Goal: Task Accomplishment & Management: Manage account settings

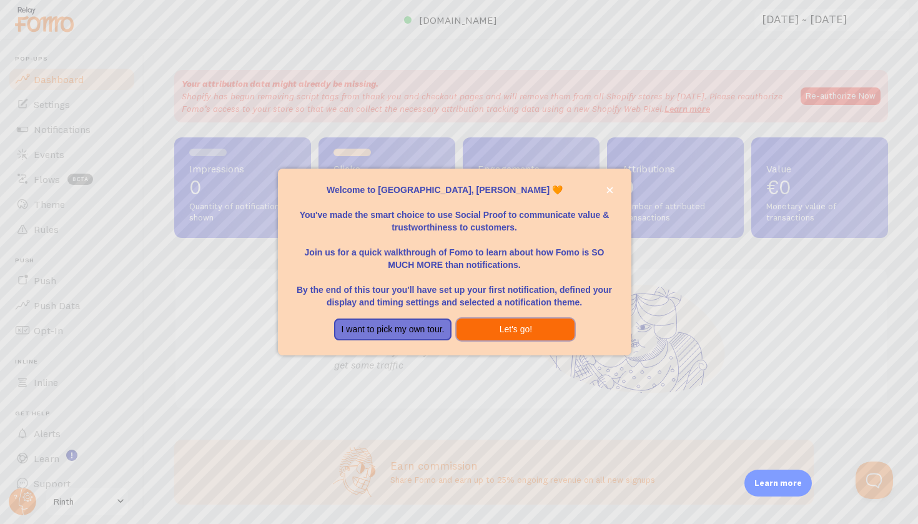
click at [529, 327] on button "Let's go!" at bounding box center [516, 330] width 118 height 22
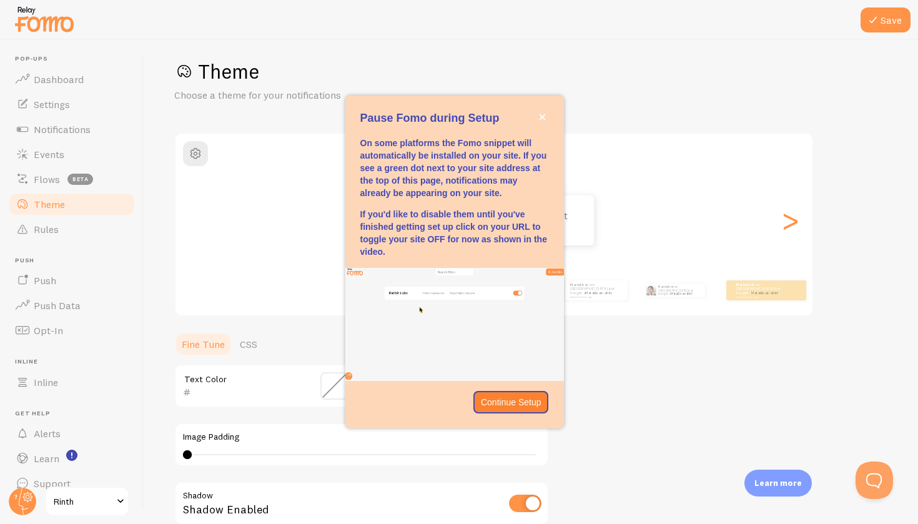
scroll to position [12, 0]
click at [522, 396] on p "Continue Setup" at bounding box center [511, 402] width 61 height 12
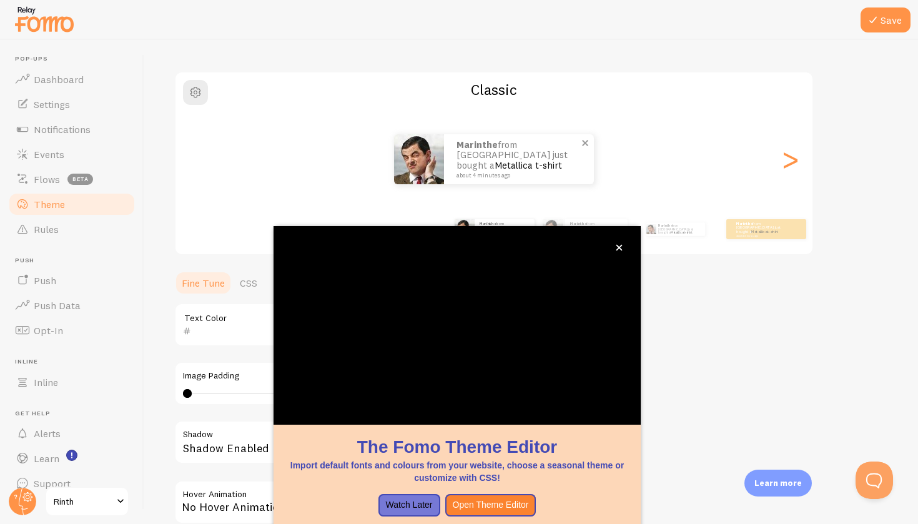
scroll to position [6, 0]
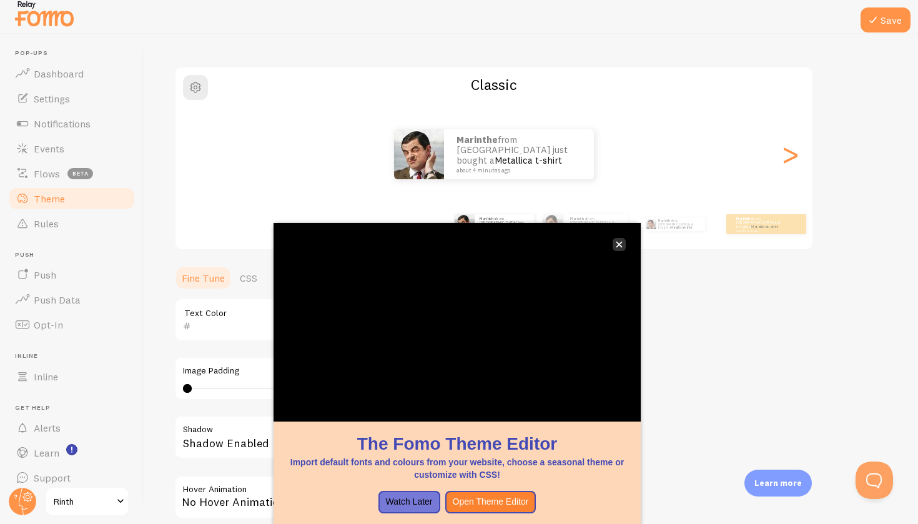
click at [617, 247] on icon "close," at bounding box center [620, 245] width 6 height 6
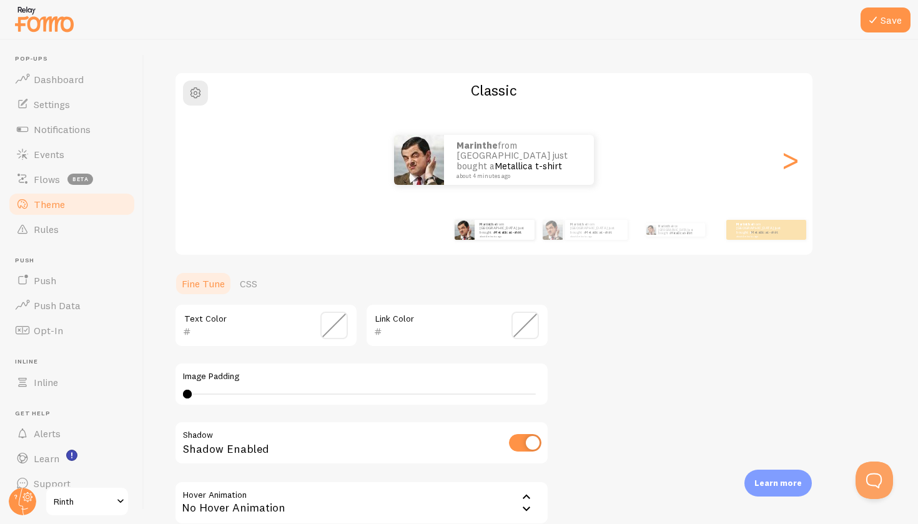
scroll to position [0, 0]
click at [535, 154] on p "[PERSON_NAME] from [GEOGRAPHIC_DATA] just bought a Metallica t-shirt about 4 mi…" at bounding box center [519, 160] width 125 height 39
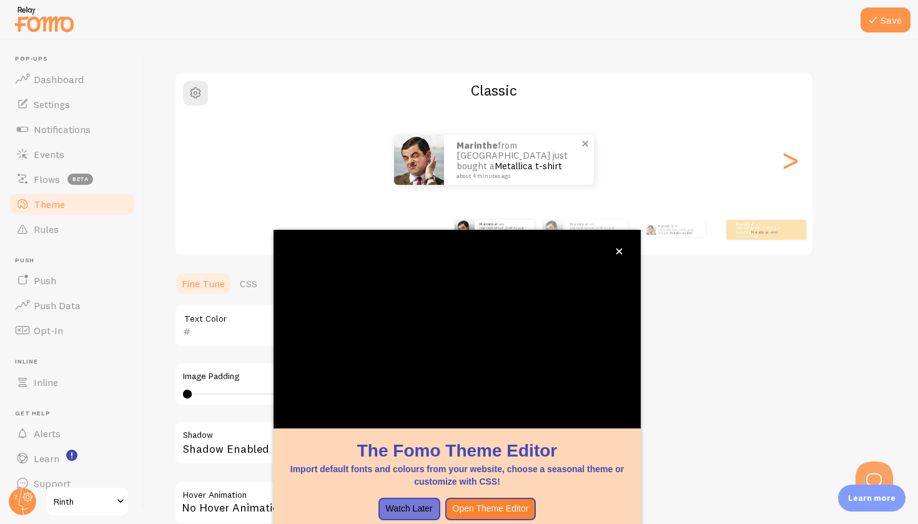
scroll to position [9, 0]
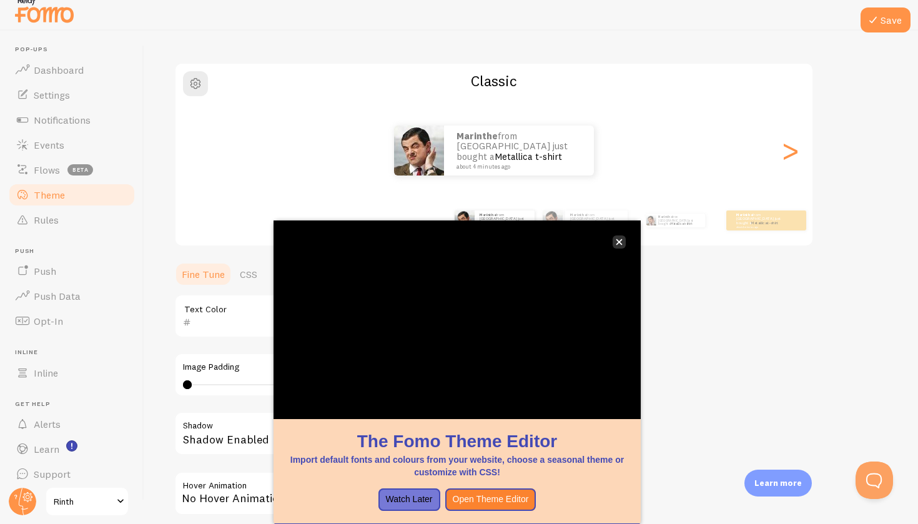
click at [617, 246] on button "close," at bounding box center [619, 242] width 13 height 13
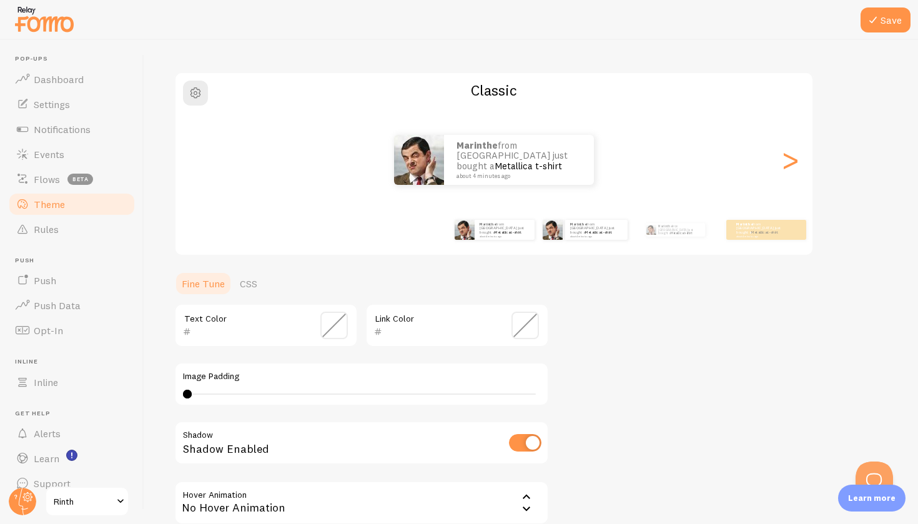
scroll to position [0, 0]
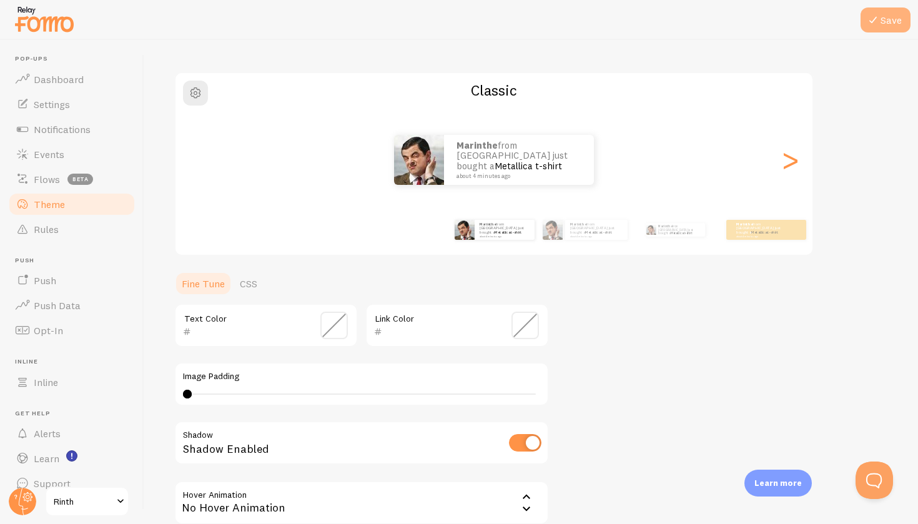
click at [893, 17] on button "Save" at bounding box center [886, 19] width 50 height 25
click at [108, 126] on link "Notifications" at bounding box center [71, 129] width 129 height 25
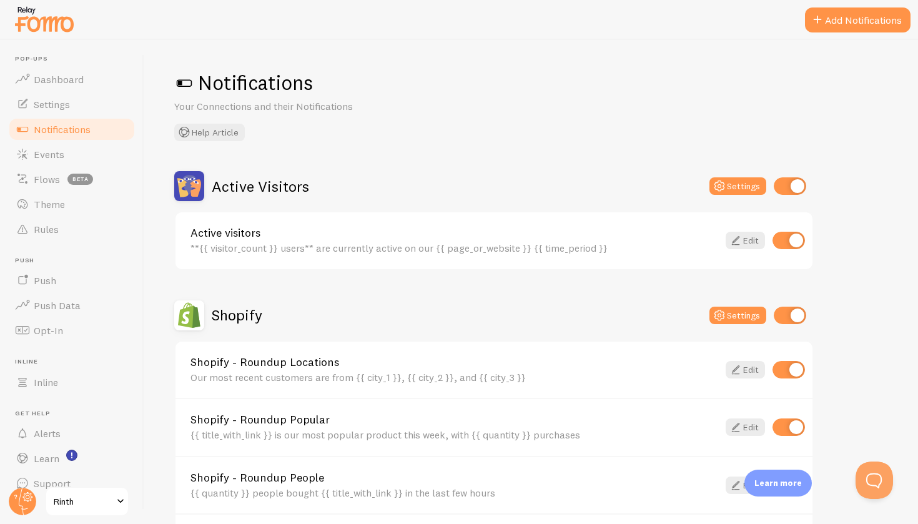
click at [180, 82] on span at bounding box center [184, 83] width 20 height 20
click at [83, 104] on link "Settings" at bounding box center [71, 104] width 129 height 25
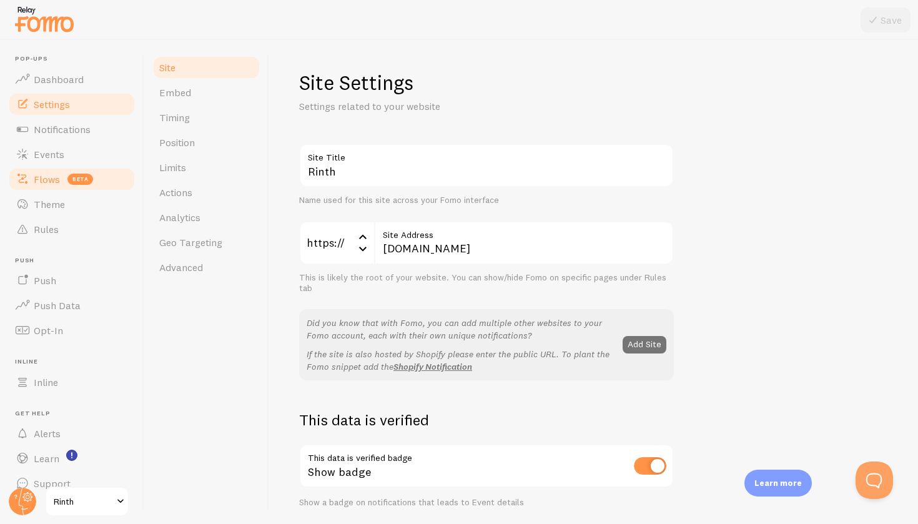
click at [62, 178] on link "Flows beta" at bounding box center [71, 179] width 129 height 25
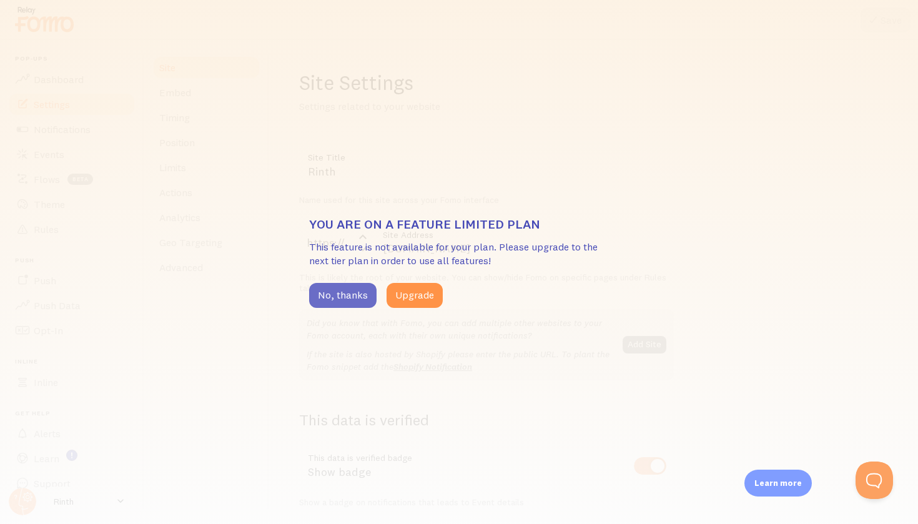
click at [339, 289] on button "No, thanks" at bounding box center [342, 295] width 67 height 25
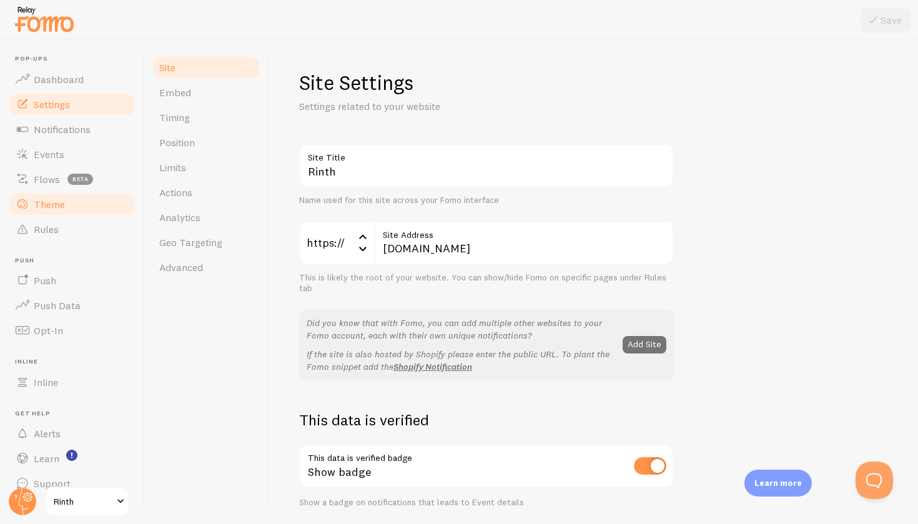
click at [75, 212] on link "Theme" at bounding box center [71, 204] width 129 height 25
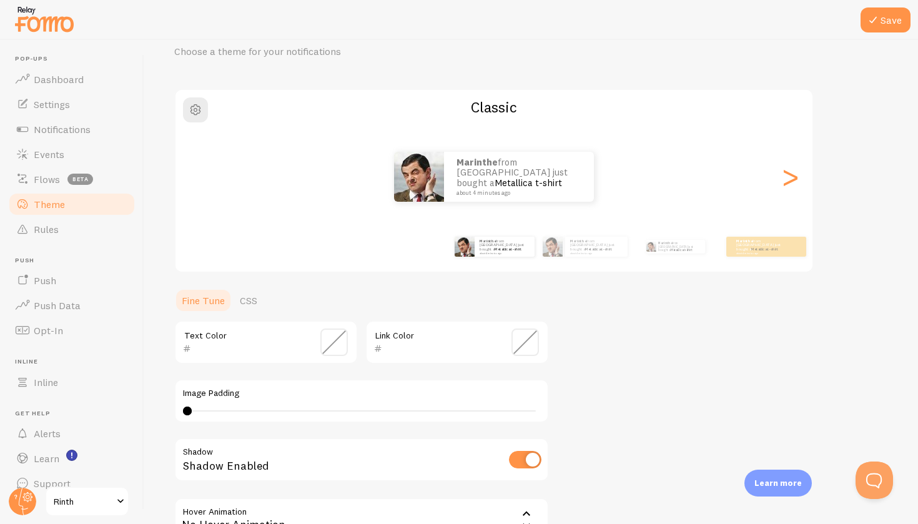
scroll to position [57, 0]
click at [508, 172] on p "[PERSON_NAME] from [GEOGRAPHIC_DATA] just bought a Metallica t-shirt about 4 mi…" at bounding box center [519, 175] width 125 height 39
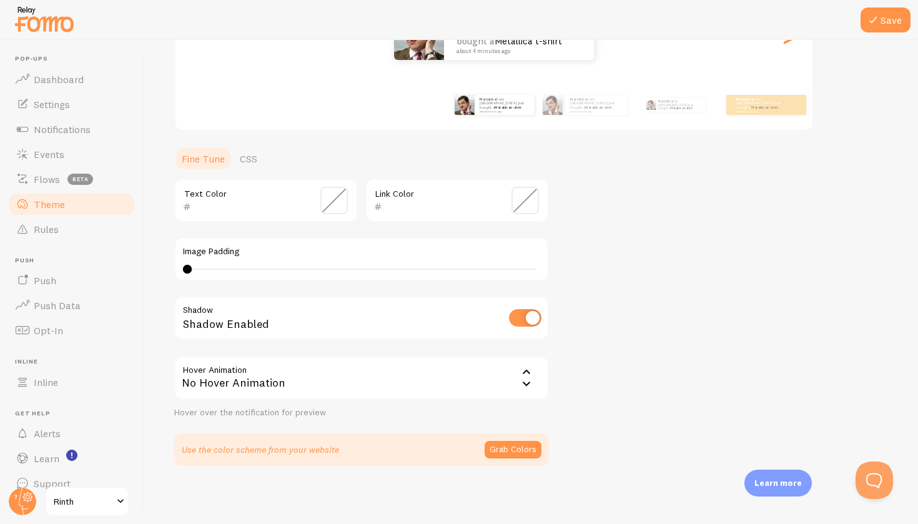
scroll to position [0, 0]
click at [291, 377] on div "No Hover Animation" at bounding box center [361, 378] width 375 height 44
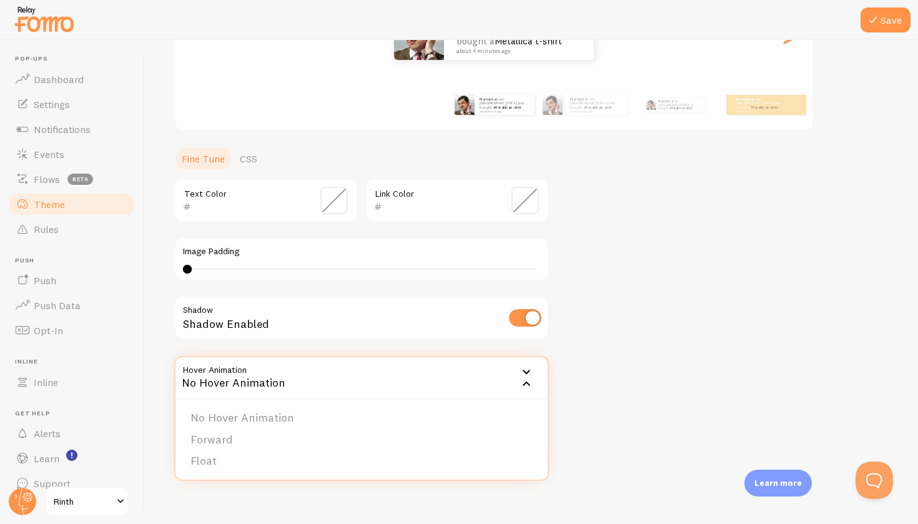
click at [577, 371] on div "Theme Choose a theme for your notifications Classic Marinthe from [GEOGRAPHIC_D…" at bounding box center [531, 169] width 714 height 593
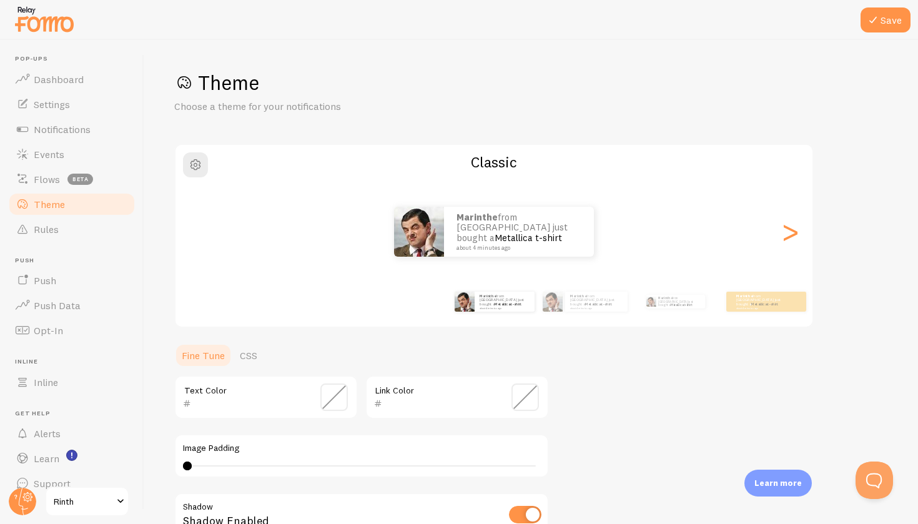
scroll to position [47, 0]
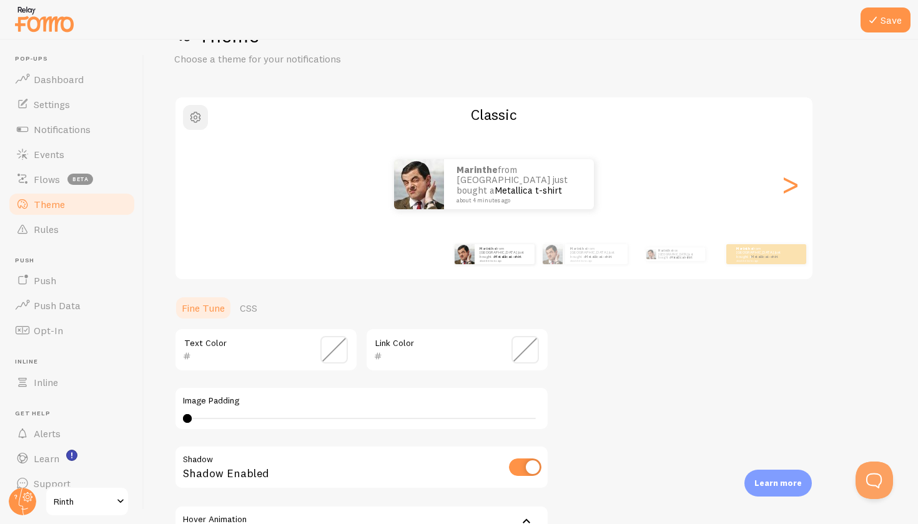
click at [192, 121] on span "button" at bounding box center [195, 117] width 15 height 15
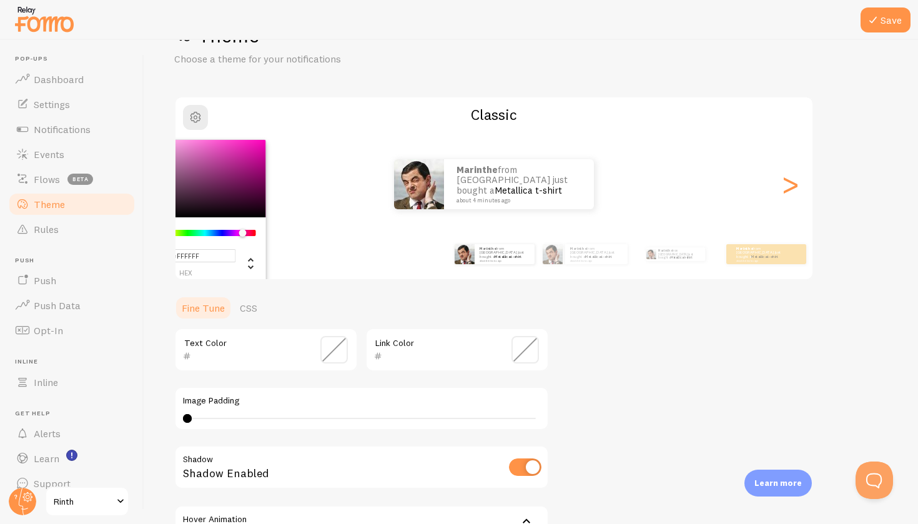
click at [242, 233] on div "Chrome color picker" at bounding box center [205, 233] width 99 height 6
click at [239, 235] on div "Chrome color picker" at bounding box center [205, 233] width 99 height 6
click at [244, 234] on div "Chrome color picker" at bounding box center [247, 234] width 7 height 8
click at [192, 151] on div "Chrome color picker" at bounding box center [196, 178] width 141 height 77
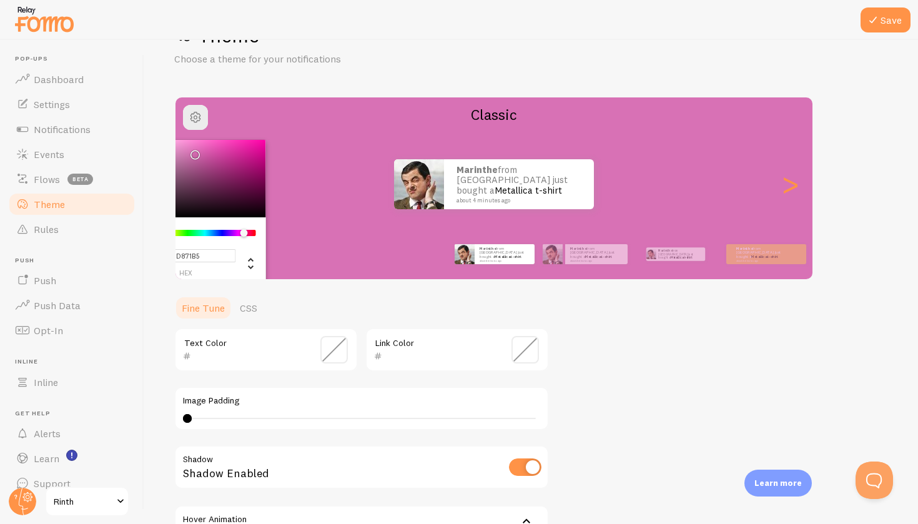
click at [184, 150] on div "Chrome color picker" at bounding box center [196, 178] width 141 height 77
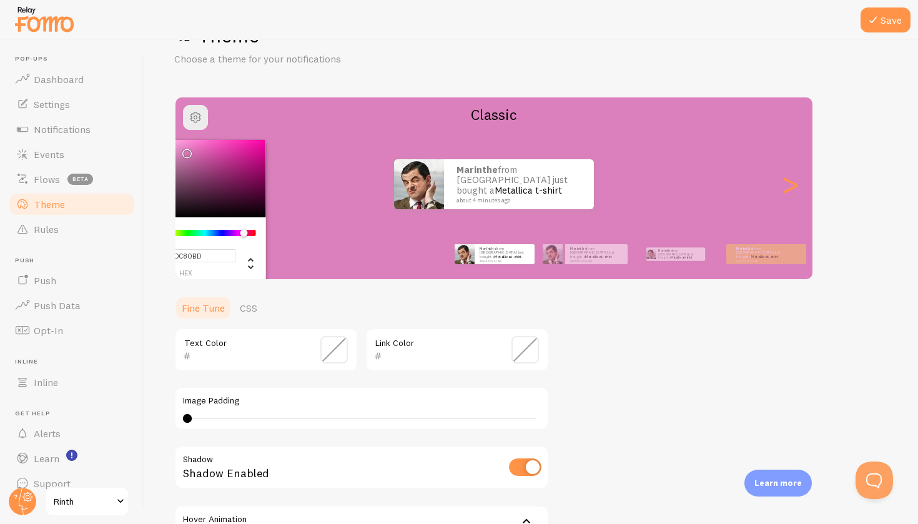
click at [195, 145] on div "Chrome color picker" at bounding box center [196, 178] width 141 height 77
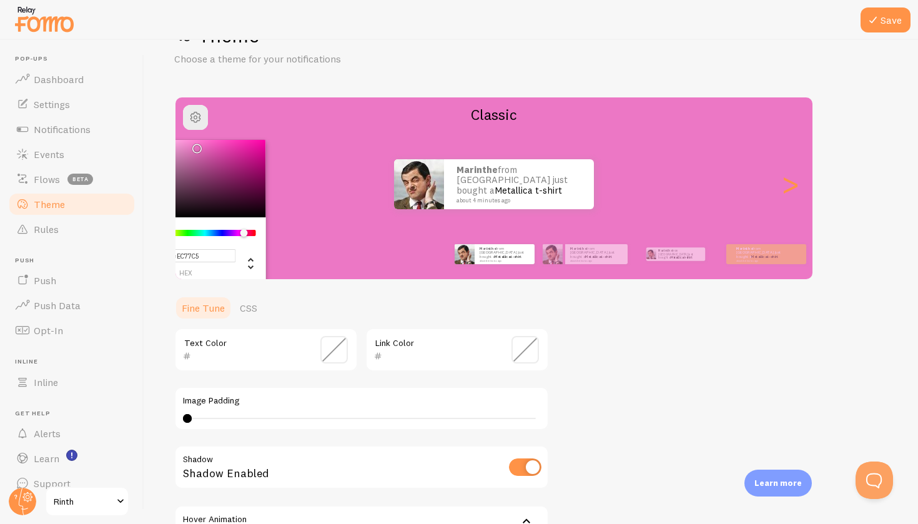
click at [183, 142] on div "Chrome color picker" at bounding box center [196, 178] width 141 height 77
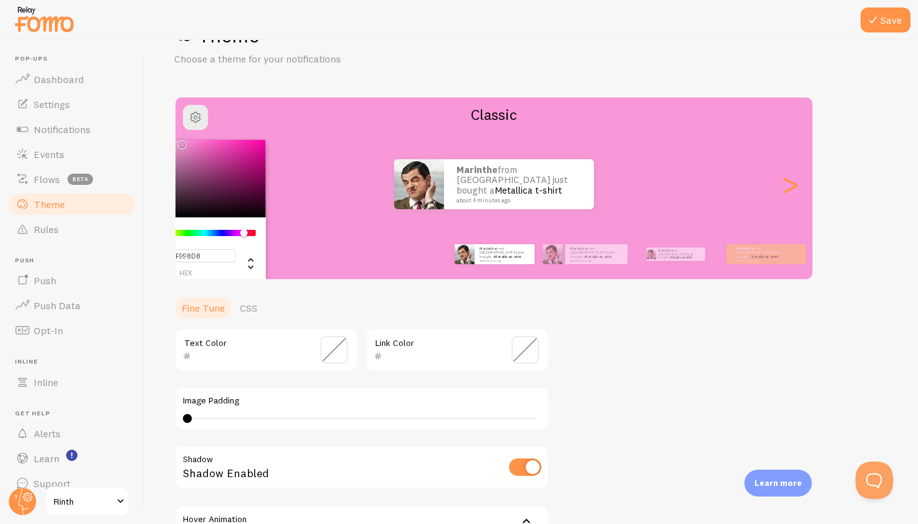
click at [180, 141] on div "Chrome color picker" at bounding box center [196, 178] width 141 height 77
click at [247, 234] on div "Chrome color picker" at bounding box center [247, 234] width 7 height 8
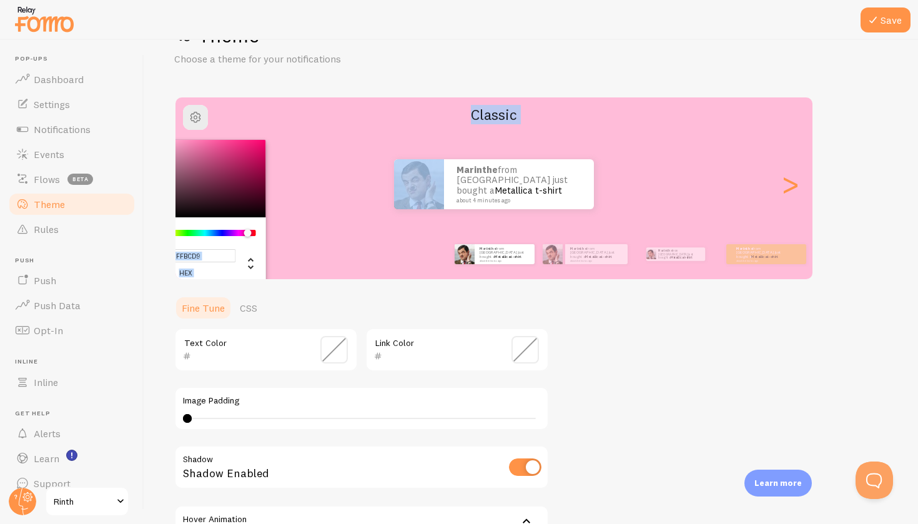
type input "#FFBAD8"
drag, startPoint x: 182, startPoint y: 146, endPoint x: 163, endPoint y: 138, distance: 20.4
click at [163, 138] on div "Save Theme Choose a theme for your notifications #FFBAD8 hex 255 r 186 g 216 b …" at bounding box center [531, 282] width 774 height 484
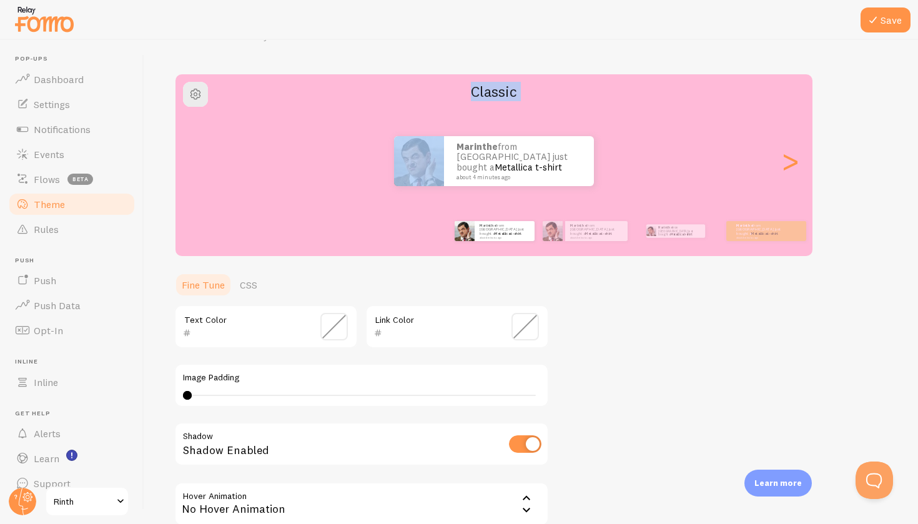
scroll to position [72, 0]
click at [506, 232] on link "Metallica t-shirt" at bounding box center [508, 232] width 27 height 5
click at [587, 228] on p "[PERSON_NAME] from [GEOGRAPHIC_DATA] just bought a Metallica t-shirt about 4 mi…" at bounding box center [596, 230] width 52 height 16
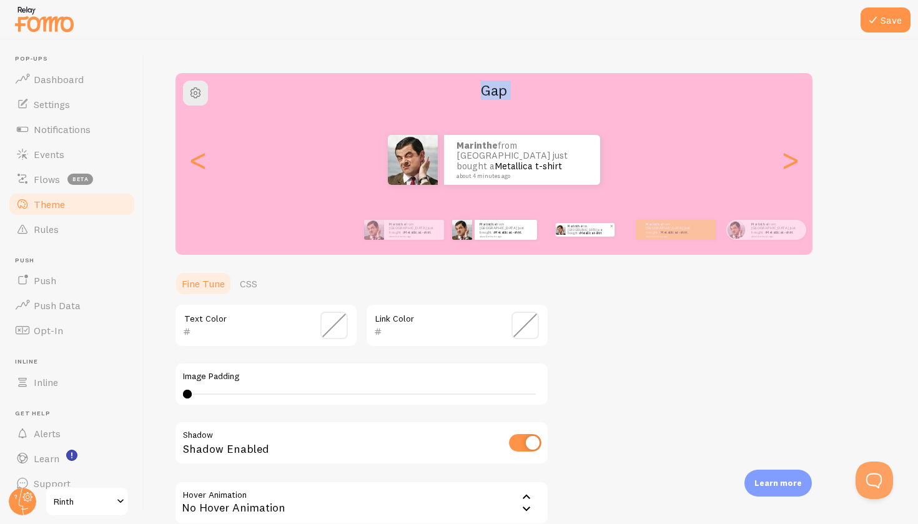
click at [578, 229] on p "[PERSON_NAME] from [GEOGRAPHIC_DATA] just bought a Metallica t-shirt about 4 mi…" at bounding box center [589, 230] width 42 height 14
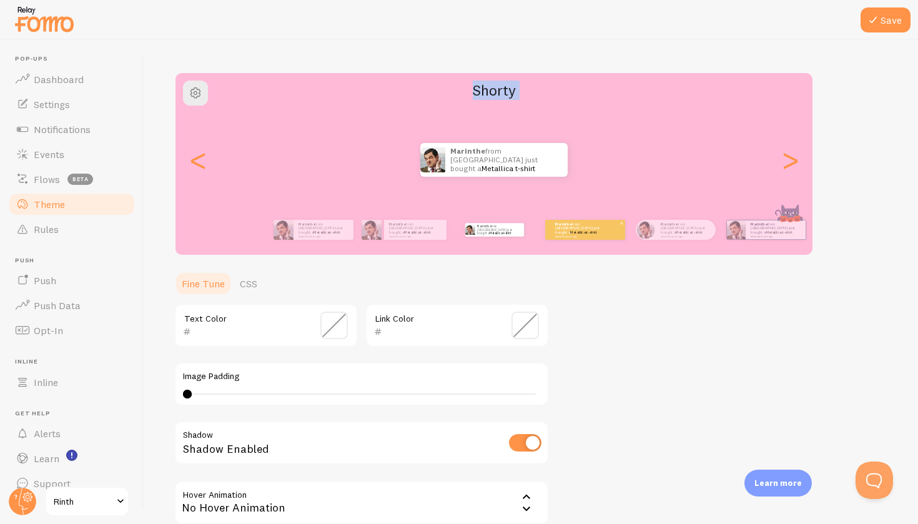
click at [570, 233] on link "Metallica t-shirt" at bounding box center [583, 232] width 27 height 5
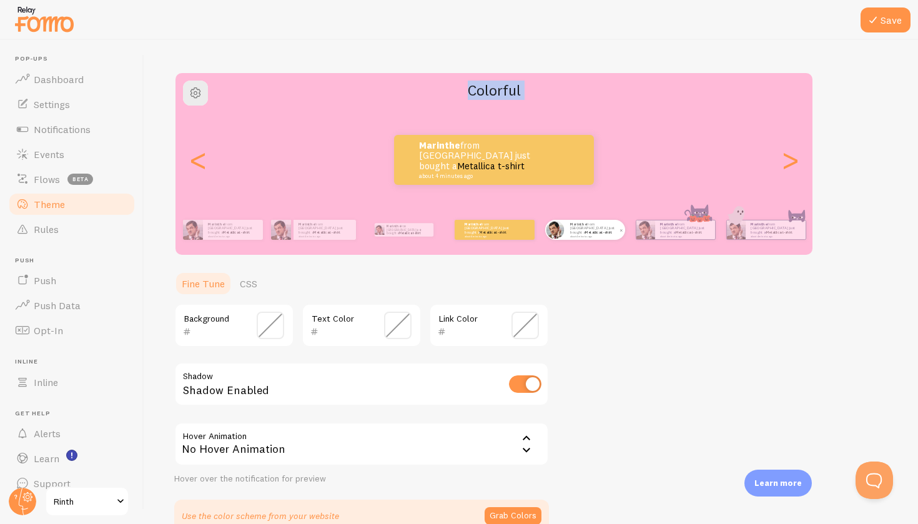
click at [573, 227] on p "[PERSON_NAME] from [GEOGRAPHIC_DATA] just bought a Metallica t-shirt about 4 mi…" at bounding box center [595, 230] width 50 height 16
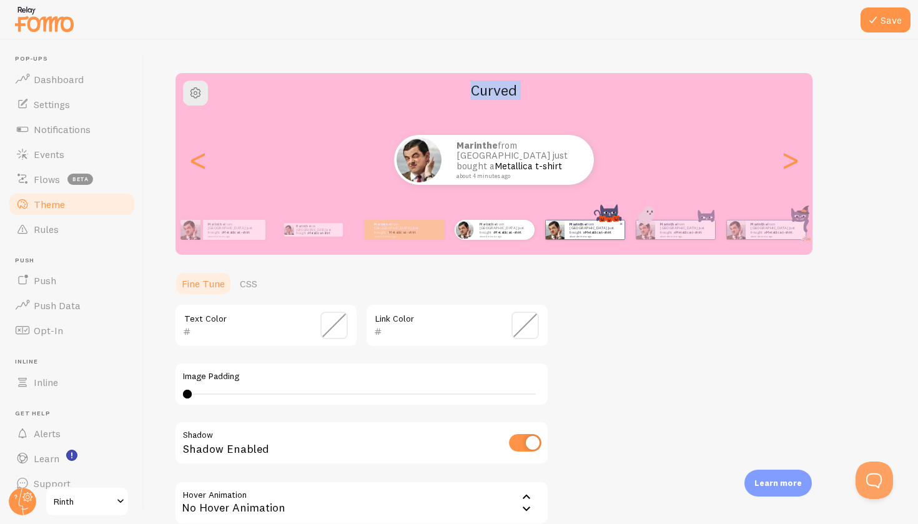
click at [567, 234] on div "[PERSON_NAME] from [GEOGRAPHIC_DATA] just bought a Metallica t-shirt about 4 mi…" at bounding box center [595, 230] width 60 height 19
type input "0"
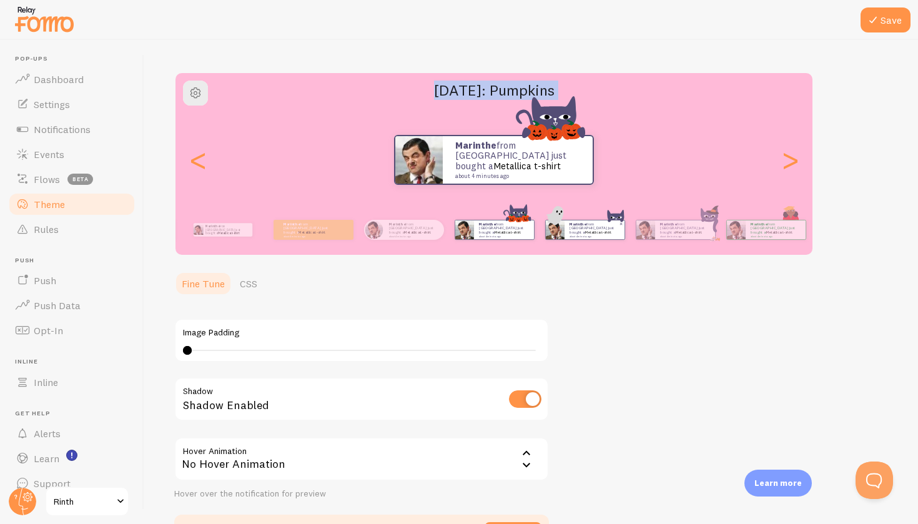
click at [577, 237] on div "[PERSON_NAME] from [GEOGRAPHIC_DATA] just bought a Metallica t-shirt about 4 mi…" at bounding box center [595, 230] width 60 height 19
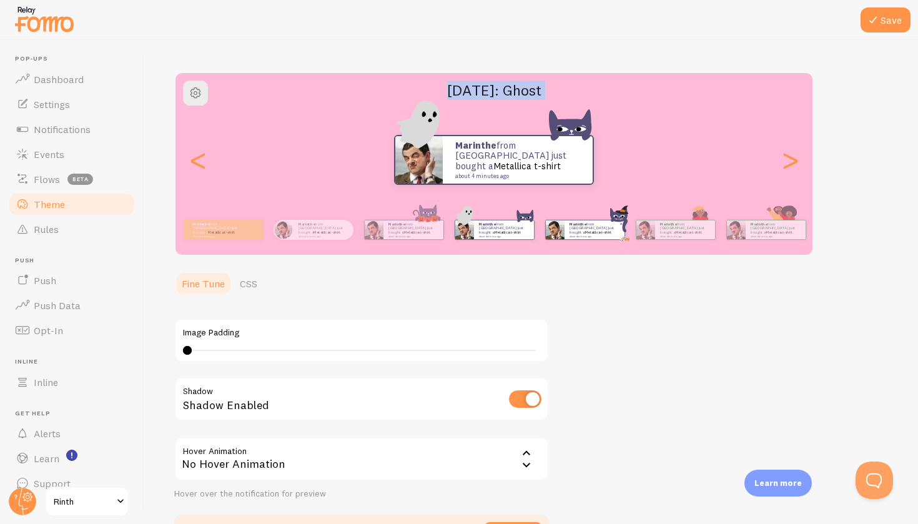
click at [564, 234] on img at bounding box center [554, 230] width 19 height 19
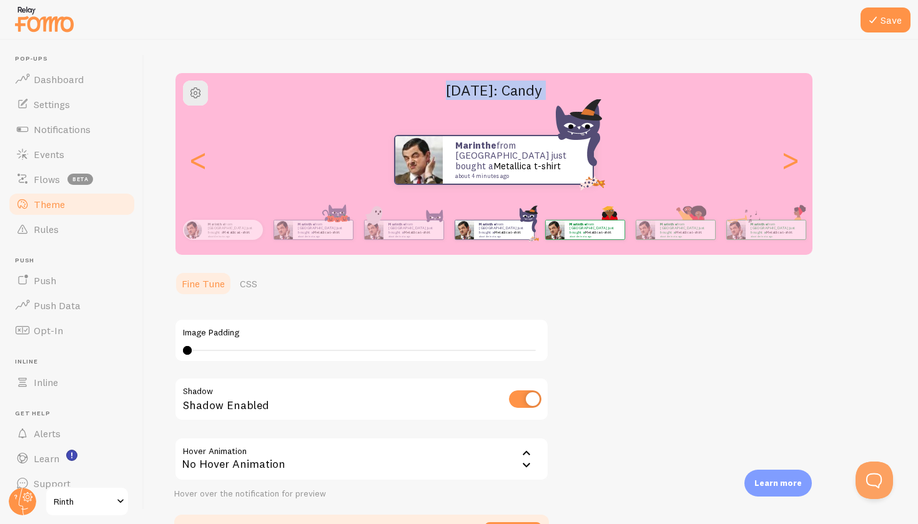
click at [589, 241] on div "[PERSON_NAME] from [GEOGRAPHIC_DATA] just bought a Metallica t-shirt about 4 mi…" at bounding box center [585, 229] width 81 height 35
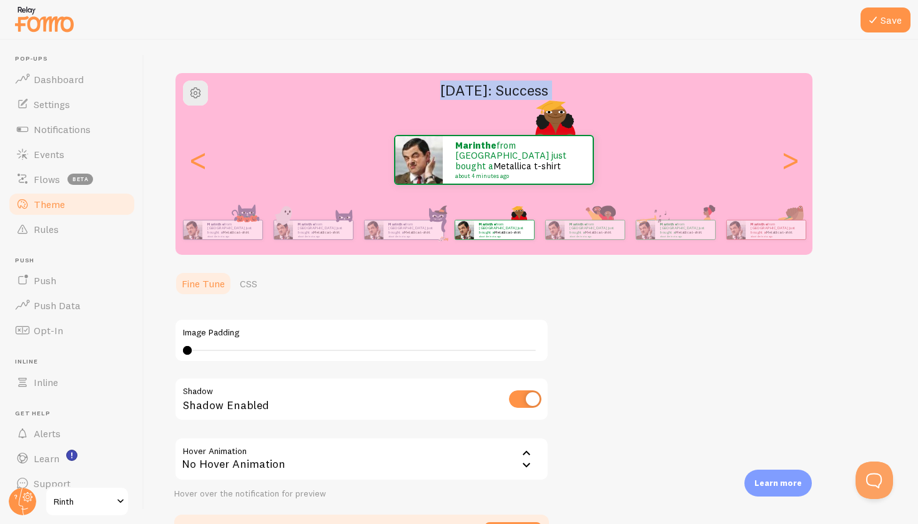
click at [209, 168] on div "[PERSON_NAME] from [GEOGRAPHIC_DATA] just bought a Metallica t-shirt about 4 mi…" at bounding box center [494, 160] width 637 height 50
click at [206, 162] on div "<" at bounding box center [198, 160] width 15 height 90
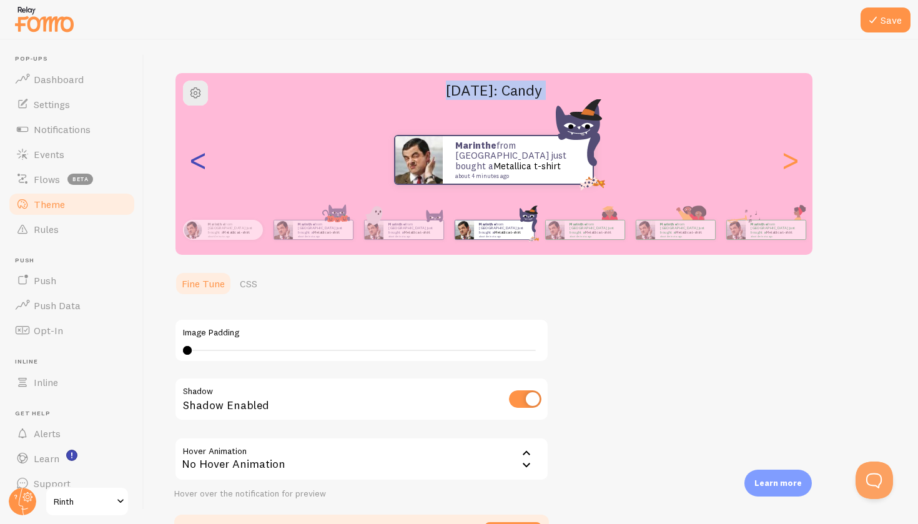
click at [206, 161] on div "<" at bounding box center [198, 160] width 15 height 90
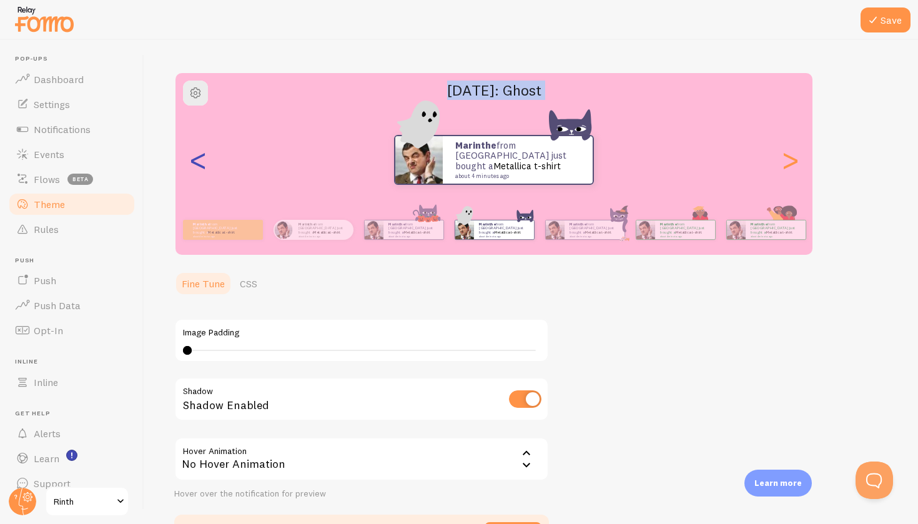
click at [206, 161] on div "<" at bounding box center [198, 160] width 15 height 90
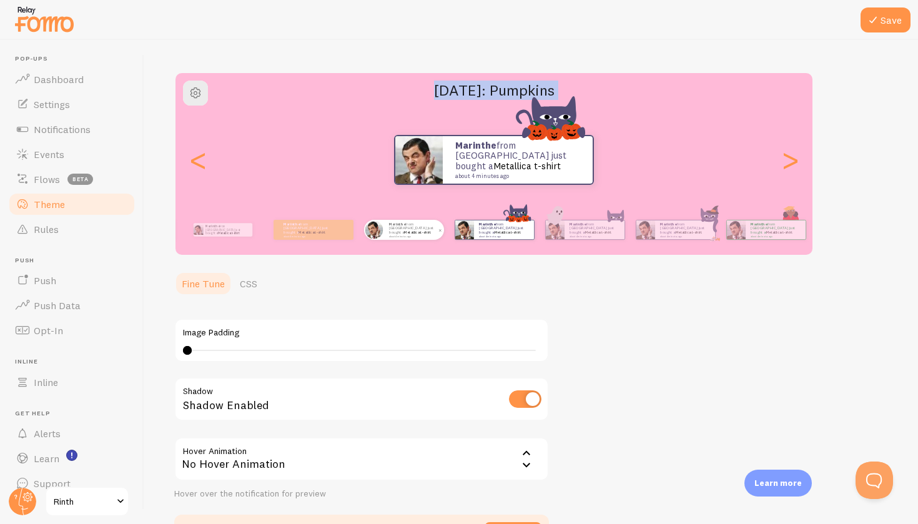
click at [392, 227] on p "[PERSON_NAME] from [GEOGRAPHIC_DATA] just bought a Metallica t-shirt about 4 mi…" at bounding box center [414, 230] width 50 height 16
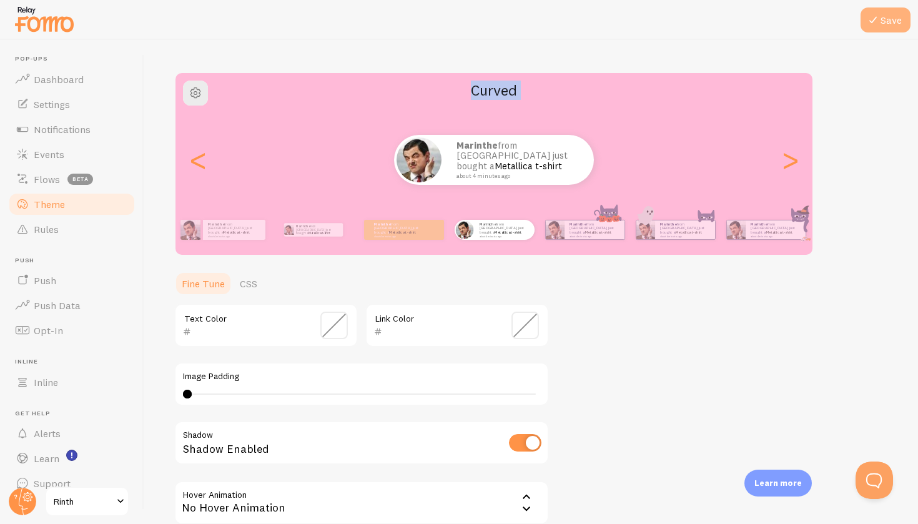
click at [881, 31] on button "Save" at bounding box center [886, 19] width 50 height 25
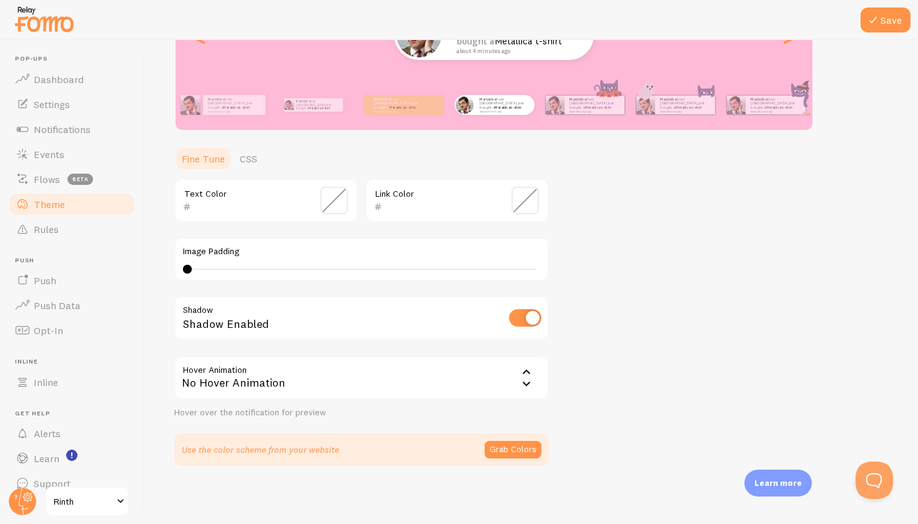
scroll to position [0, 0]
click at [501, 454] on button "Grab Colors" at bounding box center [513, 449] width 57 height 17
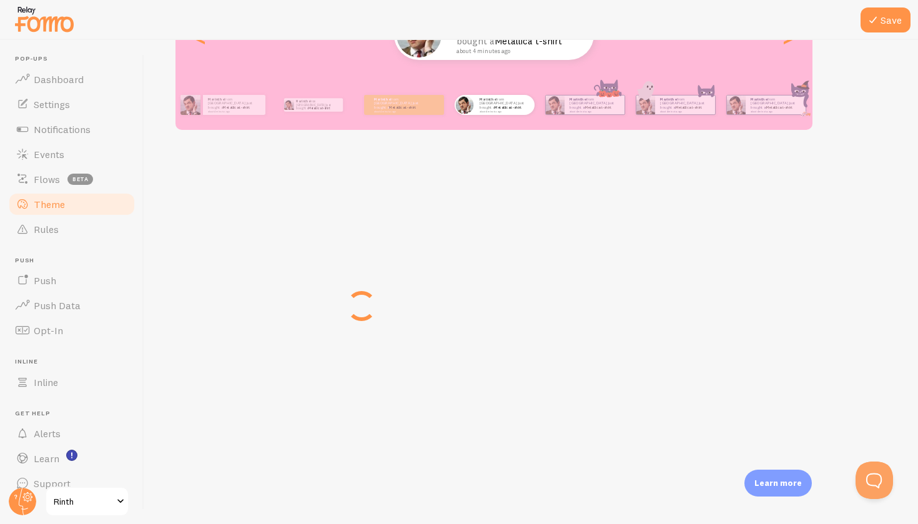
scroll to position [191, 0]
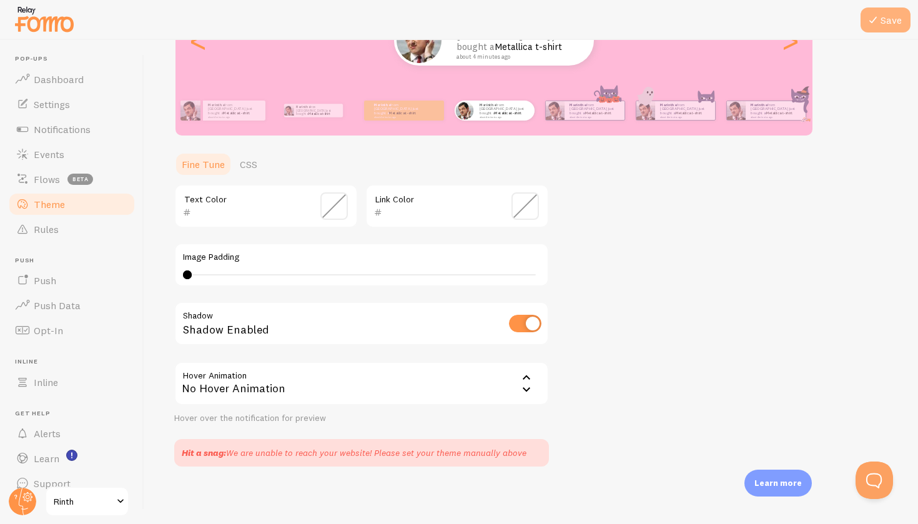
click at [884, 14] on button "Save" at bounding box center [886, 19] width 50 height 25
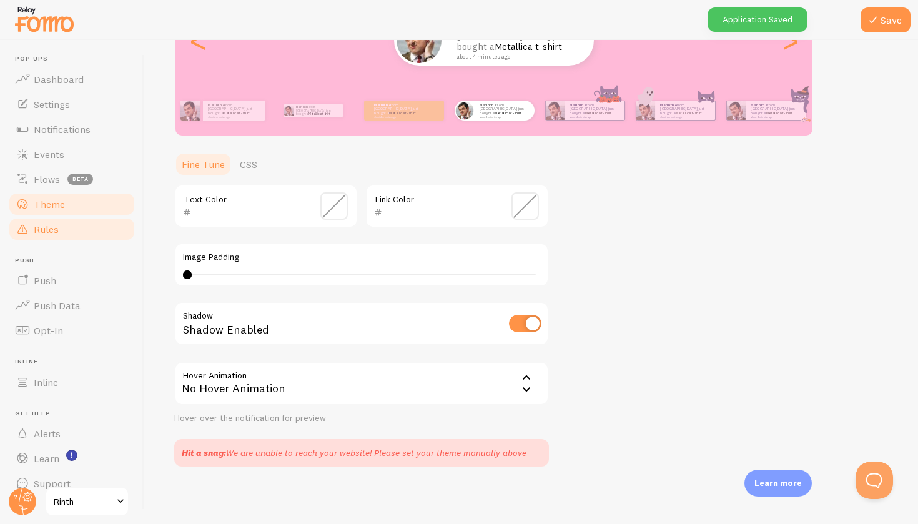
click at [54, 226] on span "Rules" at bounding box center [46, 229] width 25 height 12
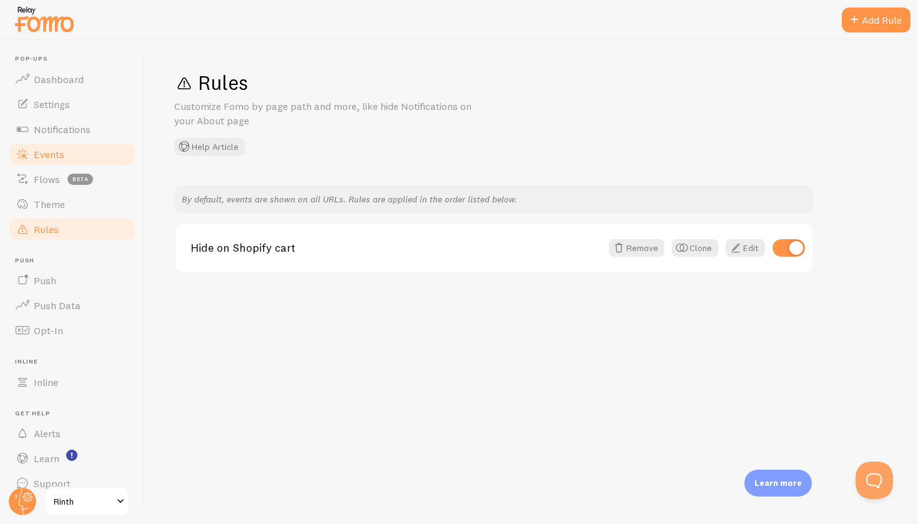
click at [74, 160] on link "Events" at bounding box center [71, 154] width 129 height 25
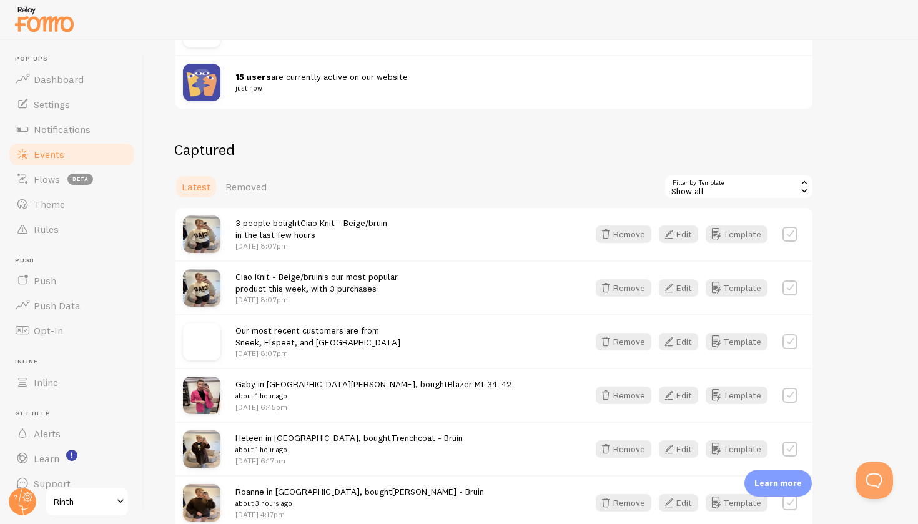
scroll to position [247, 0]
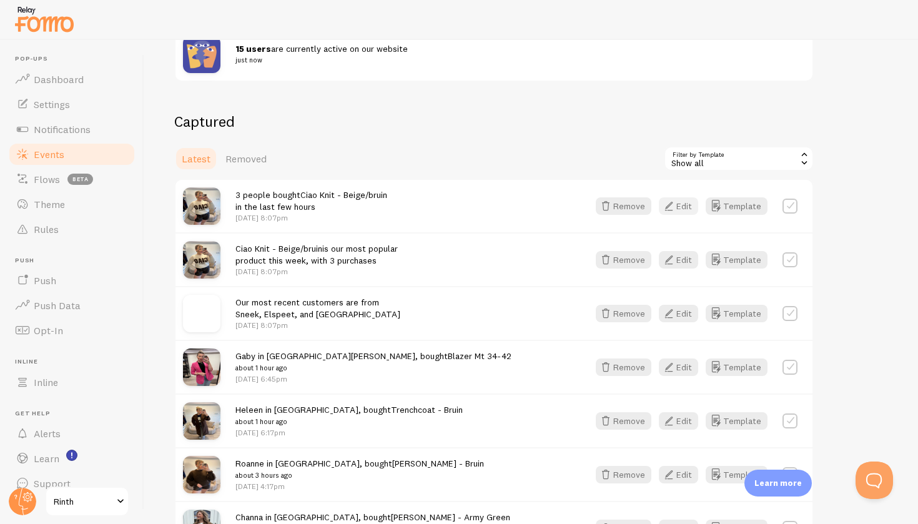
click at [677, 204] on icon "button" at bounding box center [669, 206] width 15 height 15
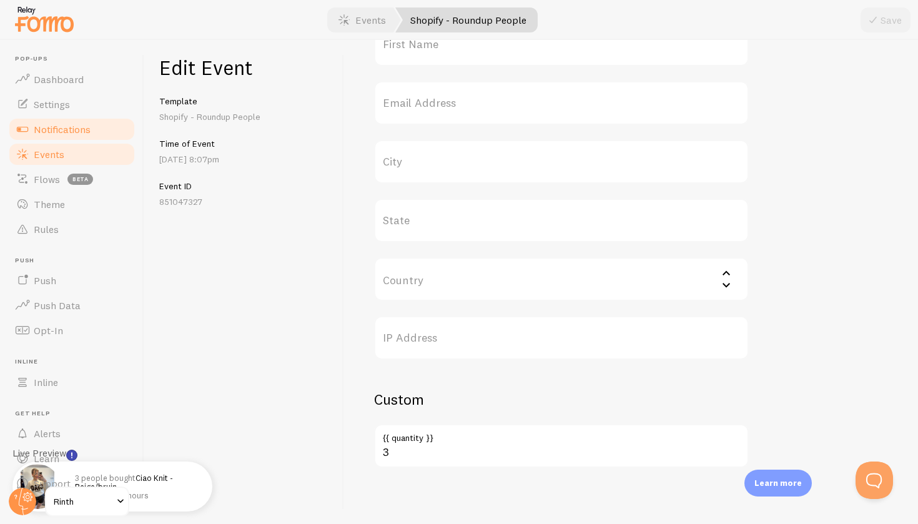
click at [112, 131] on link "Notifications" at bounding box center [71, 129] width 129 height 25
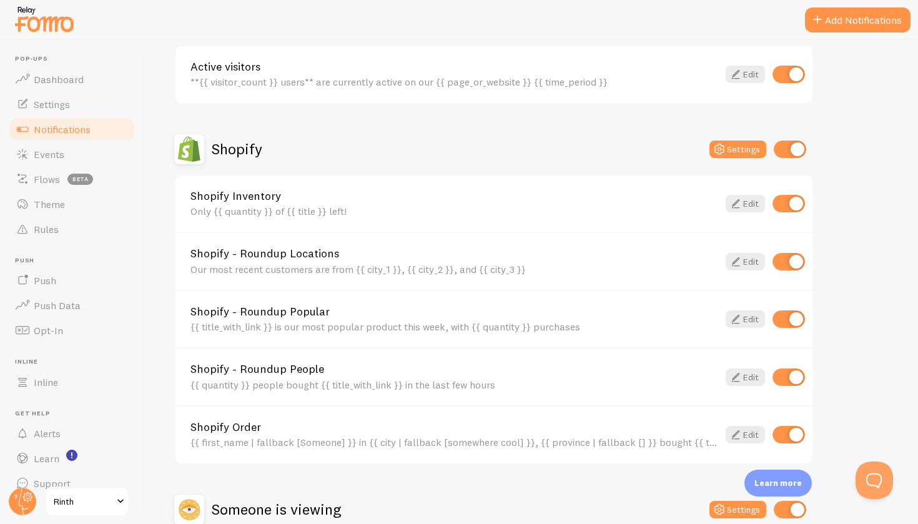
scroll to position [355, 0]
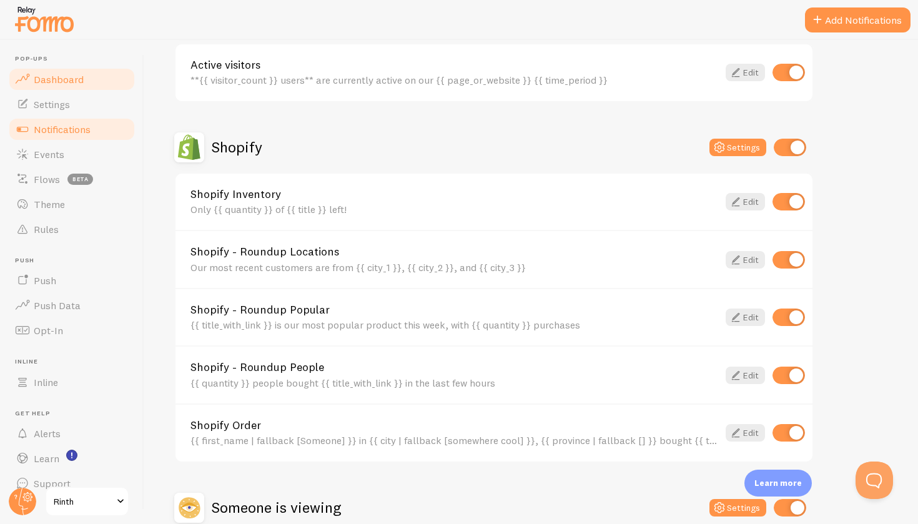
click at [79, 81] on span "Dashboard" at bounding box center [59, 79] width 50 height 12
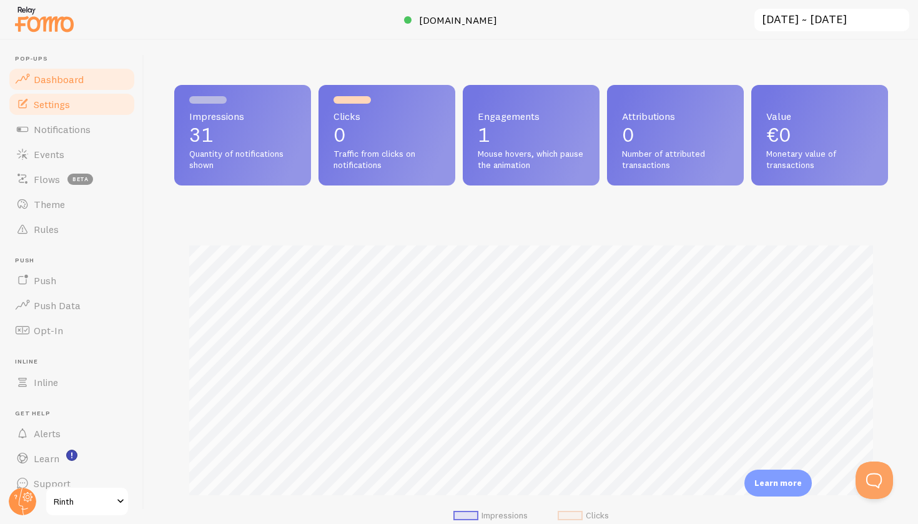
scroll to position [328, 714]
click at [87, 102] on link "Settings" at bounding box center [71, 104] width 129 height 25
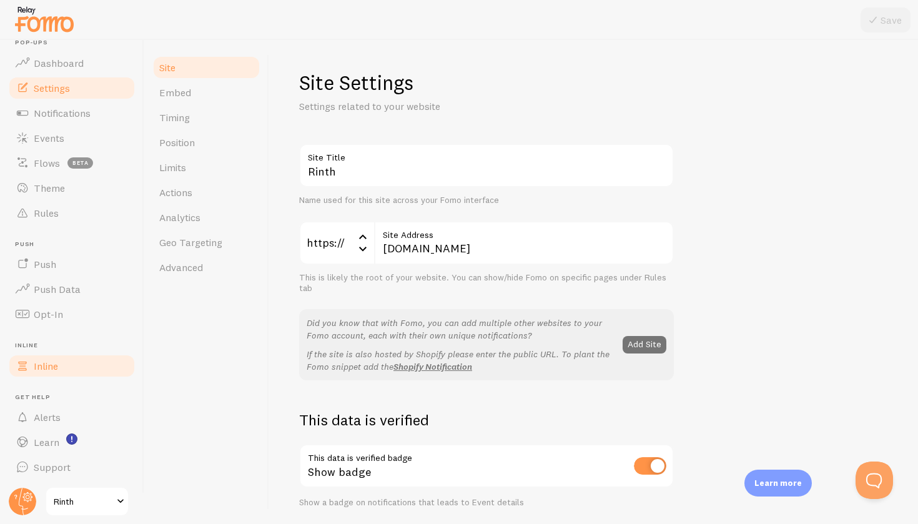
scroll to position [16, 0]
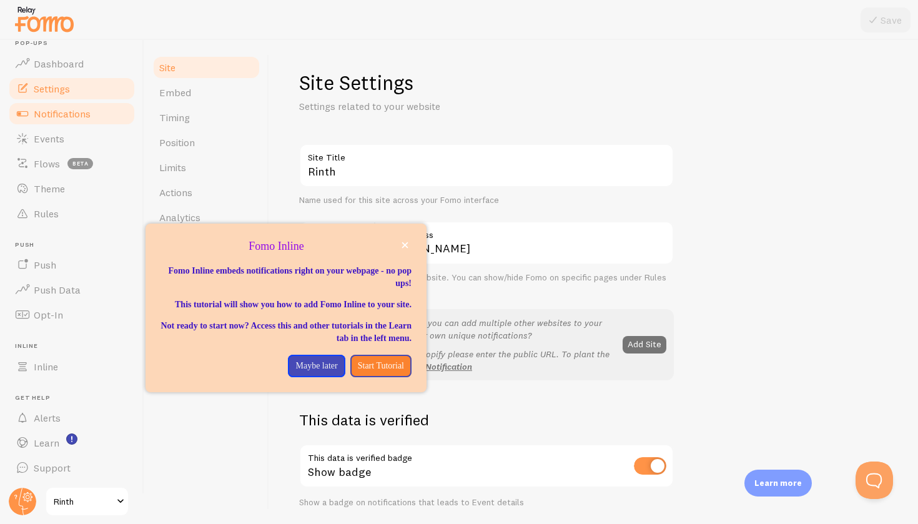
click at [79, 122] on link "Notifications" at bounding box center [71, 113] width 129 height 25
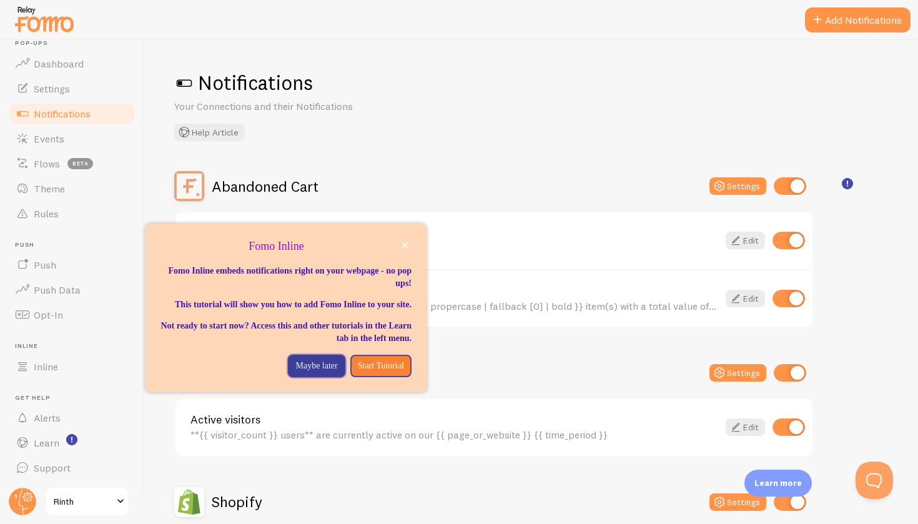
click at [310, 367] on button "Maybe later" at bounding box center [316, 366] width 57 height 22
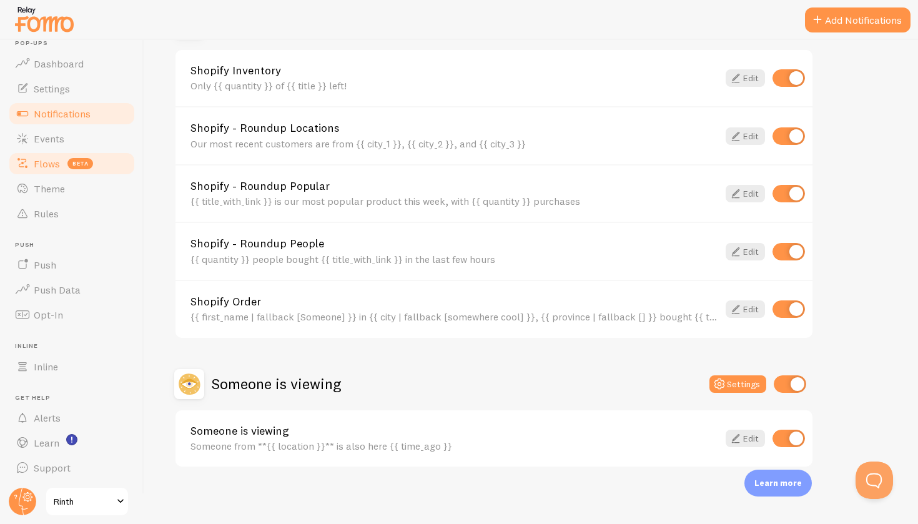
click at [112, 161] on link "Flows beta" at bounding box center [71, 163] width 129 height 25
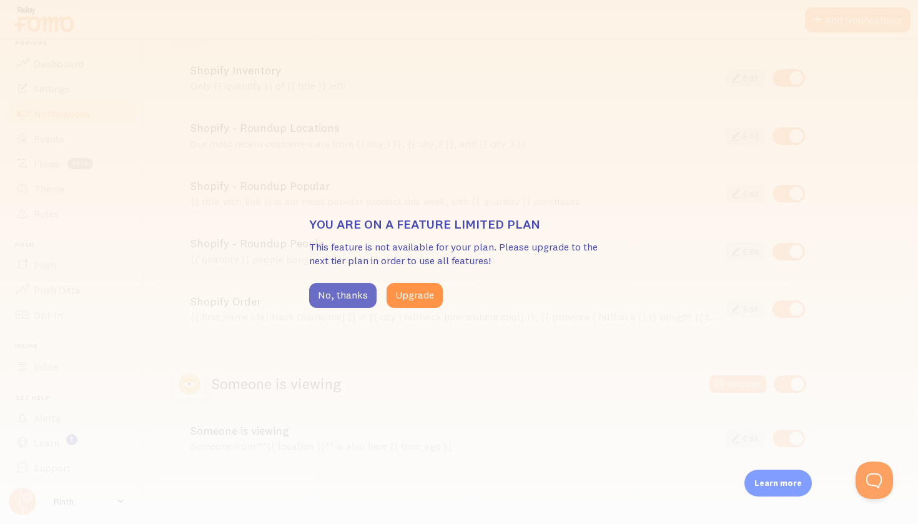
click at [351, 300] on button "No, thanks" at bounding box center [342, 295] width 67 height 25
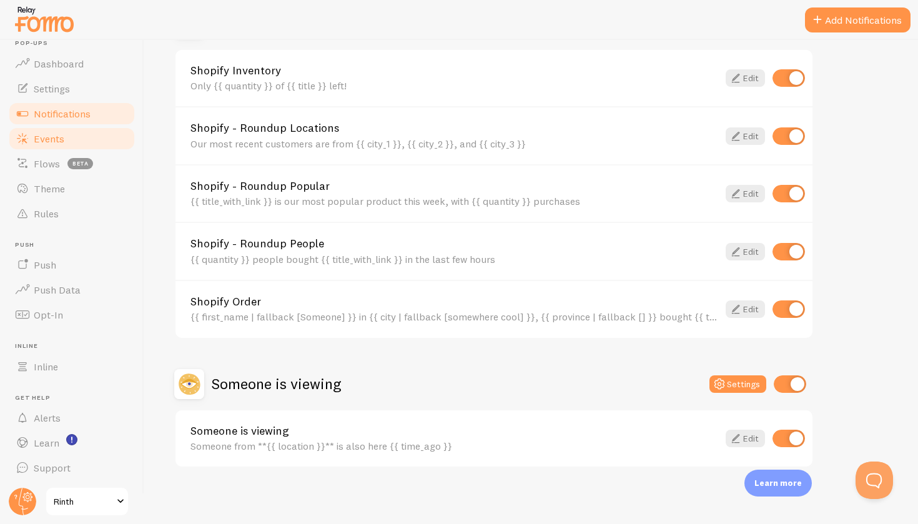
click at [92, 137] on link "Events" at bounding box center [71, 138] width 129 height 25
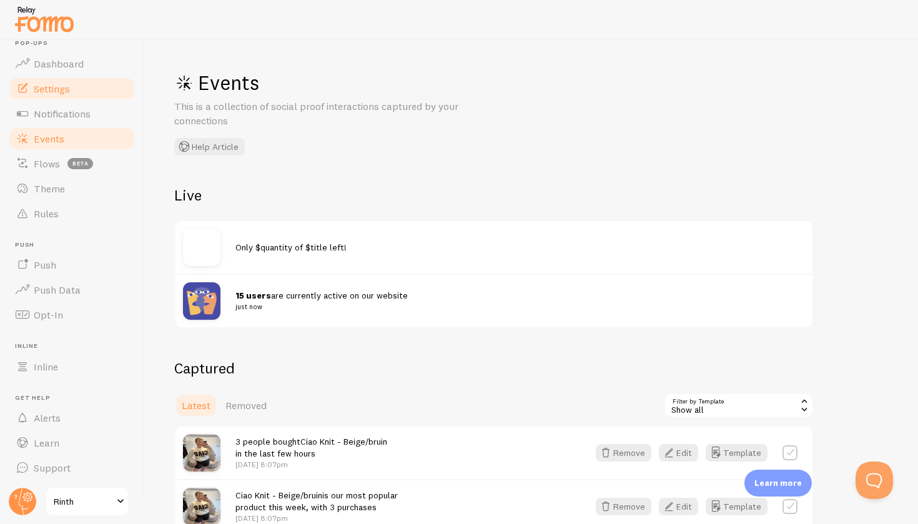
click at [100, 84] on link "Settings" at bounding box center [71, 88] width 129 height 25
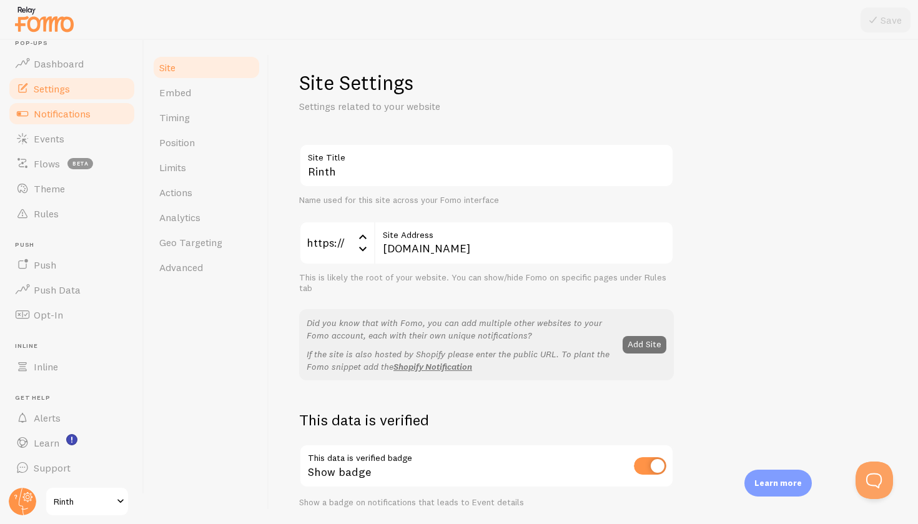
click at [83, 117] on span "Notifications" at bounding box center [62, 113] width 57 height 12
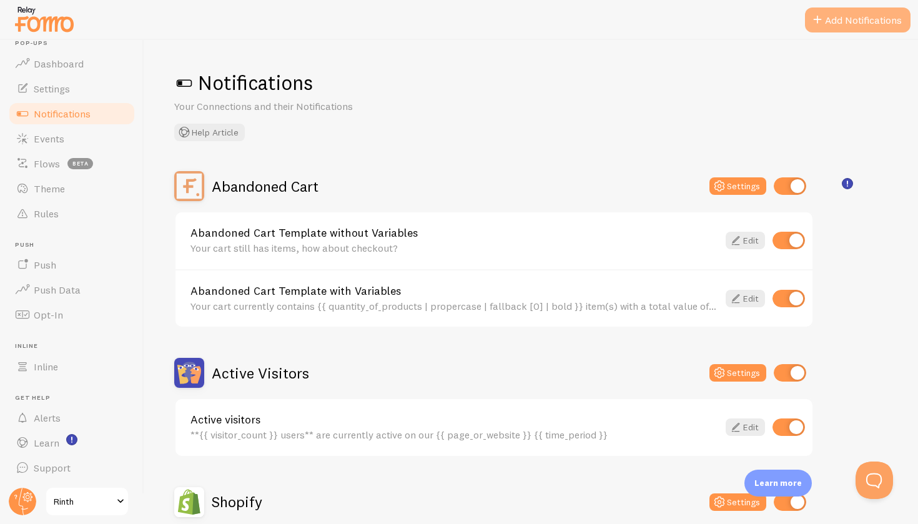
click at [811, 16] on span at bounding box center [817, 19] width 15 height 15
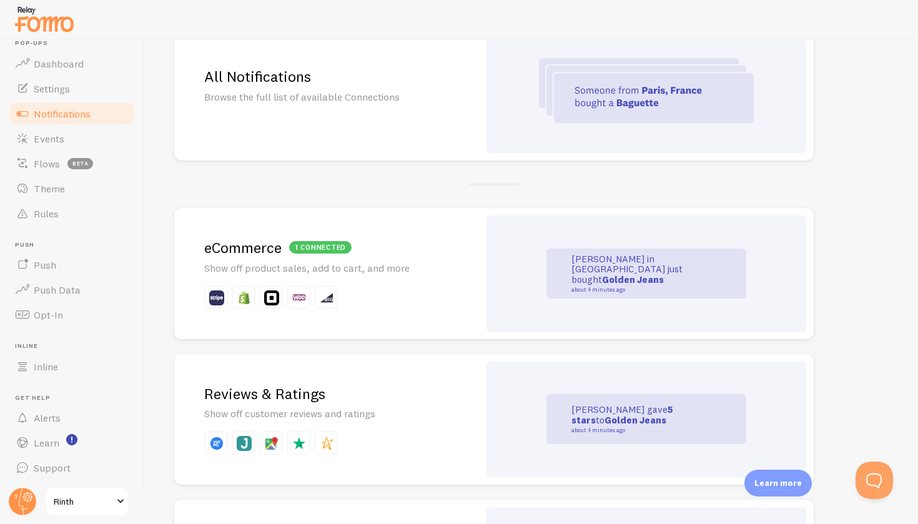
scroll to position [91, 0]
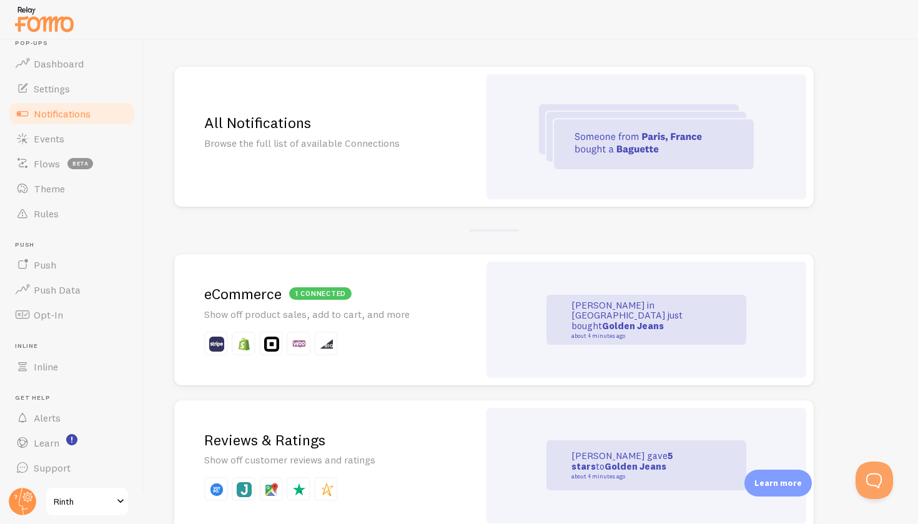
click at [392, 110] on div "All Notifications Browse the full list of available Connections" at bounding box center [326, 137] width 305 height 140
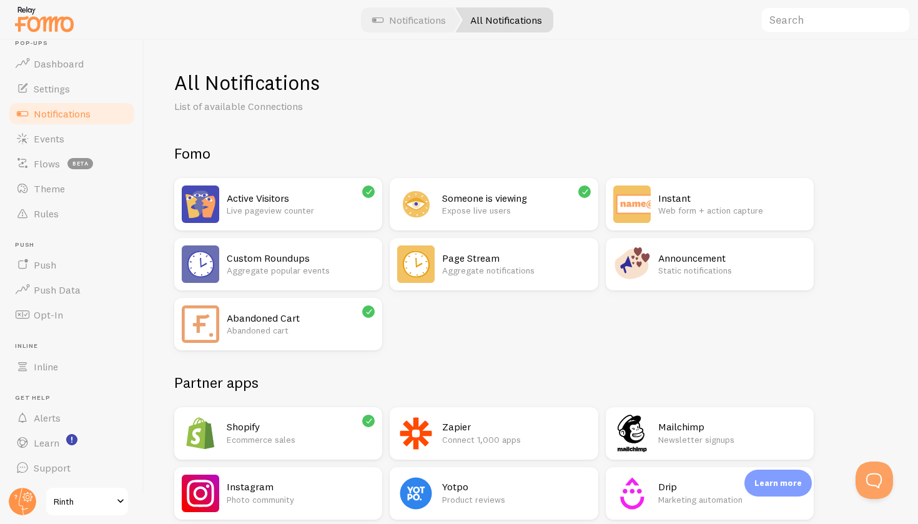
click at [504, 202] on h2 "Someone is viewing" at bounding box center [516, 198] width 148 height 13
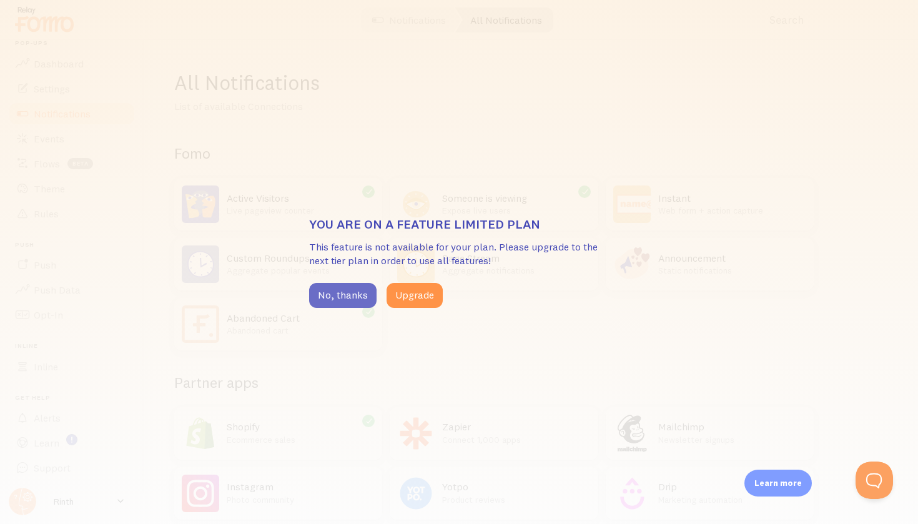
click at [355, 293] on button "No, thanks" at bounding box center [342, 295] width 67 height 25
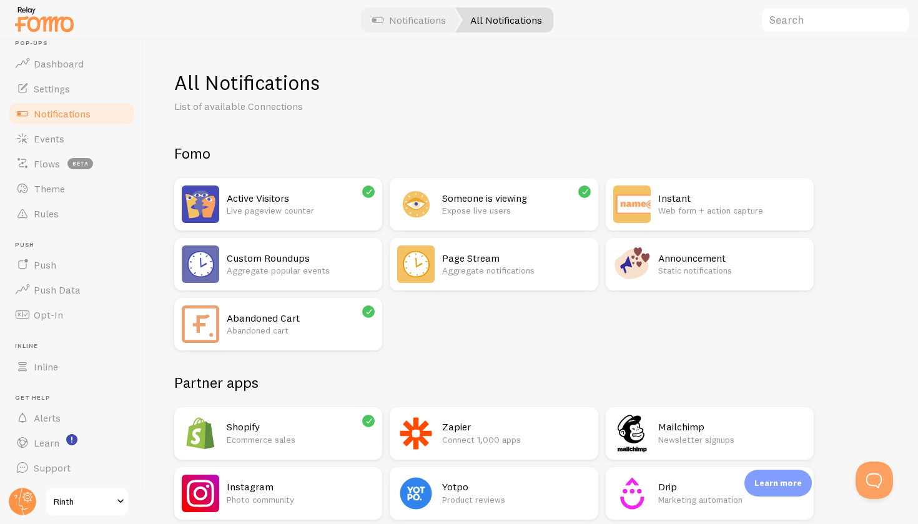
click at [514, 14] on div "All Notifications" at bounding box center [504, 19] width 98 height 25
click at [414, 24] on link "Notifications" at bounding box center [409, 19] width 104 height 25
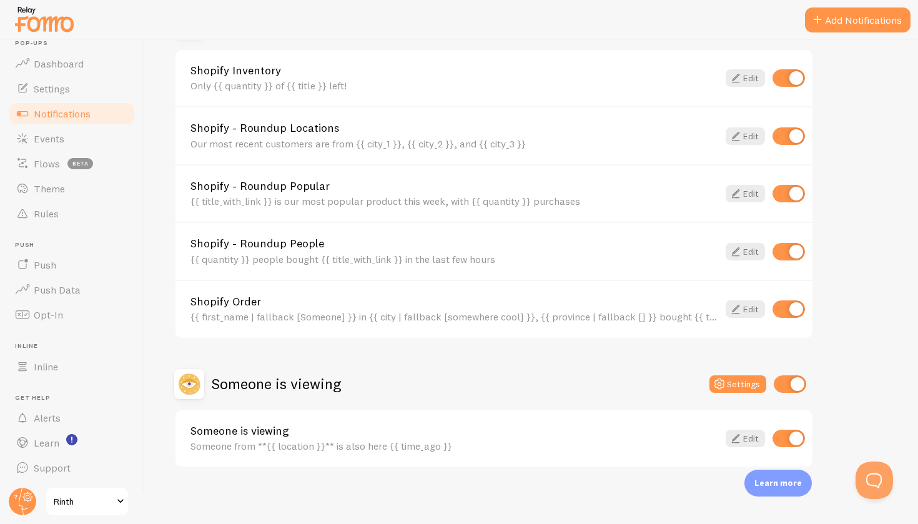
click at [280, 434] on link "Someone is viewing" at bounding box center [455, 430] width 528 height 11
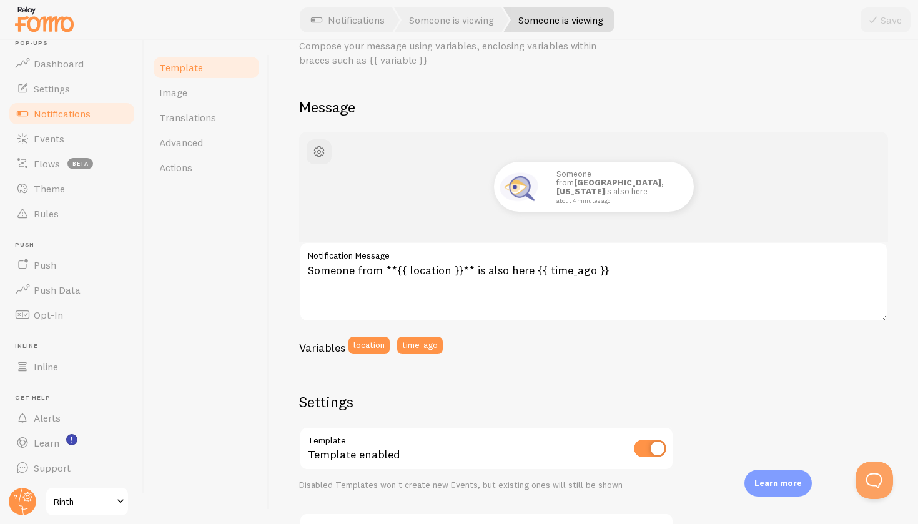
scroll to position [61, 0]
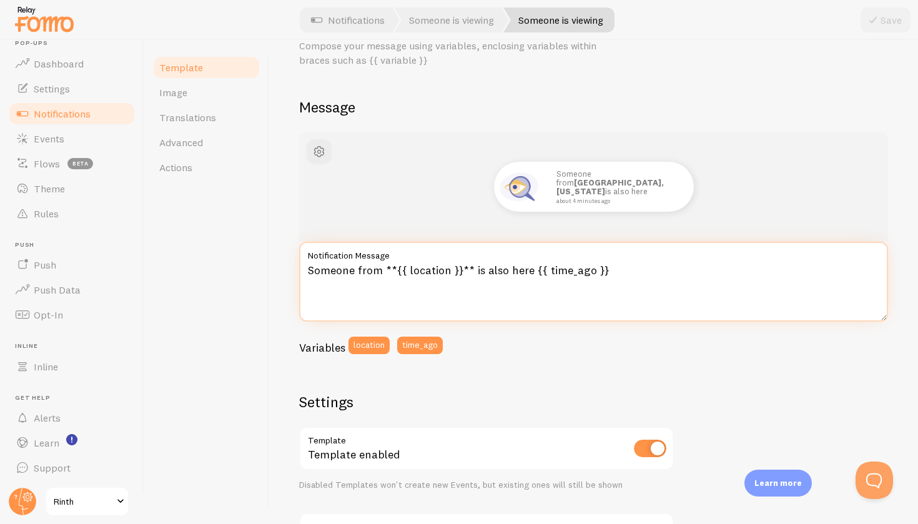
click at [450, 263] on textarea "Someone from **{{ location }}** is also here {{ time_ago }}" at bounding box center [593, 282] width 589 height 80
click at [474, 272] on textarea "Someone from **{{ location }}** is also here {{ time_ago }}" at bounding box center [593, 282] width 589 height 80
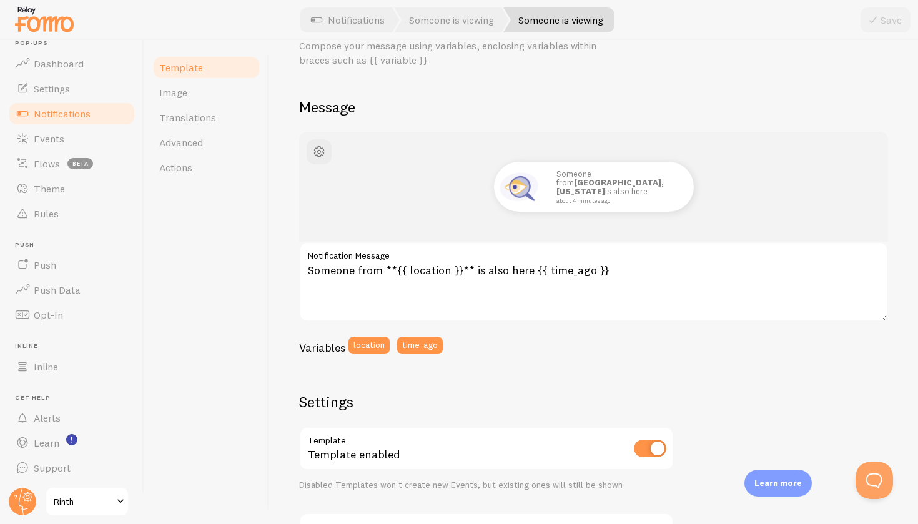
click at [478, 369] on div "Someone from [GEOGRAPHIC_DATA], [US_STATE] is also here about 4 minutes ago Som…" at bounding box center [593, 461] width 589 height 658
click at [383, 344] on button "location" at bounding box center [369, 345] width 41 height 17
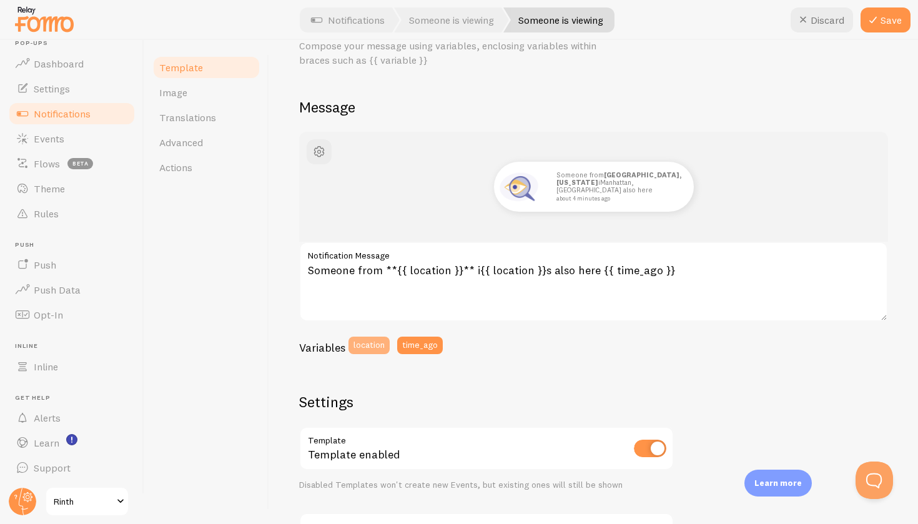
click at [365, 343] on button "location" at bounding box center [369, 345] width 41 height 17
click at [826, 23] on button "Discard" at bounding box center [822, 19] width 62 height 25
type textarea "Someone from **{{ location }}** is also here {{ time_ago }}"
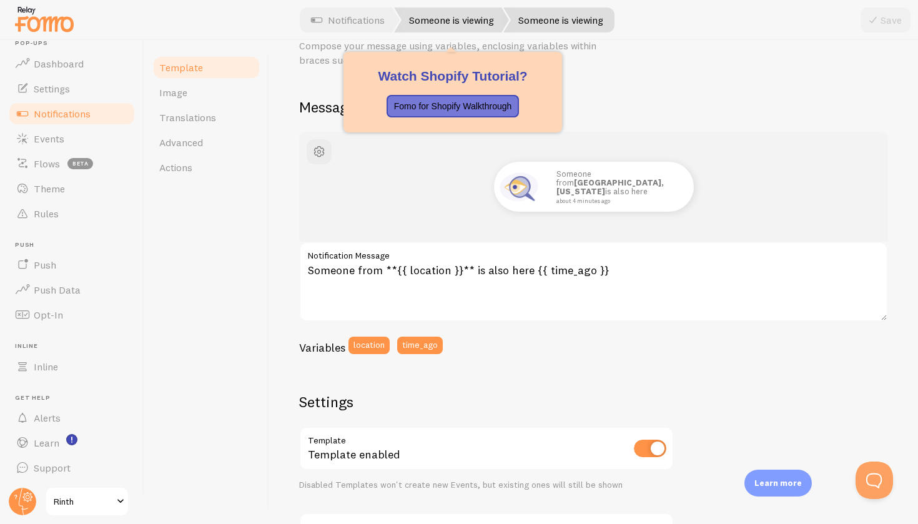
click at [470, 17] on link "Someone is viewing" at bounding box center [451, 19] width 115 height 25
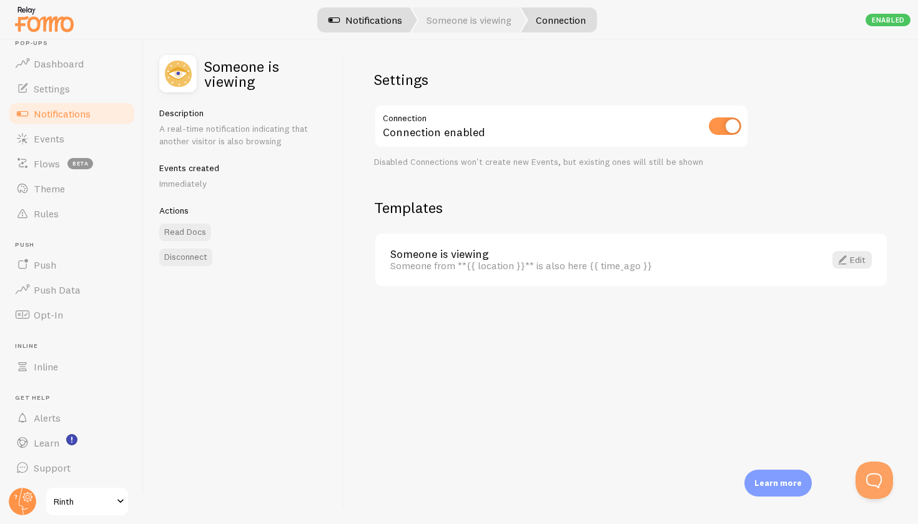
click at [390, 24] on link "Notifications" at bounding box center [366, 19] width 104 height 25
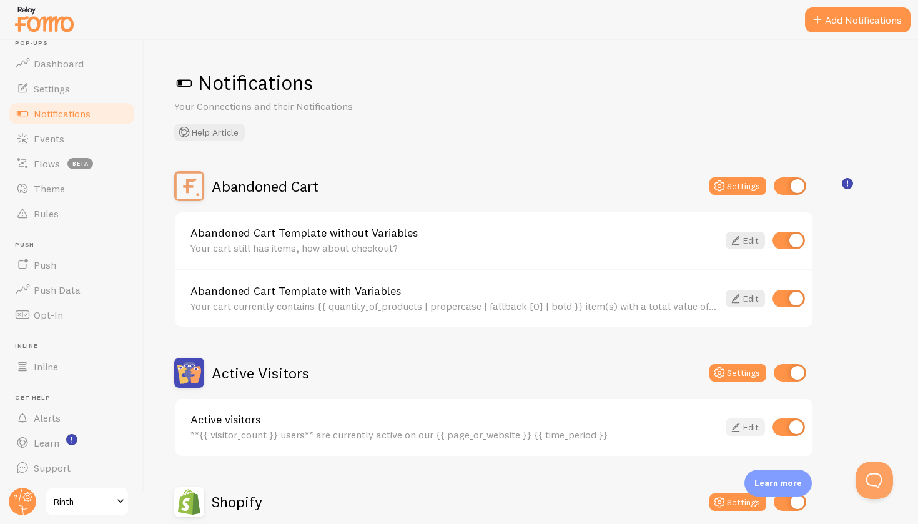
click at [742, 423] on icon at bounding box center [735, 427] width 15 height 15
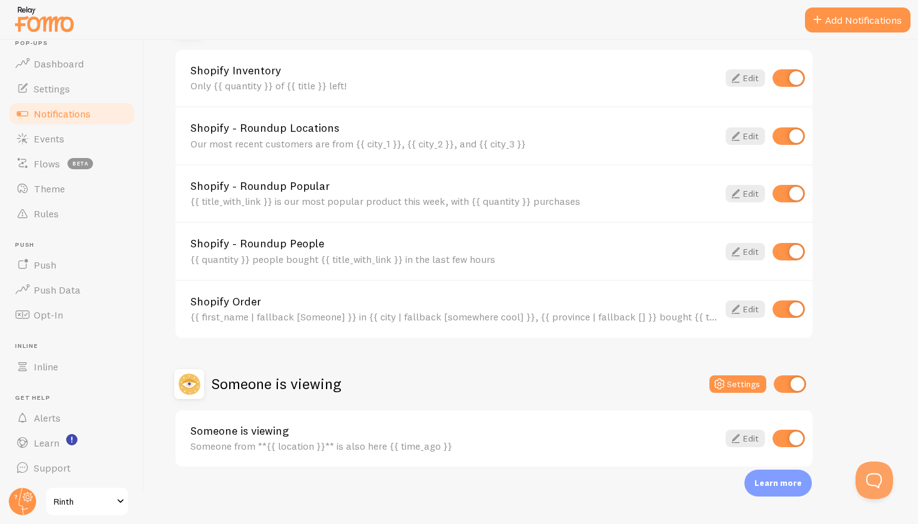
click at [409, 132] on div "Shopify - Roundup Locations Our most recent customers are from {{ city_1 }}, {{…" at bounding box center [455, 135] width 528 height 27
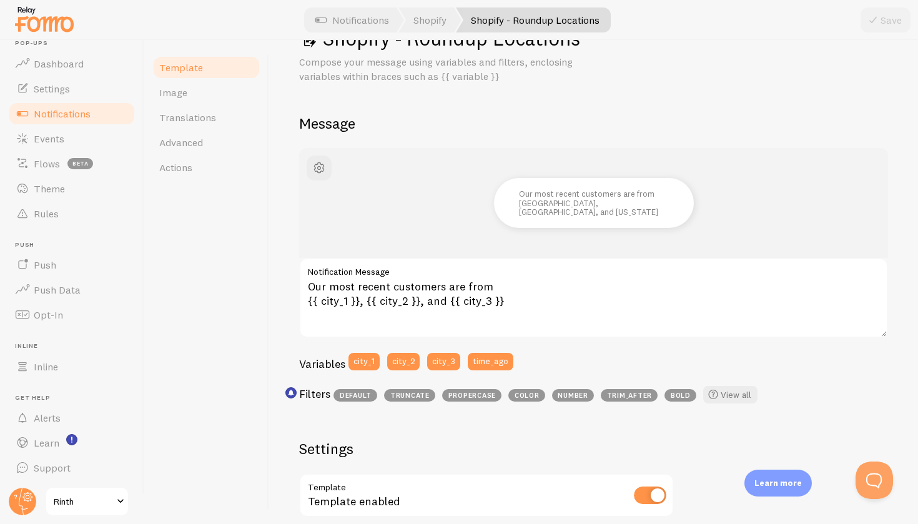
scroll to position [67, 0]
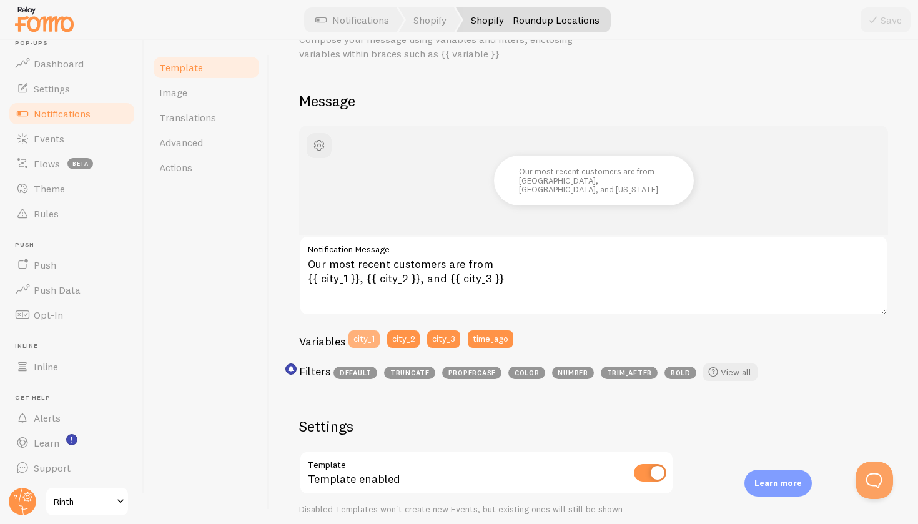
click at [366, 337] on button "city_1" at bounding box center [364, 338] width 31 height 17
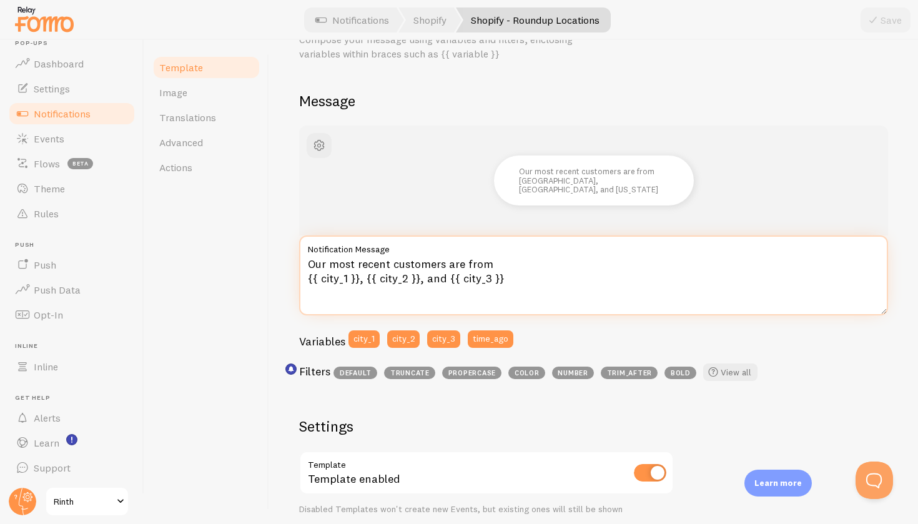
click at [348, 277] on textarea "Our most recent customers are from {{ city_1 }}, {{ city_2 }}, and {{ city_3 }}" at bounding box center [593, 276] width 589 height 80
type textarea "Our most recent customers are from {{ city_1 }}, {{ city_2 }}, and {{ city_3 }}"
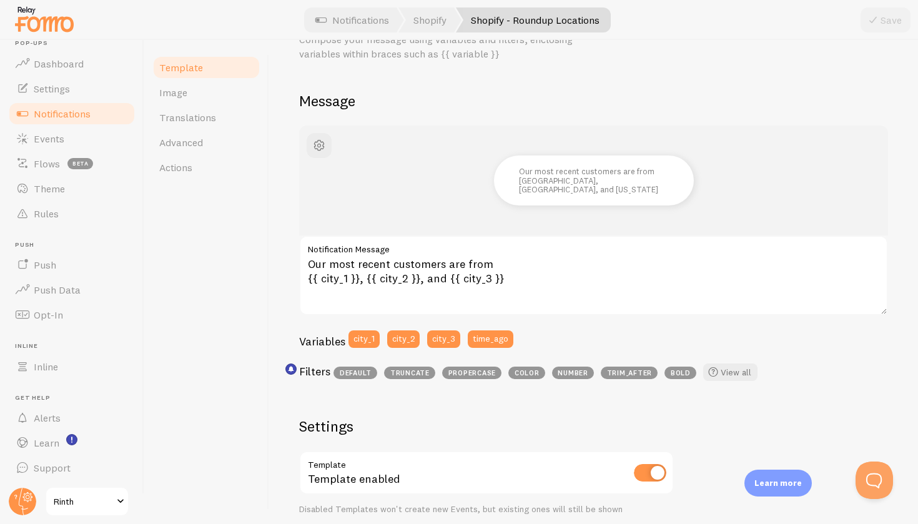
click at [196, 349] on div "Template Image Translations Advanced Actions" at bounding box center [206, 282] width 125 height 484
click at [98, 145] on link "Events" at bounding box center [71, 138] width 129 height 25
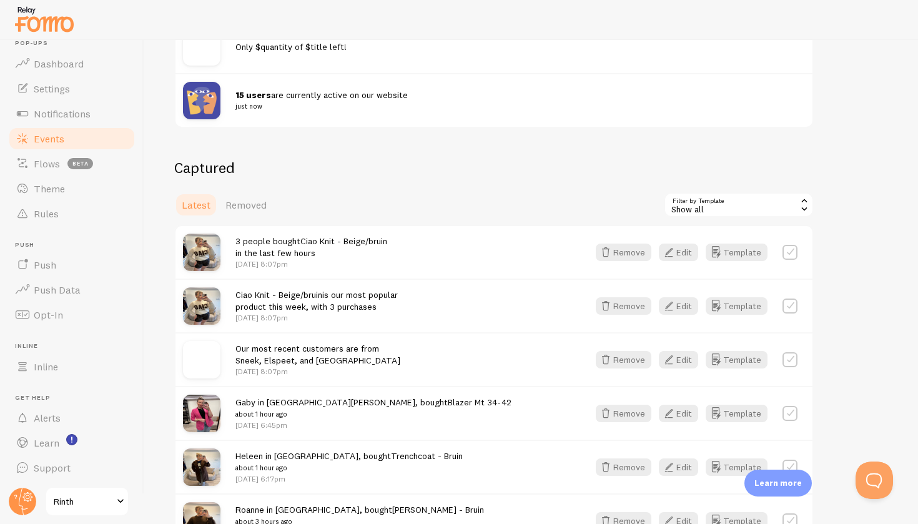
scroll to position [221, 0]
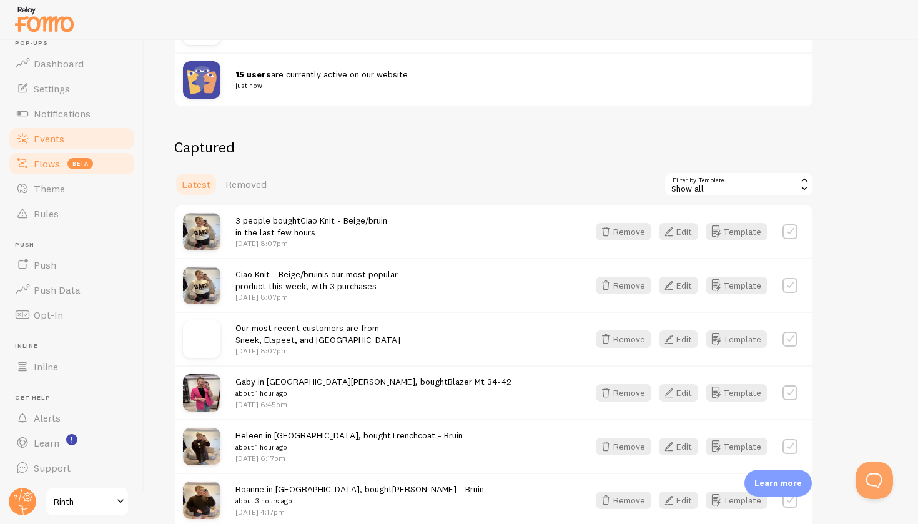
click at [73, 152] on link "Flows beta" at bounding box center [71, 163] width 129 height 25
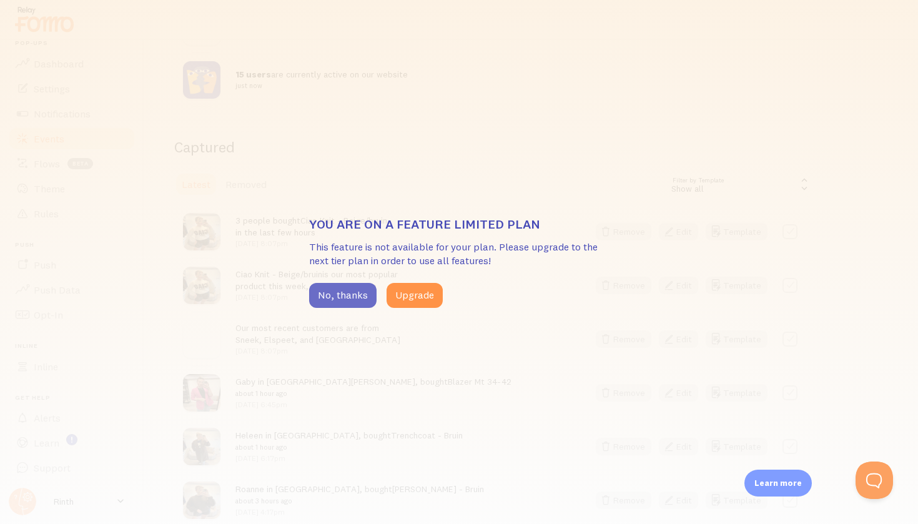
click at [340, 296] on button "No, thanks" at bounding box center [342, 295] width 67 height 25
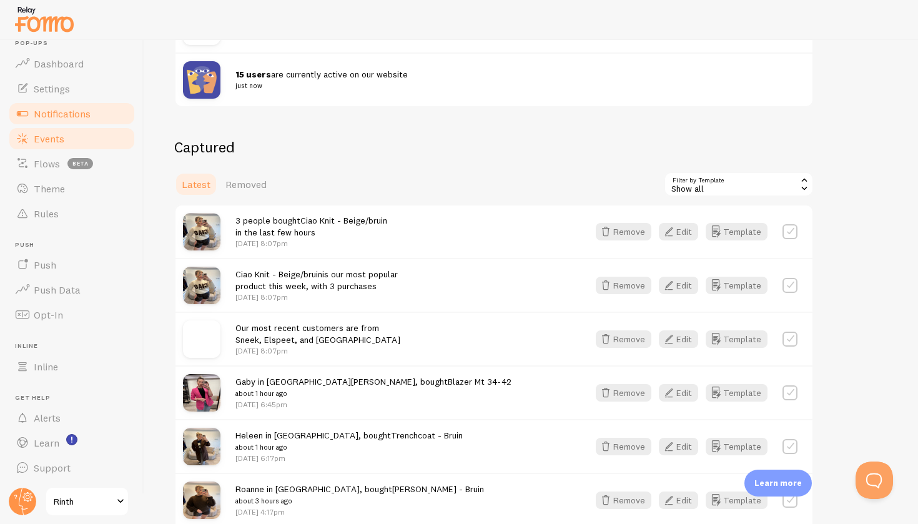
click at [99, 118] on link "Notifications" at bounding box center [71, 113] width 129 height 25
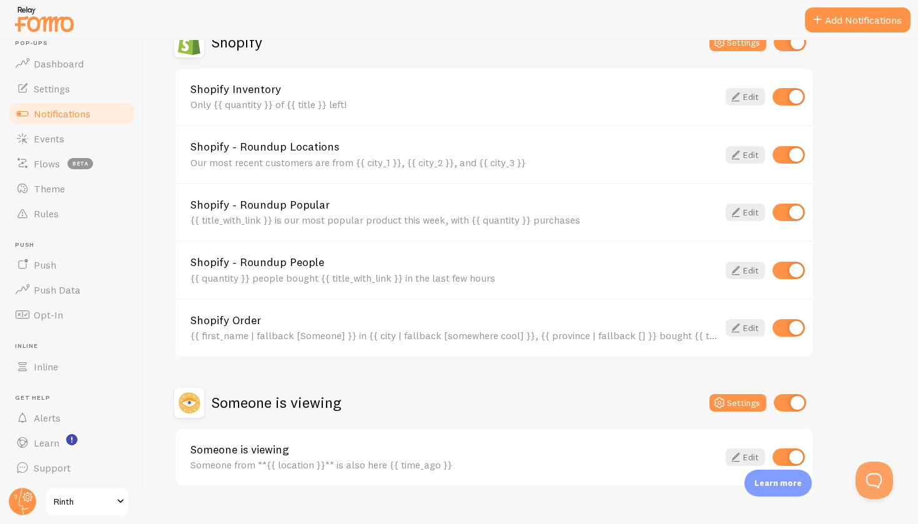
scroll to position [461, 0]
click at [744, 404] on button "Settings" at bounding box center [738, 401] width 57 height 17
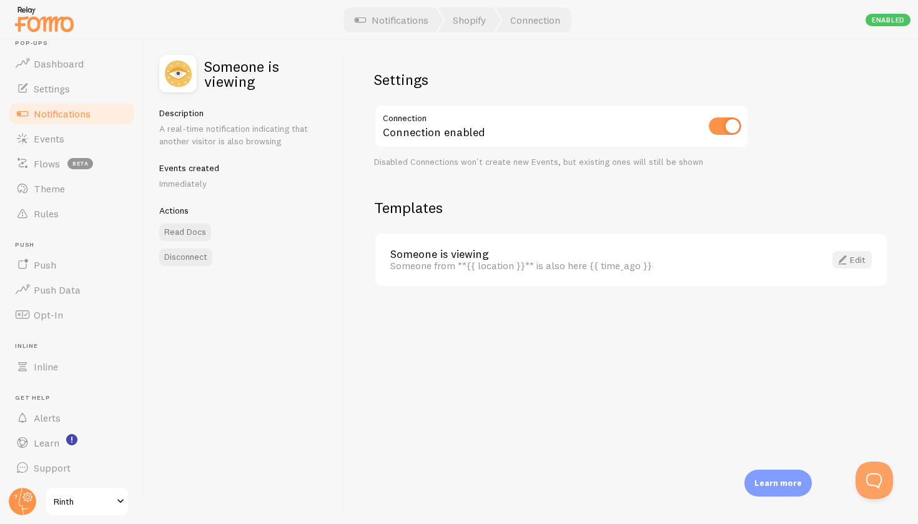
click at [853, 255] on link "Edit" at bounding box center [852, 259] width 39 height 17
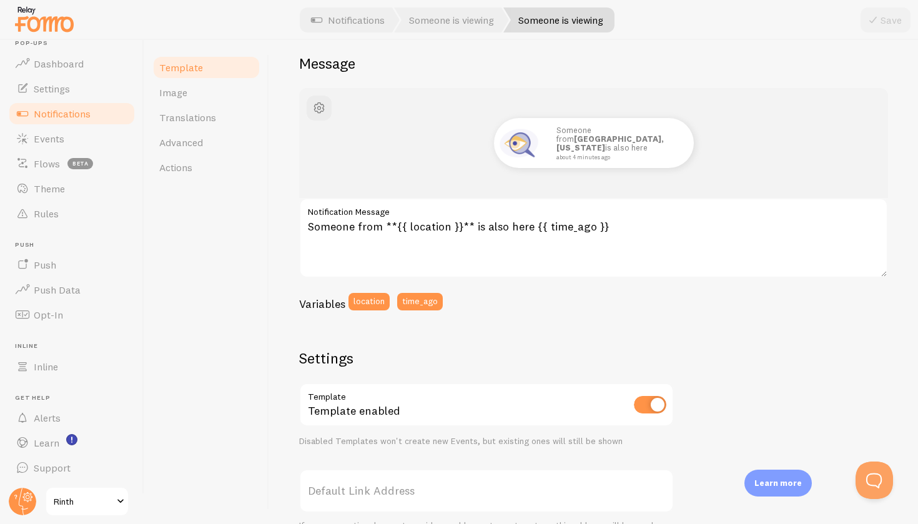
scroll to position [102, 0]
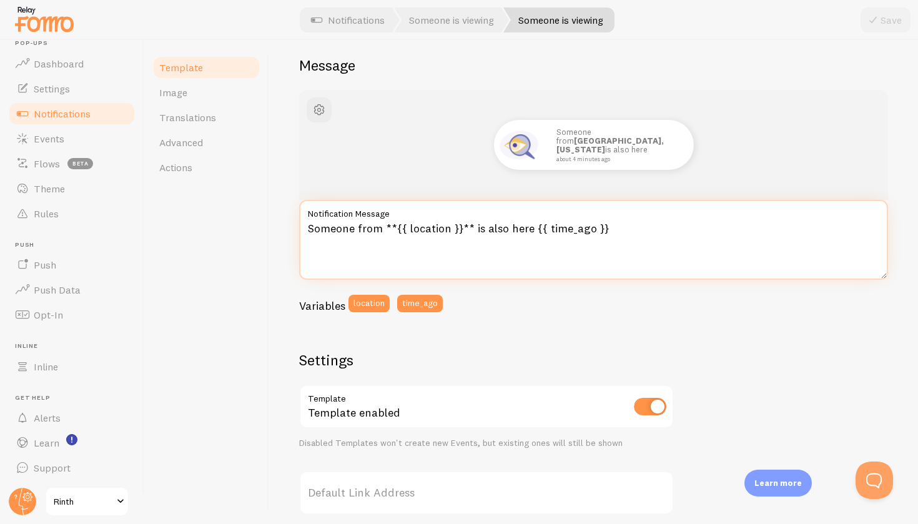
drag, startPoint x: 449, startPoint y: 229, endPoint x: 407, endPoint y: 225, distance: 42.0
click at [407, 225] on textarea "Someone from **{{ location }}** is also here {{ time_ago }}" at bounding box center [593, 240] width 589 height 80
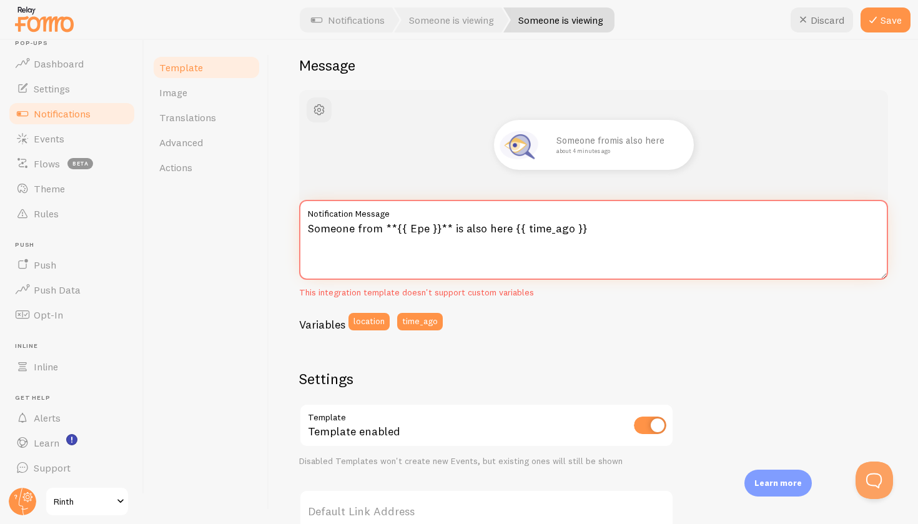
drag, startPoint x: 447, startPoint y: 228, endPoint x: 384, endPoint y: 219, distance: 63.7
click at [384, 219] on textarea "Someone from **{{ Epe }}** is also here {{ time_ago }}" at bounding box center [593, 240] width 589 height 80
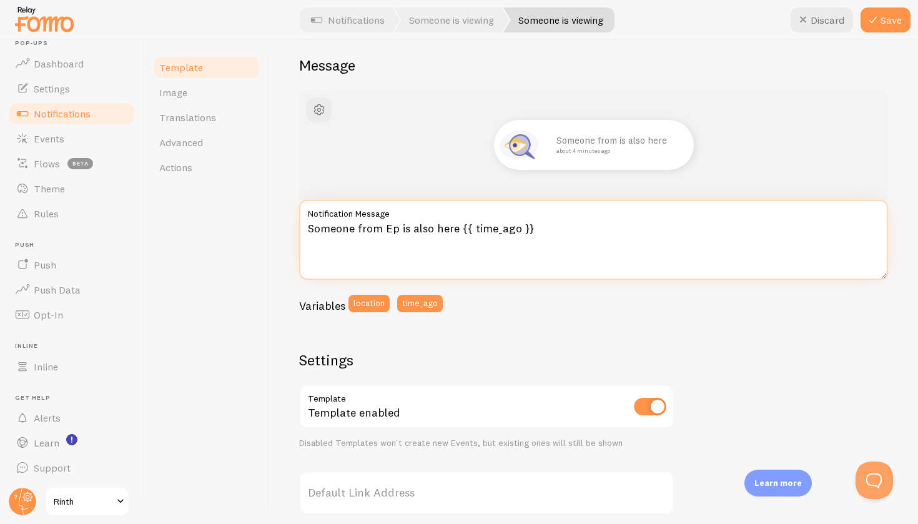
type textarea "Someone from Epe is also here {{ time_ago }}"
drag, startPoint x: 545, startPoint y: 232, endPoint x: 315, endPoint y: 215, distance: 230.5
click at [315, 215] on div "Someone from Epe is also here {{ time_ago }} Notification Message" at bounding box center [593, 240] width 589 height 80
drag, startPoint x: 543, startPoint y: 231, endPoint x: 536, endPoint y: 222, distance: 10.6
click at [538, 227] on textarea "Iemand die in Epe woont, is op de webshop!" at bounding box center [593, 240] width 589 height 80
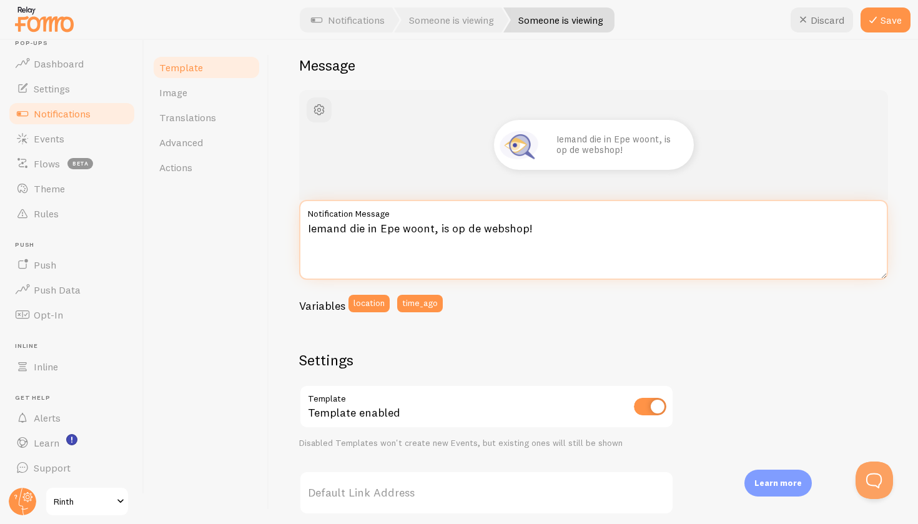
drag, startPoint x: 535, startPoint y: 221, endPoint x: 377, endPoint y: 220, distance: 158.0
click at [377, 220] on textarea "Iemand die in Epe woont, is op de webshop!" at bounding box center [593, 240] width 589 height 80
type textarea "Iemand die in 1,5KM van [PERSON_NAME] woont is ook op de webshop!"
drag, startPoint x: 661, startPoint y: 227, endPoint x: 292, endPoint y: 223, distance: 368.6
click at [292, 223] on div "Someone is viewing Compose your message using variables, enclosing variables wi…" at bounding box center [593, 282] width 649 height 484
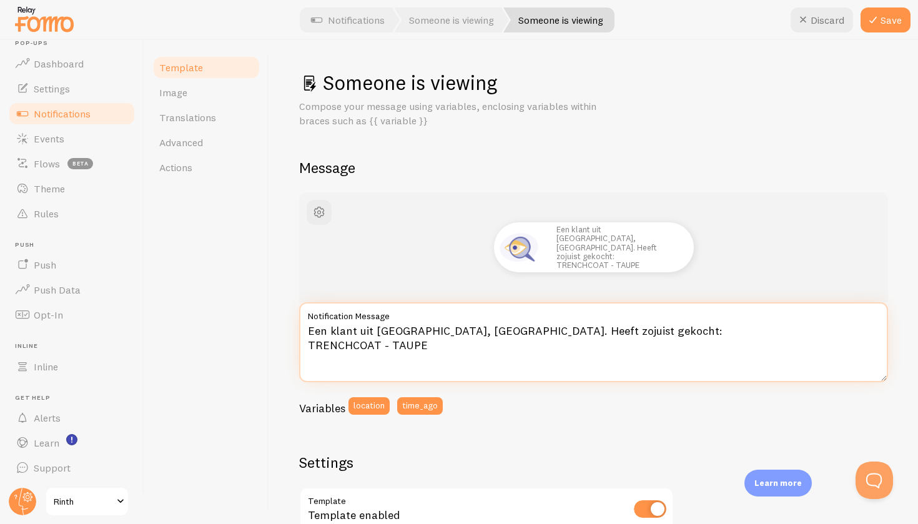
scroll to position [0, 0]
type textarea "Een klant uit [GEOGRAPHIC_DATA], [GEOGRAPHIC_DATA]. Heeft zojuist gekocht: TREN…"
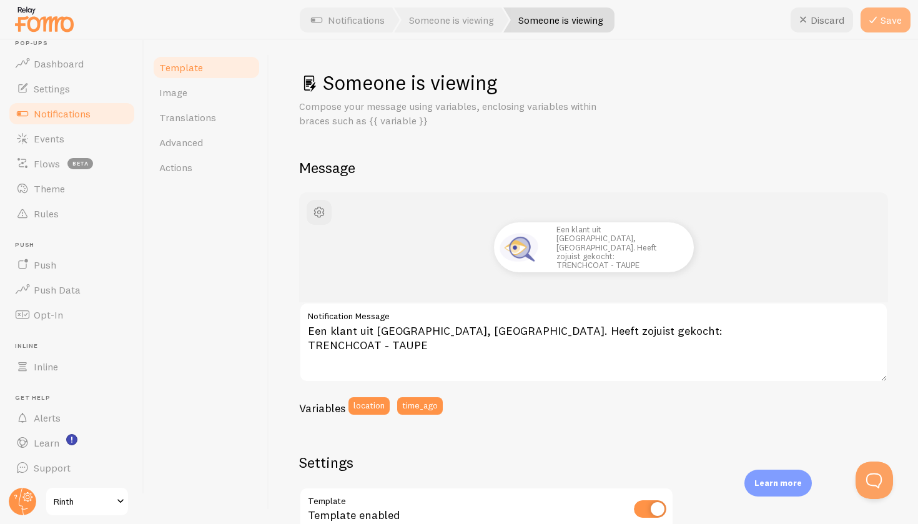
click at [879, 24] on icon at bounding box center [873, 19] width 15 height 15
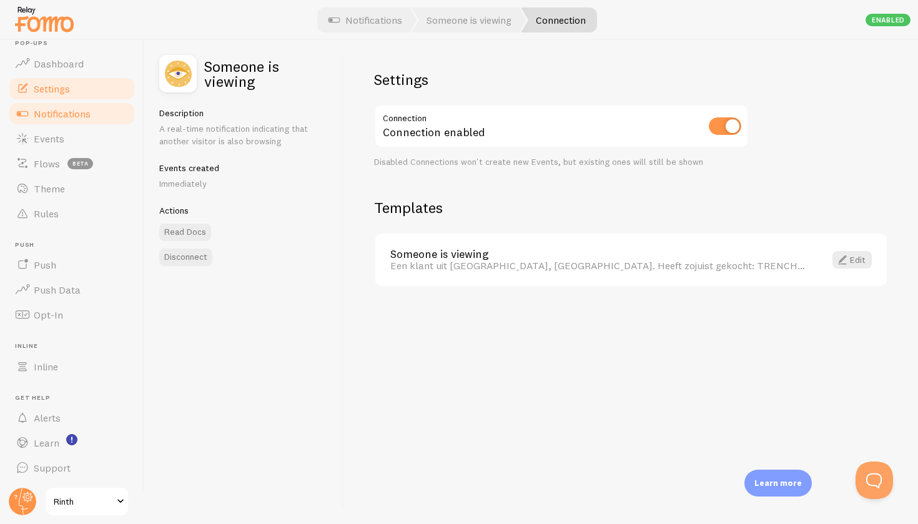
click at [68, 81] on link "Settings" at bounding box center [71, 88] width 129 height 25
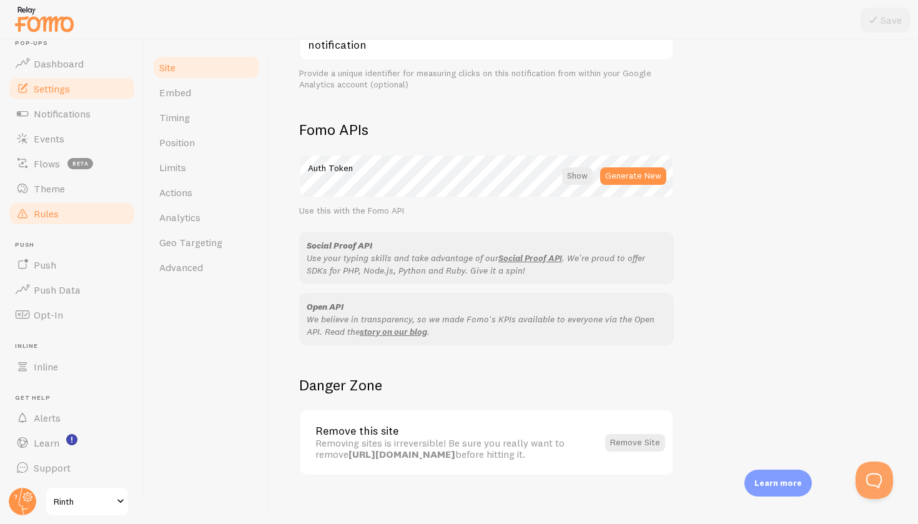
scroll to position [643, 0]
click at [82, 203] on link "Rules" at bounding box center [71, 213] width 129 height 25
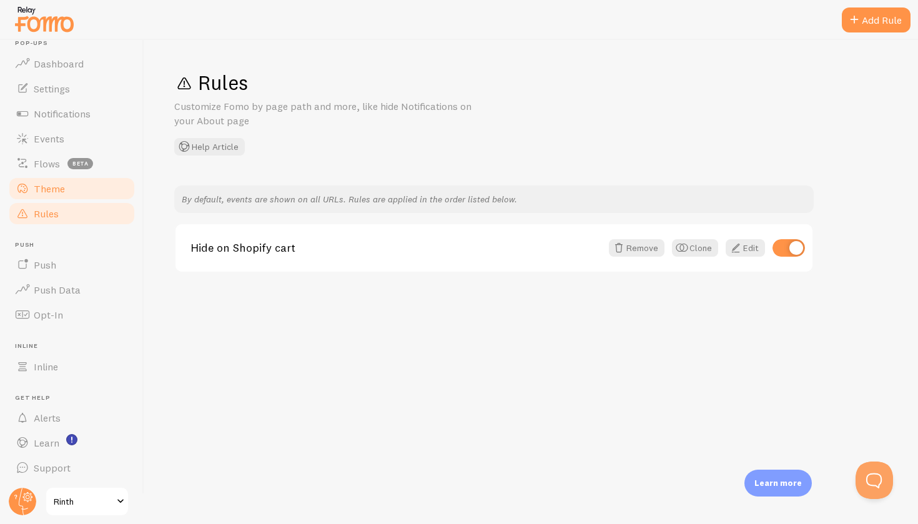
click at [79, 197] on link "Theme" at bounding box center [71, 188] width 129 height 25
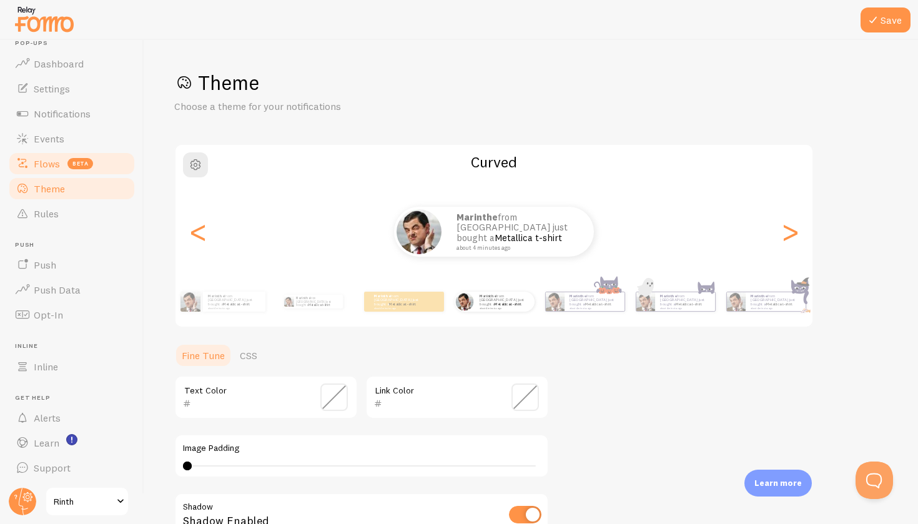
click at [65, 161] on link "Flows beta" at bounding box center [71, 163] width 129 height 25
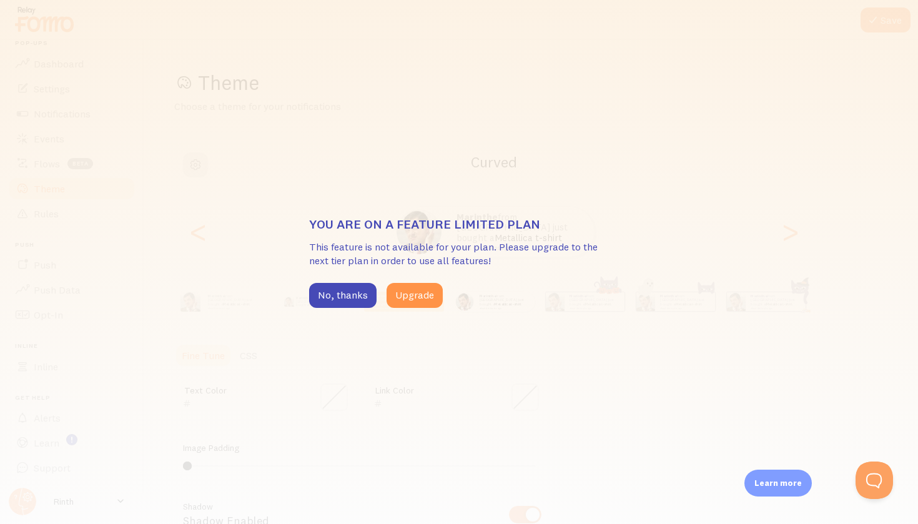
click at [347, 280] on div "You are on a feature limited plan This feature is not available for your plan. …" at bounding box center [459, 262] width 300 height 92
click at [342, 294] on button "No, thanks" at bounding box center [342, 295] width 67 height 25
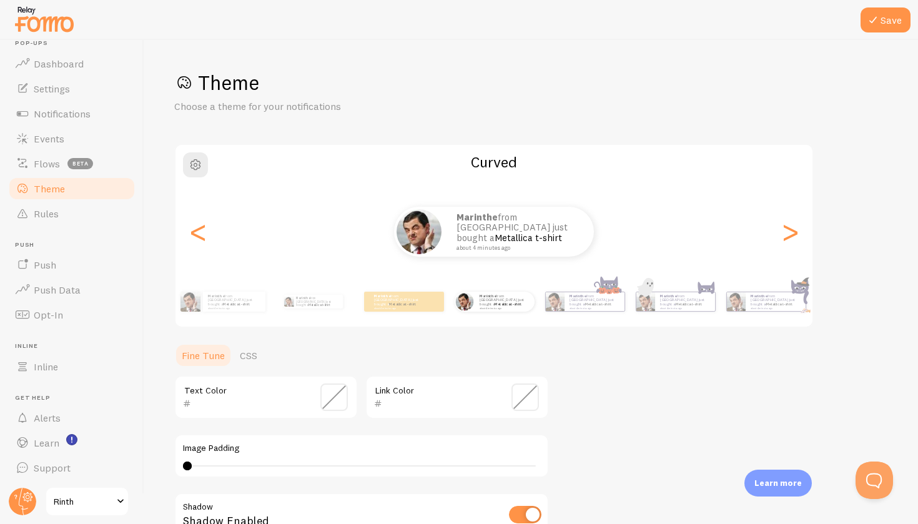
click at [71, 90] on link "Settings" at bounding box center [71, 88] width 129 height 25
click at [47, 82] on span "Settings" at bounding box center [52, 88] width 36 height 12
click at [47, 86] on span "Settings" at bounding box center [52, 88] width 36 height 12
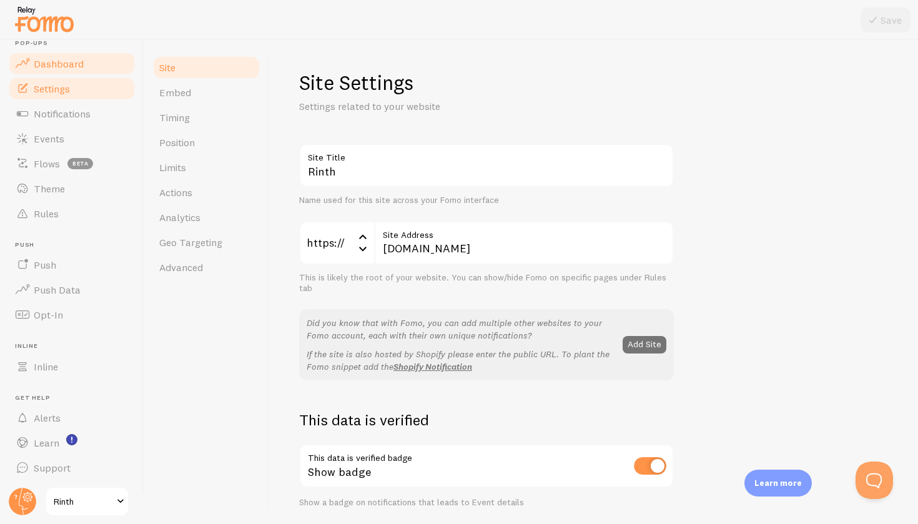
click at [59, 61] on span "Dashboard" at bounding box center [59, 63] width 50 height 12
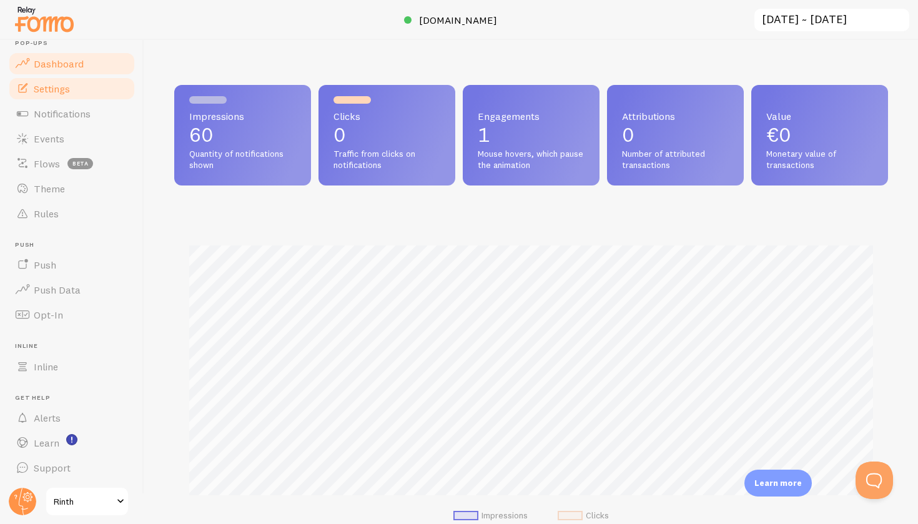
scroll to position [328, 714]
click at [54, 85] on span "Settings" at bounding box center [52, 88] width 36 height 12
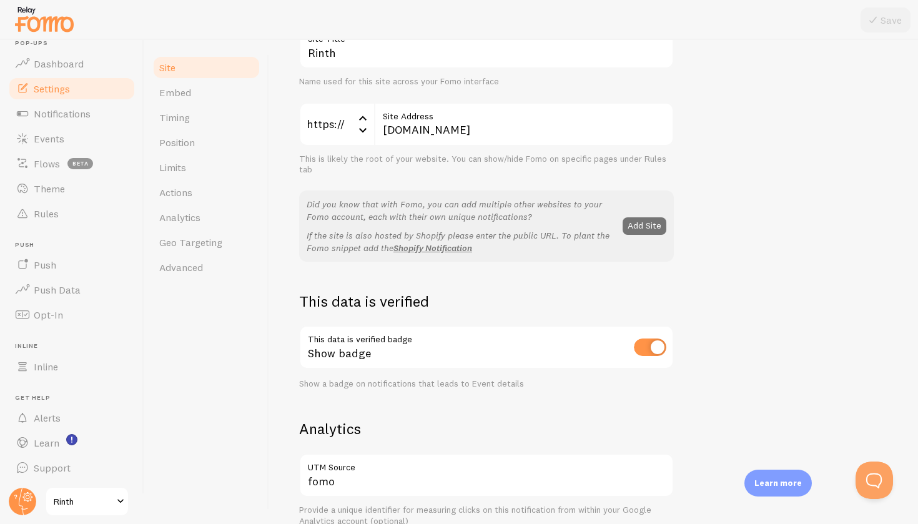
scroll to position [121, 0]
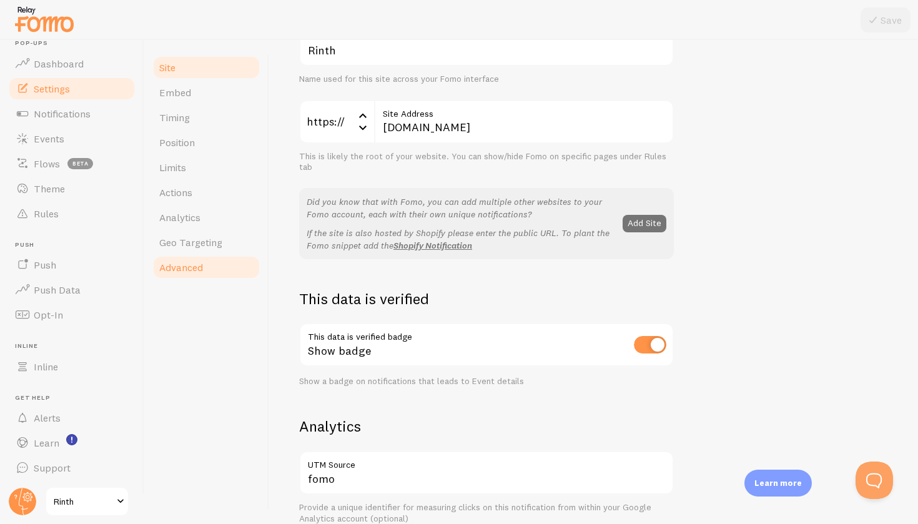
click at [189, 263] on span "Advanced" at bounding box center [181, 267] width 44 height 12
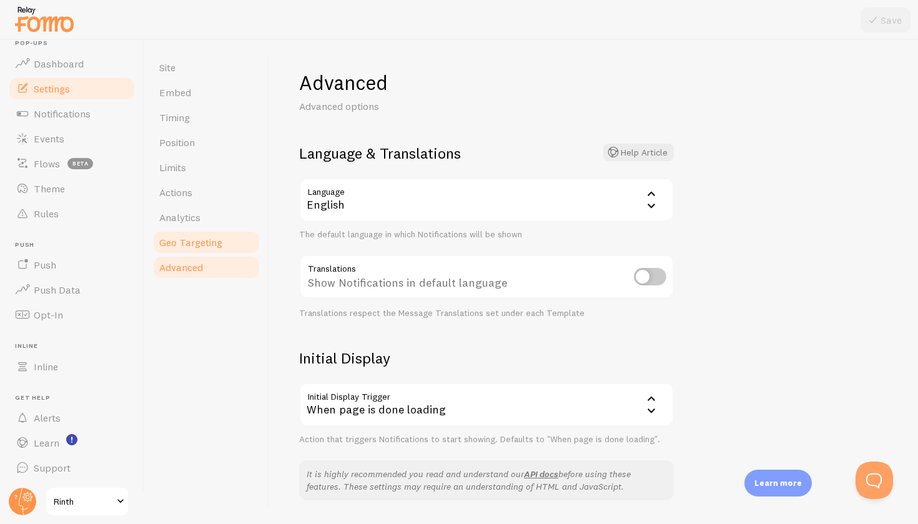
click at [199, 239] on span "Geo Targeting" at bounding box center [190, 242] width 63 height 12
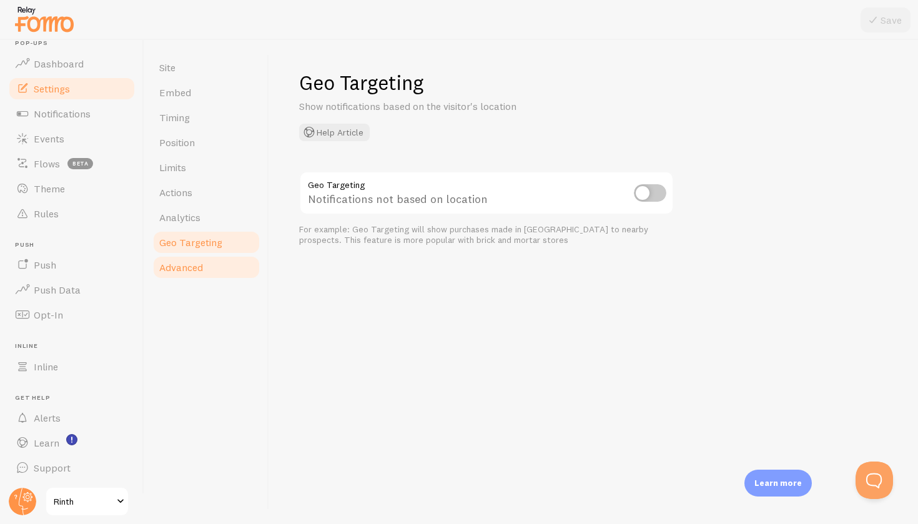
click at [200, 260] on link "Advanced" at bounding box center [206, 267] width 109 height 25
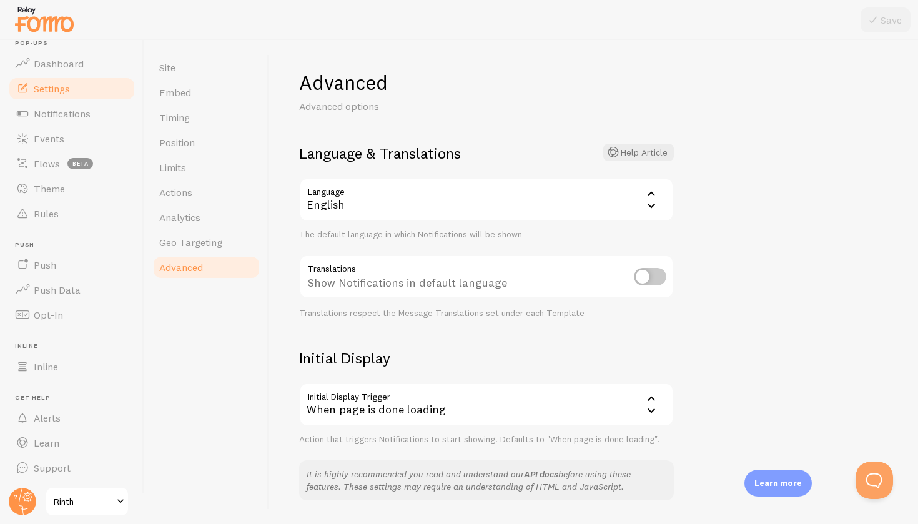
click at [528, 186] on div "English" at bounding box center [486, 200] width 375 height 44
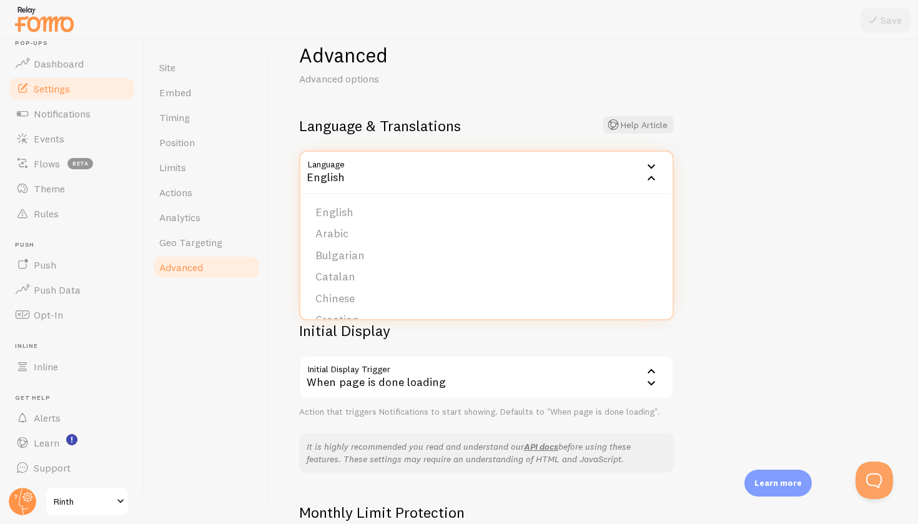
scroll to position [-2, 0]
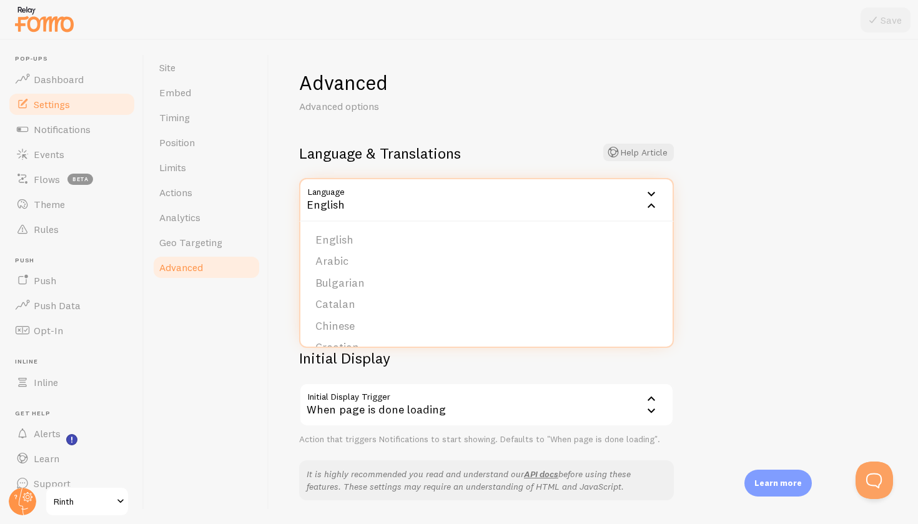
scroll to position [27, 0]
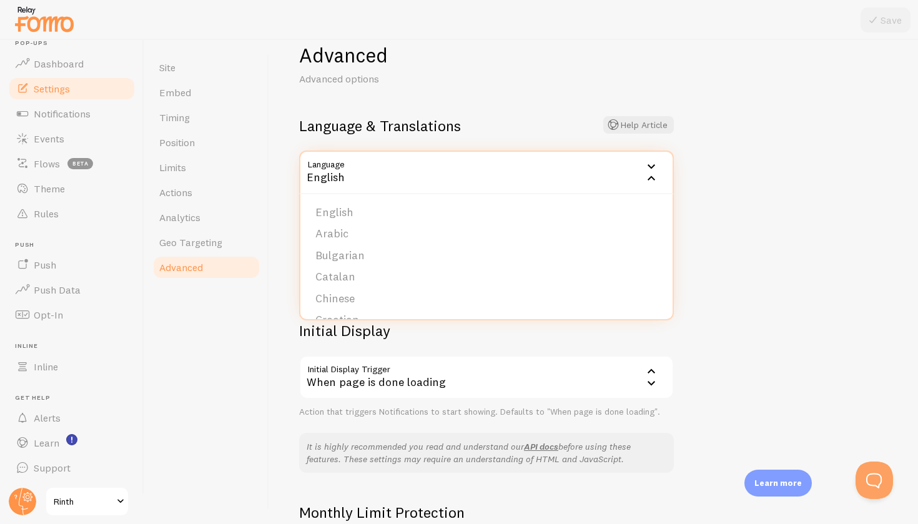
click at [226, 374] on div "Site Embed Timing Position Limits Actions Analytics Geo Targeting Advanced" at bounding box center [206, 282] width 125 height 484
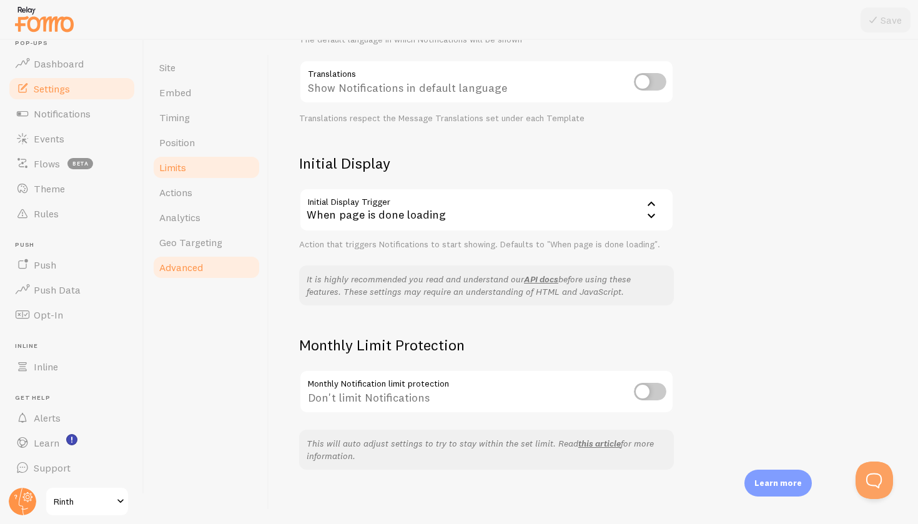
scroll to position [194, 0]
click at [221, 121] on link "Timing" at bounding box center [206, 117] width 109 height 25
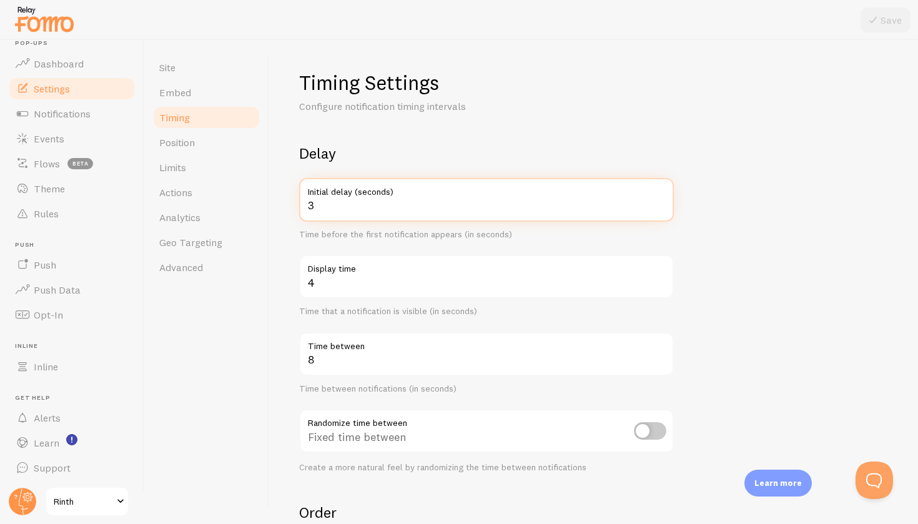
click at [393, 204] on input "3" at bounding box center [486, 200] width 375 height 44
click at [220, 361] on div "Site Embed Timing Position Limits Actions Analytics Geo Targeting Advanced" at bounding box center [206, 282] width 125 height 484
click at [390, 199] on label "Initial delay (seconds)" at bounding box center [486, 200] width 375 height 44
click at [390, 199] on input "Initial delay (seconds)" at bounding box center [486, 200] width 375 height 44
click at [348, 197] on label "Initial delay (seconds)" at bounding box center [486, 200] width 375 height 44
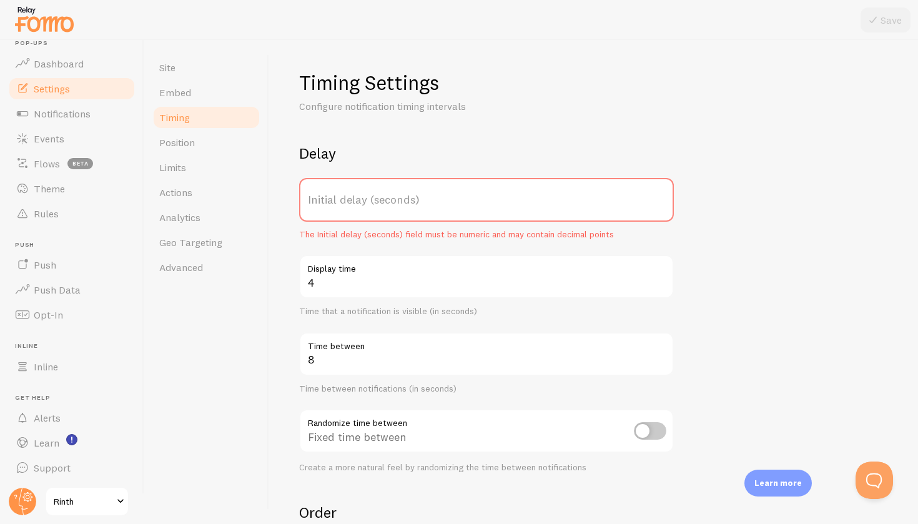
click at [348, 197] on input "Initial delay (seconds)" at bounding box center [486, 200] width 375 height 44
type input "3"
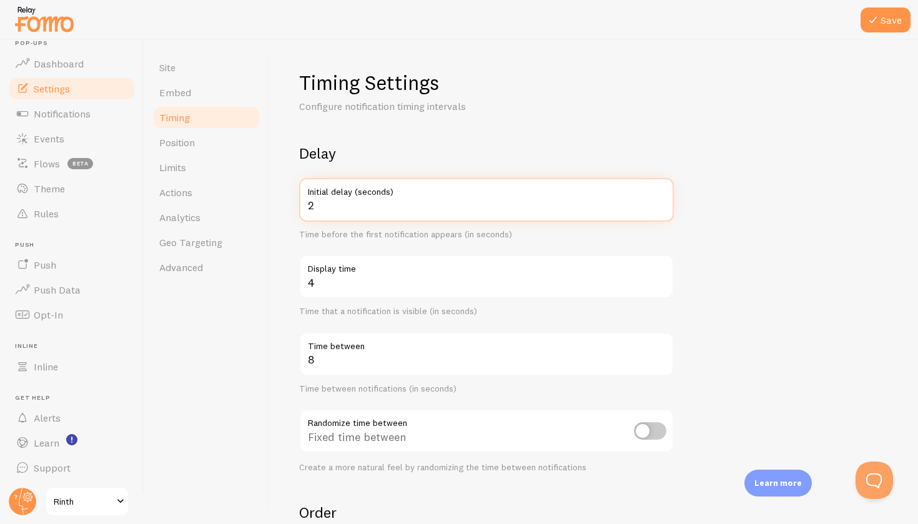
type input "2"
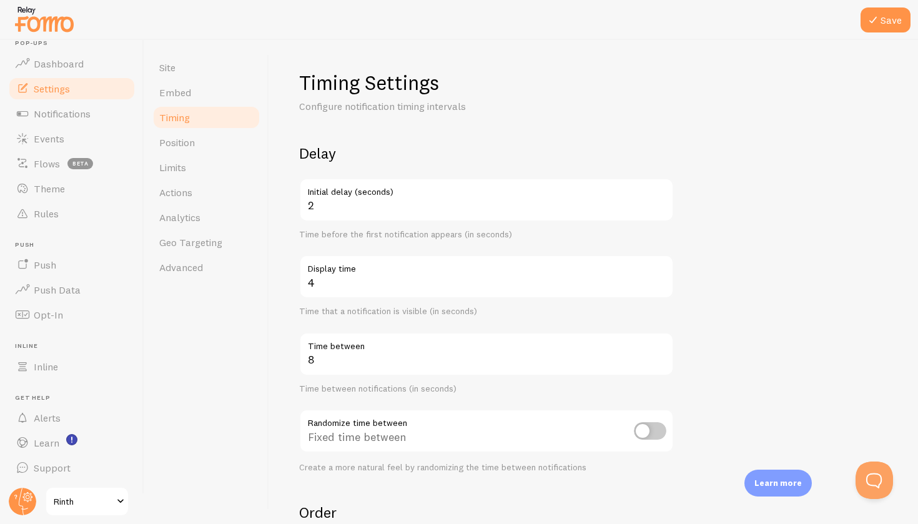
click at [490, 136] on div "Timing Settings Configure notification timing intervals Delay 2 Initial delay (…" at bounding box center [593, 375] width 589 height 610
click at [890, 26] on button "Save" at bounding box center [886, 19] width 50 height 25
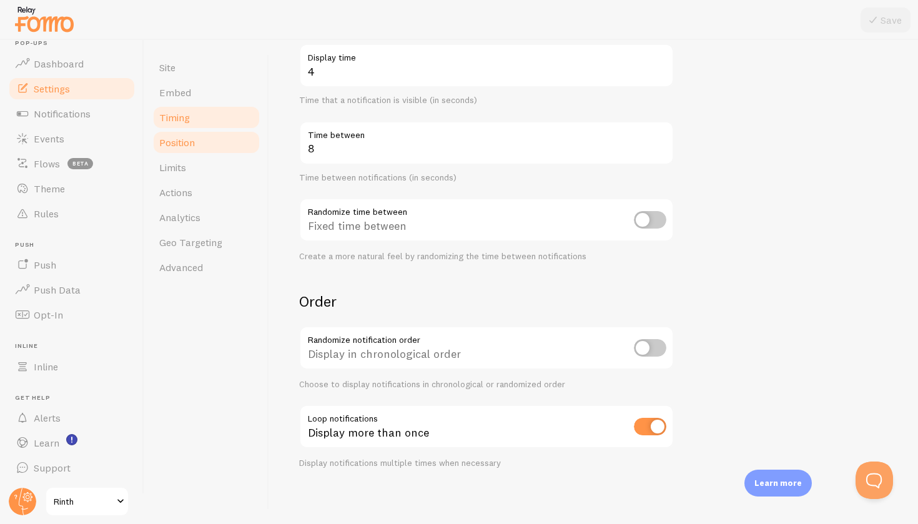
click at [225, 146] on link "Position" at bounding box center [206, 142] width 109 height 25
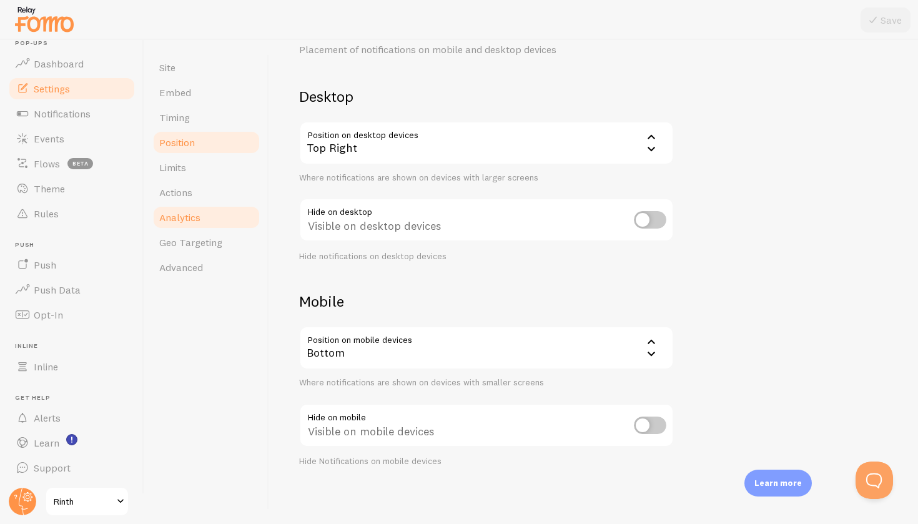
scroll to position [56, 0]
click at [207, 172] on link "Limits" at bounding box center [206, 167] width 109 height 25
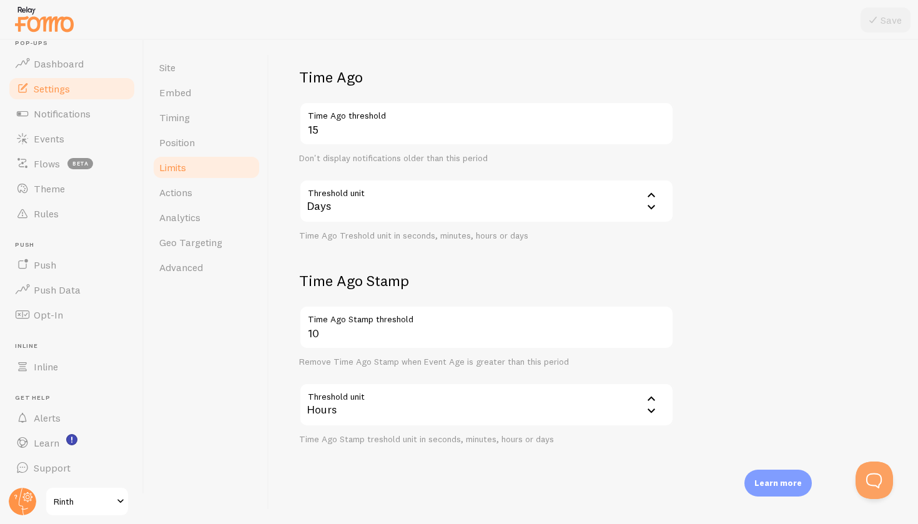
scroll to position [280, 0]
click at [233, 196] on link "Actions" at bounding box center [206, 192] width 109 height 25
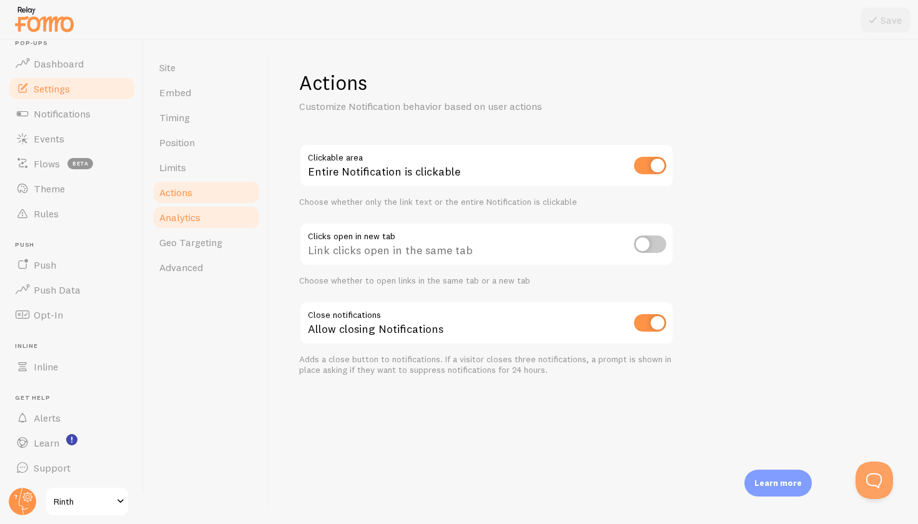
click at [223, 213] on link "Analytics" at bounding box center [206, 217] width 109 height 25
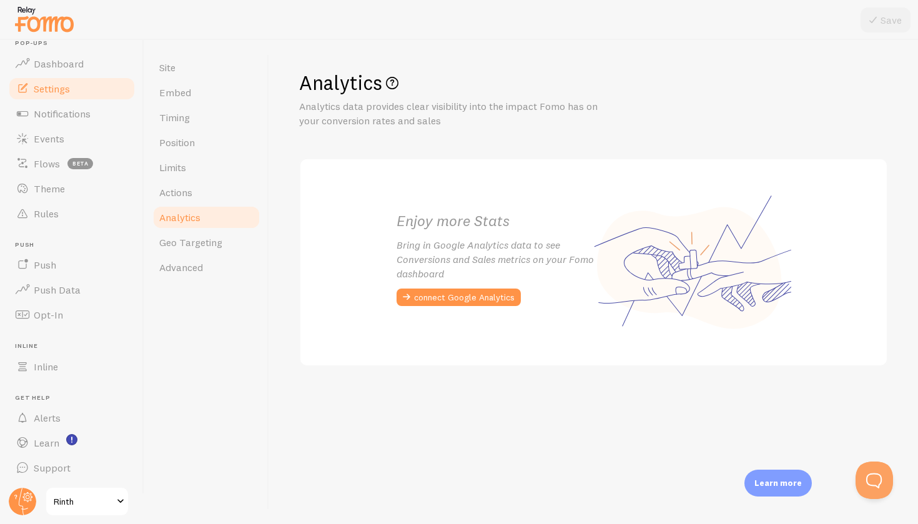
click at [212, 228] on link "Analytics" at bounding box center [206, 217] width 109 height 25
click at [201, 243] on span "Geo Targeting" at bounding box center [190, 242] width 63 height 12
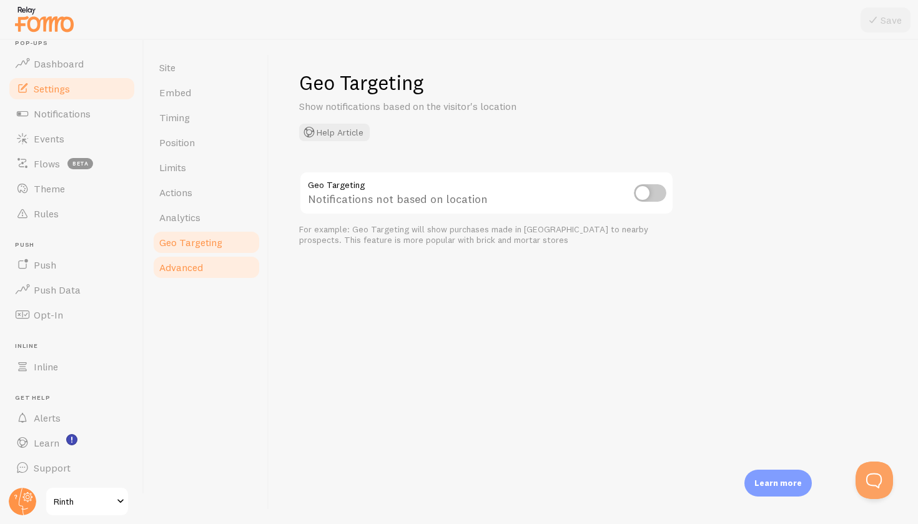
click at [199, 262] on span "Advanced" at bounding box center [181, 267] width 44 height 12
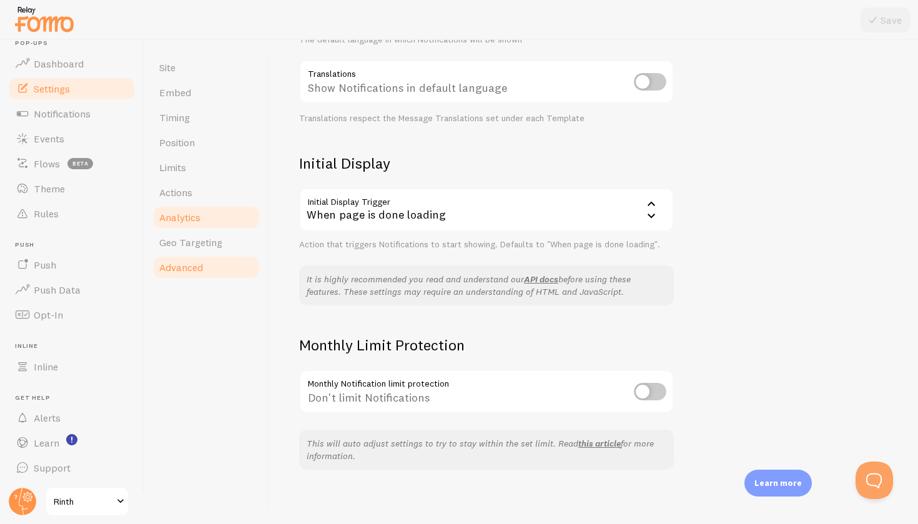
scroll to position [194, 0]
click at [82, 274] on link "Push" at bounding box center [71, 264] width 129 height 25
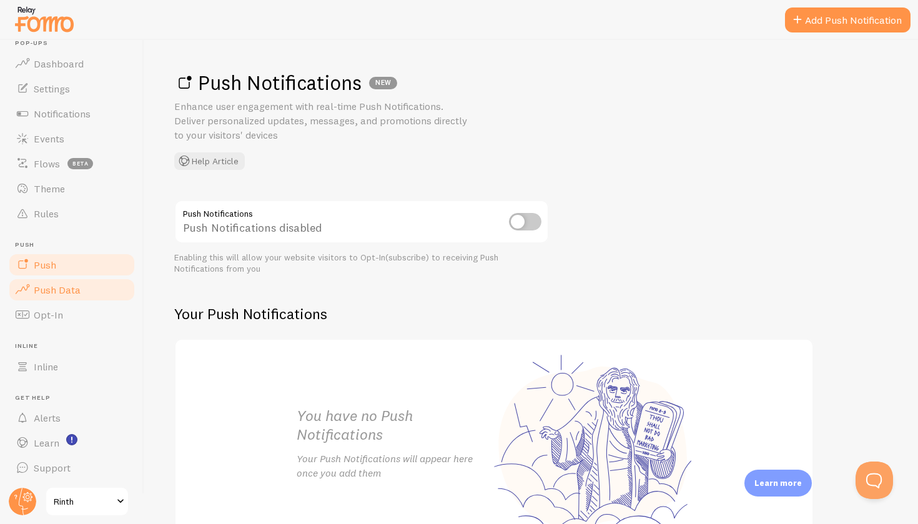
click at [67, 295] on span "Push Data" at bounding box center [57, 290] width 47 height 12
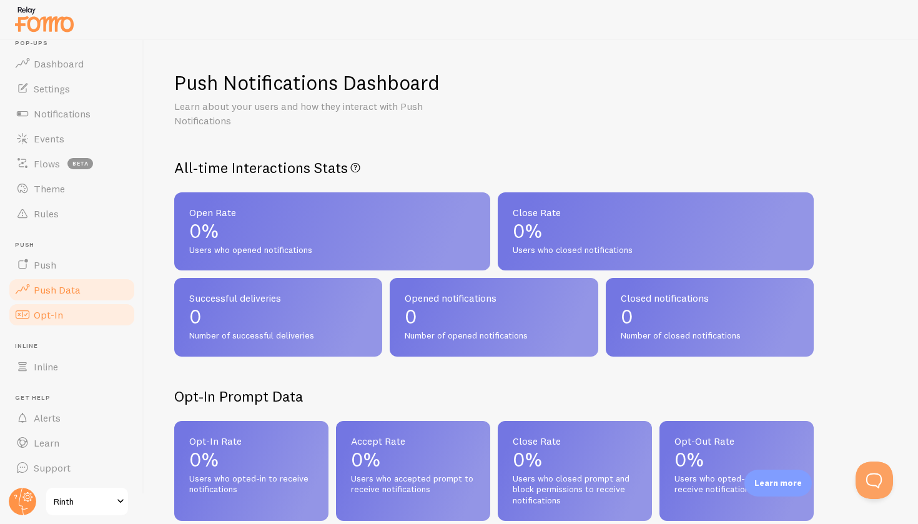
click at [62, 311] on link "Opt-In" at bounding box center [71, 314] width 129 height 25
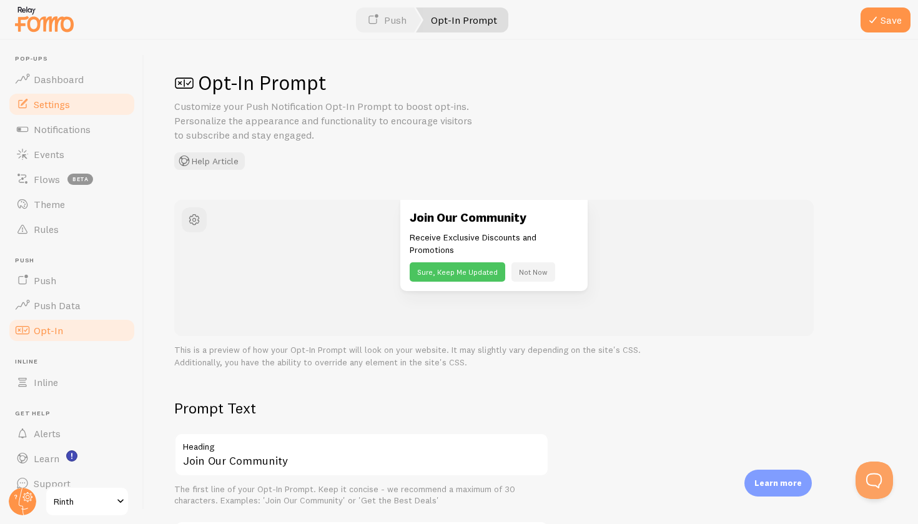
click at [103, 93] on link "Settings" at bounding box center [71, 104] width 129 height 25
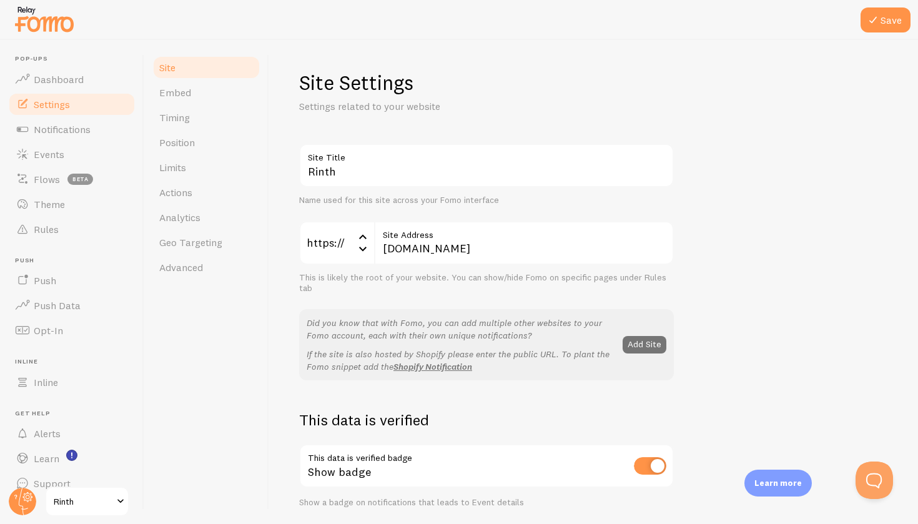
click at [91, 110] on link "Settings" at bounding box center [71, 104] width 129 height 25
click at [87, 106] on link "Settings" at bounding box center [71, 104] width 129 height 25
click at [179, 95] on span "Embed" at bounding box center [175, 92] width 32 height 12
click at [212, 134] on link "Position" at bounding box center [206, 142] width 109 height 25
click at [44, 226] on span "Rules" at bounding box center [46, 229] width 25 height 12
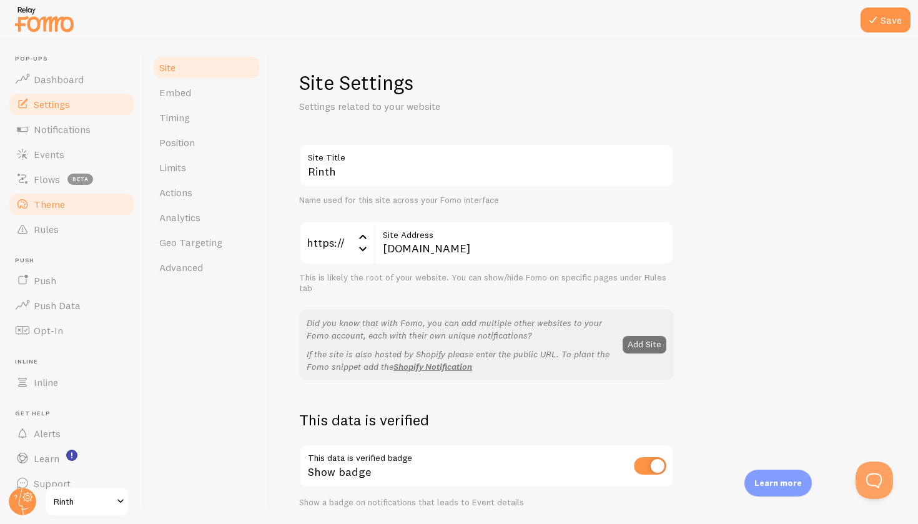
click at [99, 197] on link "Theme" at bounding box center [71, 204] width 129 height 25
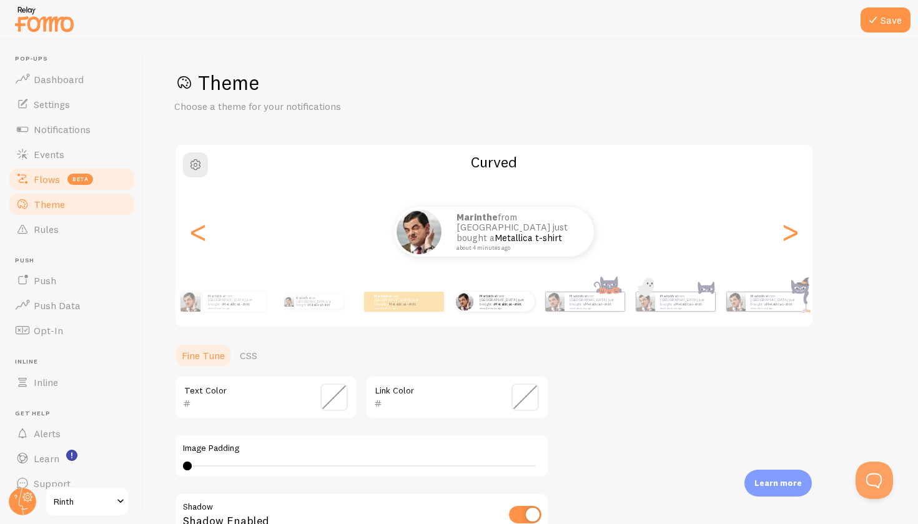
click at [53, 173] on span "Flows" at bounding box center [47, 179] width 26 height 12
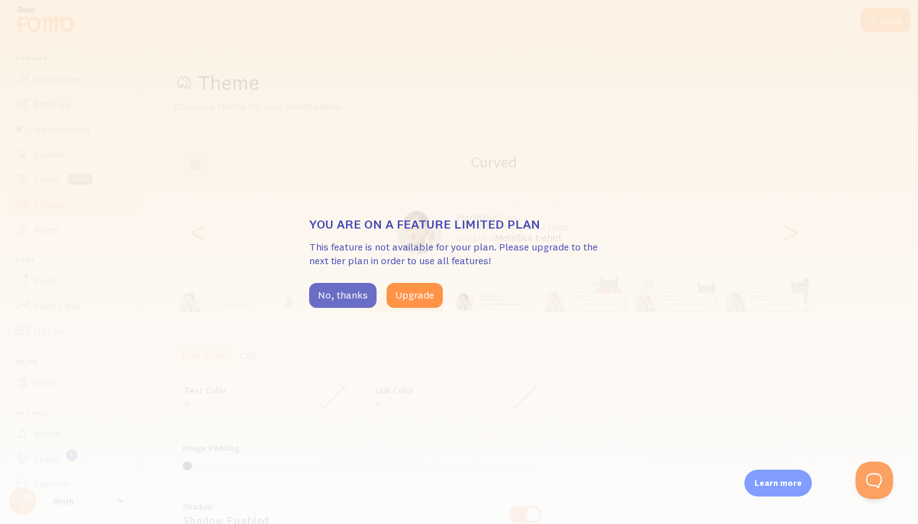
click at [344, 290] on button "No, thanks" at bounding box center [342, 295] width 67 height 25
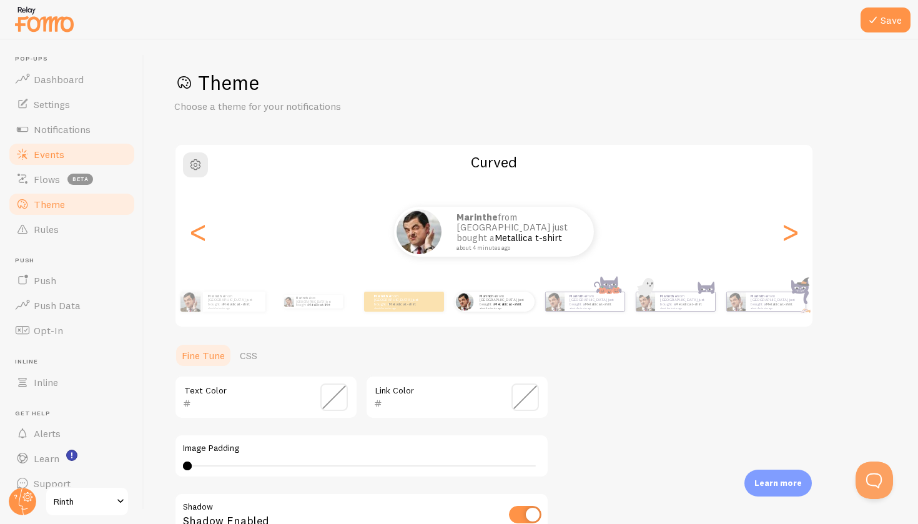
click at [85, 153] on link "Events" at bounding box center [71, 154] width 129 height 25
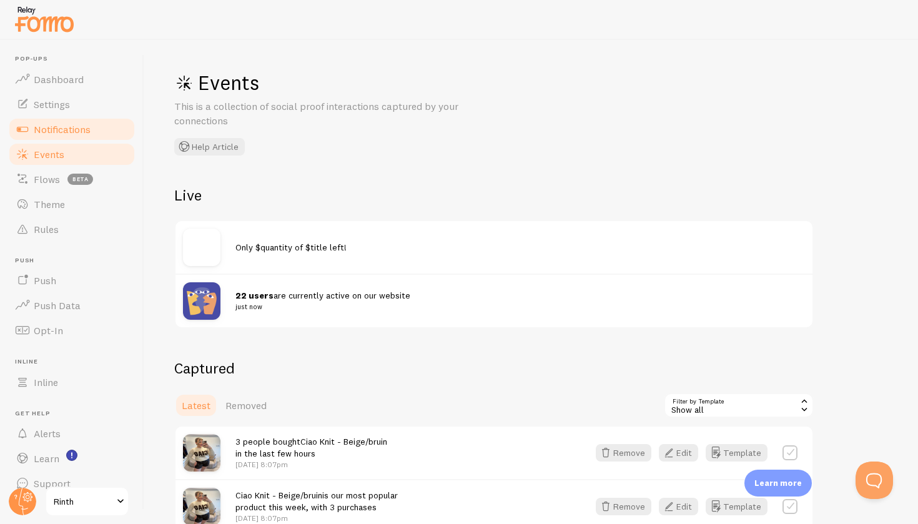
click at [90, 126] on span "Notifications" at bounding box center [62, 129] width 57 height 12
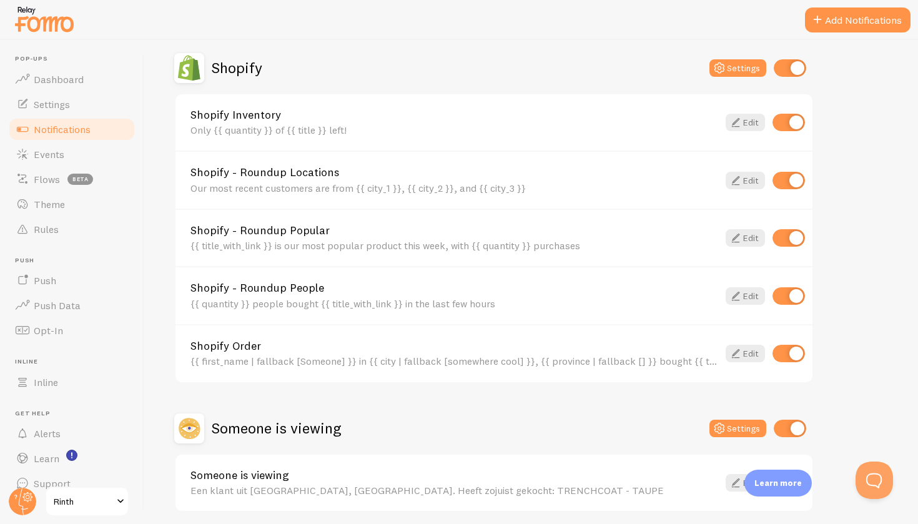
scroll to position [434, 0]
click at [232, 344] on link "Shopify Order" at bounding box center [455, 346] width 528 height 11
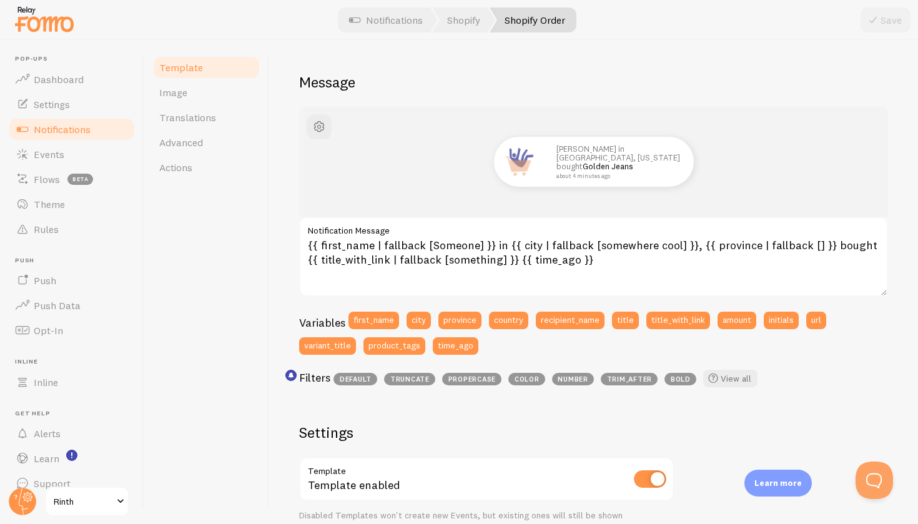
scroll to position [88, 0]
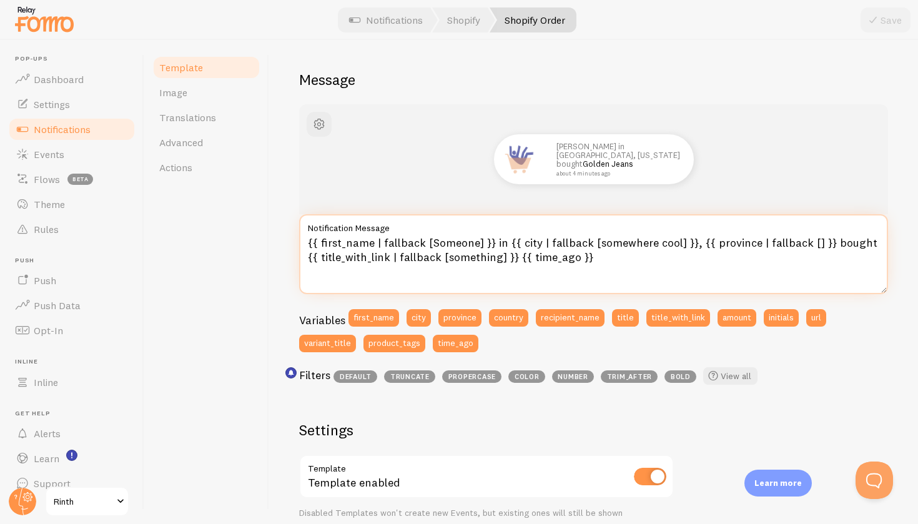
drag, startPoint x: 574, startPoint y: 255, endPoint x: 504, endPoint y: 252, distance: 70.0
click at [504, 252] on textarea "{{ first_name | fallback [Someone] }} in {{ city | fallback [somewhere cool] }}…" at bounding box center [593, 254] width 589 height 80
type textarea "{{ first_name | fallback [Someone] }} in {{ city | fallback [somewhere cool] }}…"
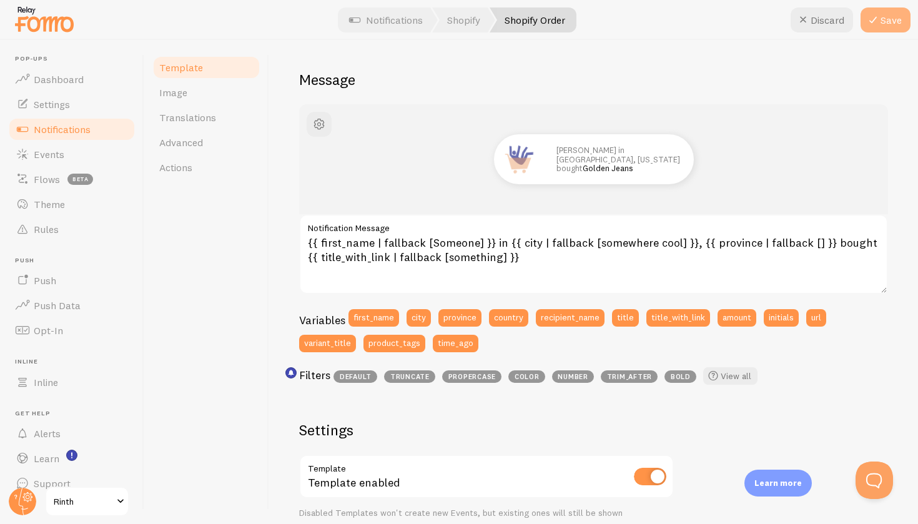
click at [875, 21] on icon at bounding box center [873, 19] width 15 height 15
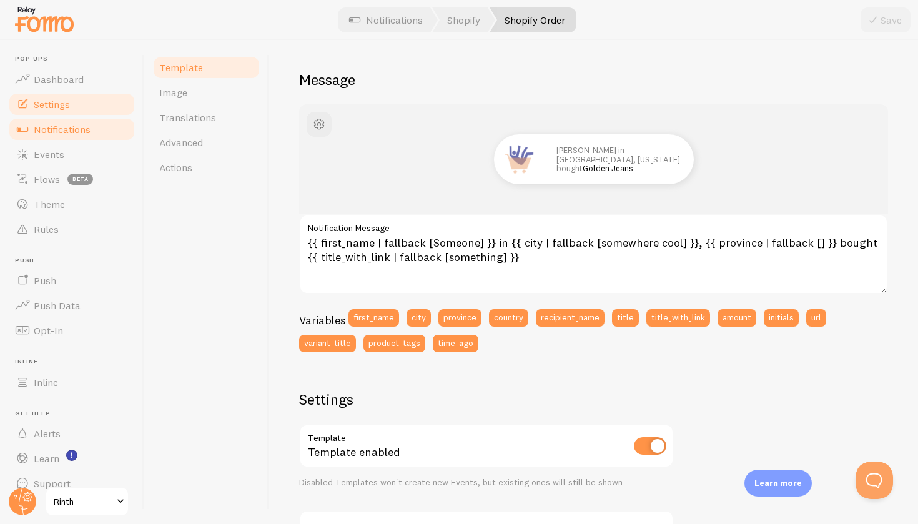
click at [59, 102] on span "Settings" at bounding box center [52, 104] width 36 height 12
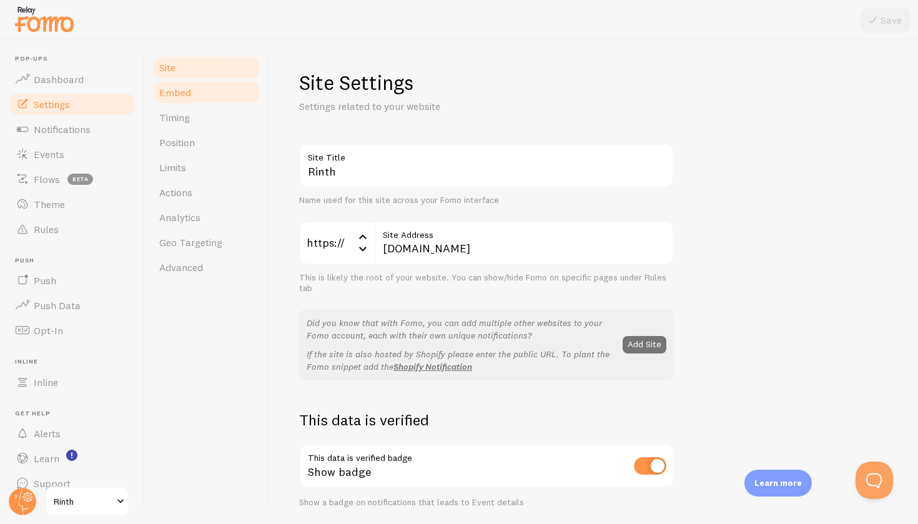
click at [179, 94] on span "Embed" at bounding box center [175, 92] width 32 height 12
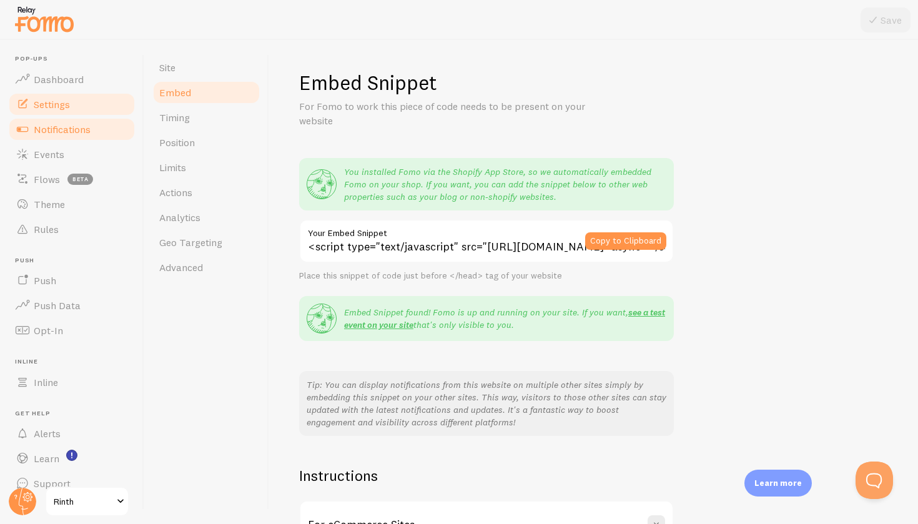
click at [63, 126] on span "Notifications" at bounding box center [62, 129] width 57 height 12
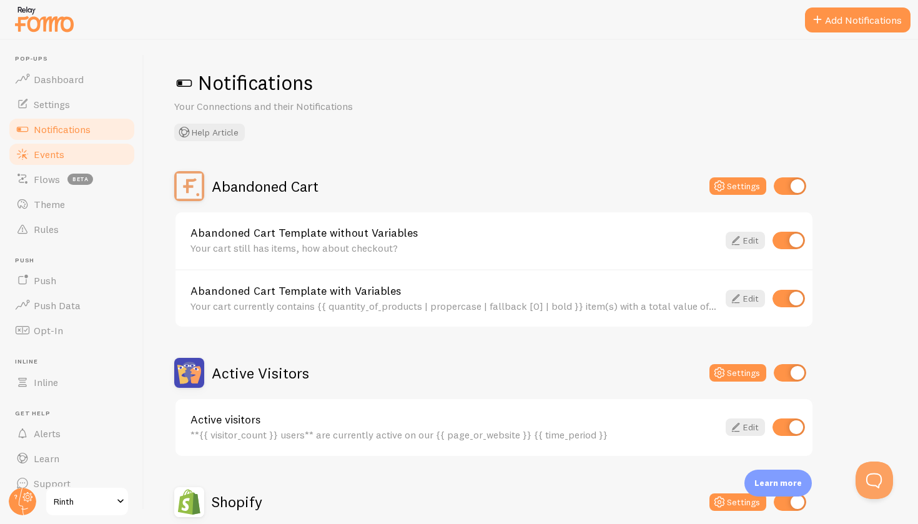
click at [56, 148] on span "Events" at bounding box center [49, 154] width 31 height 12
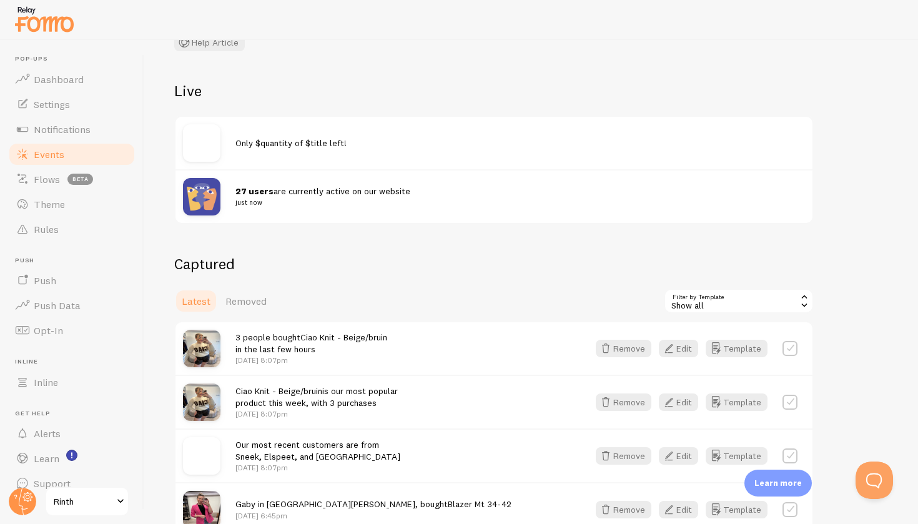
scroll to position [81, 0]
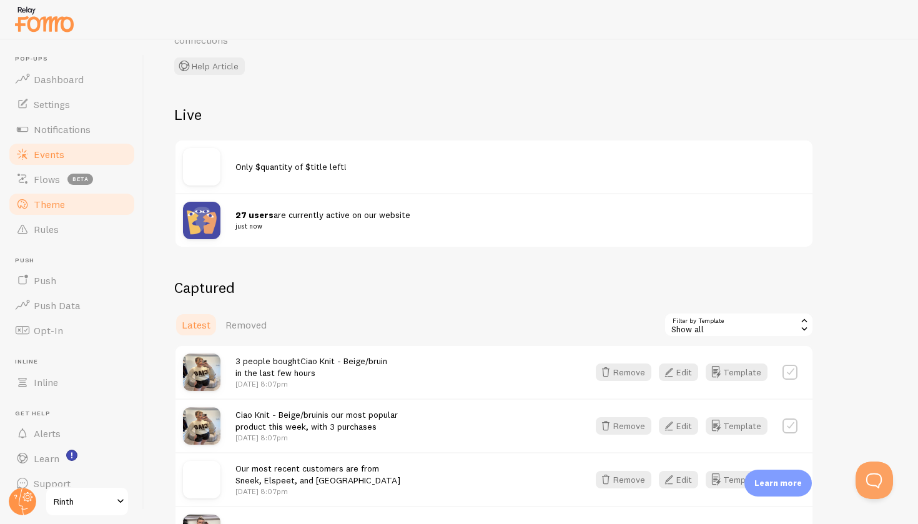
click at [87, 203] on link "Theme" at bounding box center [71, 204] width 129 height 25
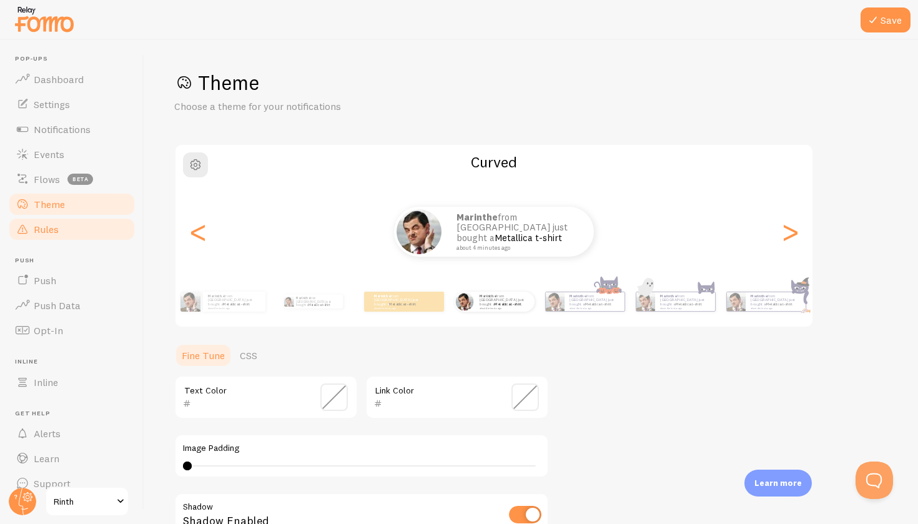
click at [70, 227] on link "Rules" at bounding box center [71, 229] width 129 height 25
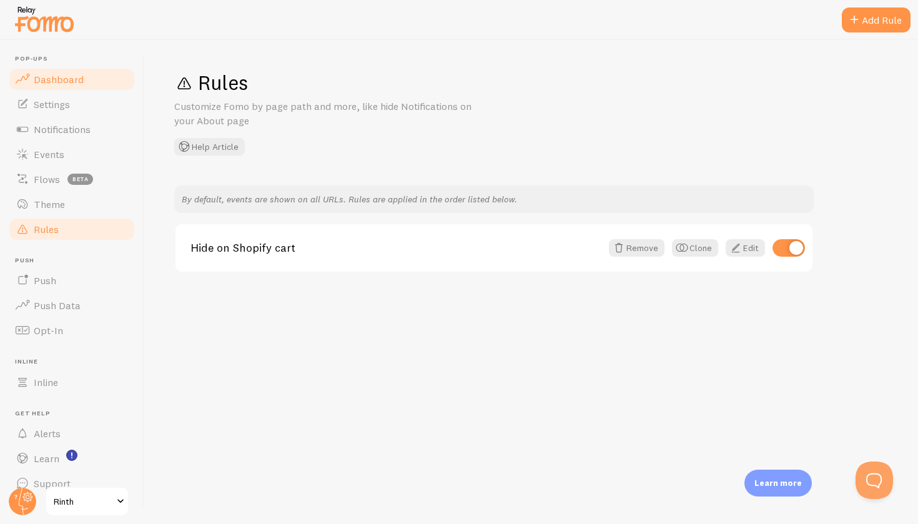
click at [96, 89] on link "Dashboard" at bounding box center [71, 79] width 129 height 25
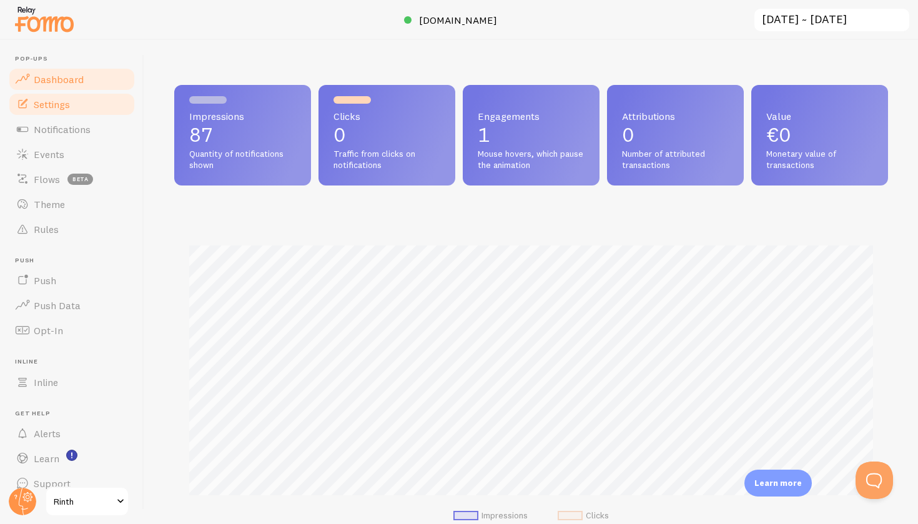
scroll to position [328, 714]
click at [82, 105] on link "Settings" at bounding box center [71, 104] width 129 height 25
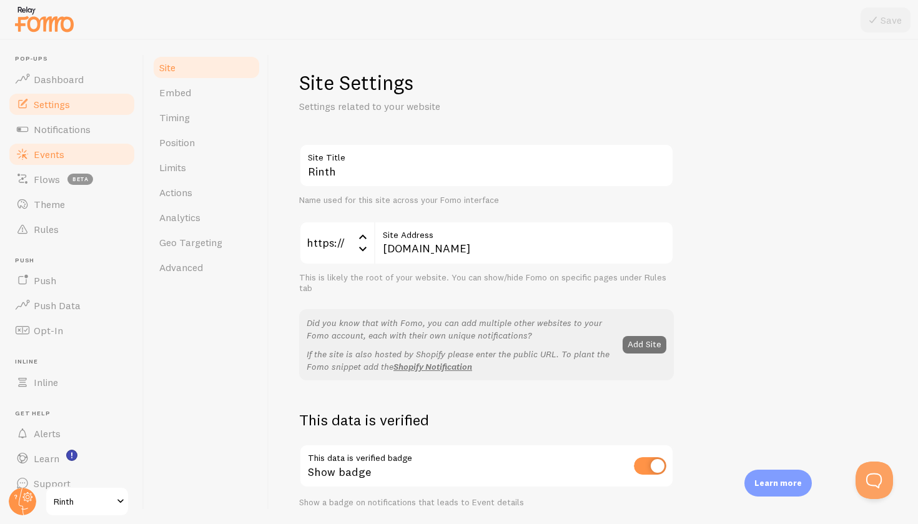
click at [89, 142] on link "Events" at bounding box center [71, 154] width 129 height 25
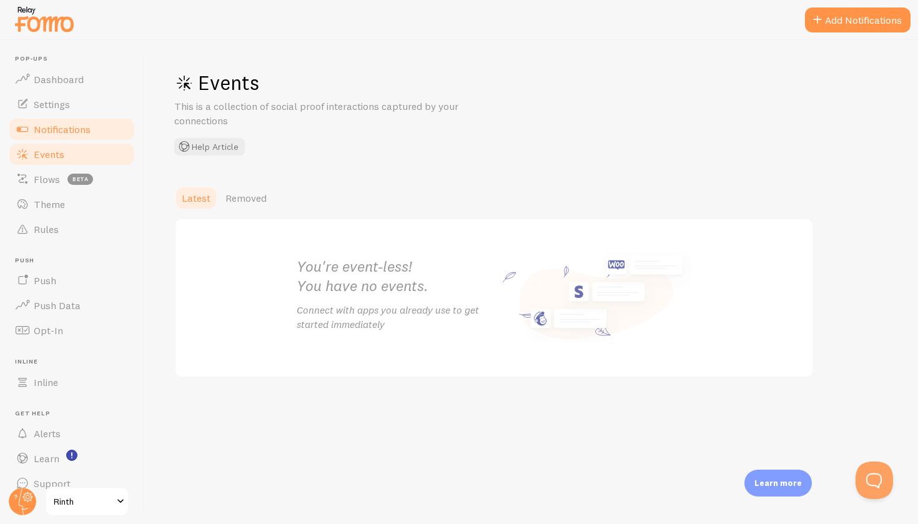
click at [81, 127] on span "Notifications" at bounding box center [62, 129] width 57 height 12
click at [46, 236] on link "Rules" at bounding box center [71, 229] width 129 height 25
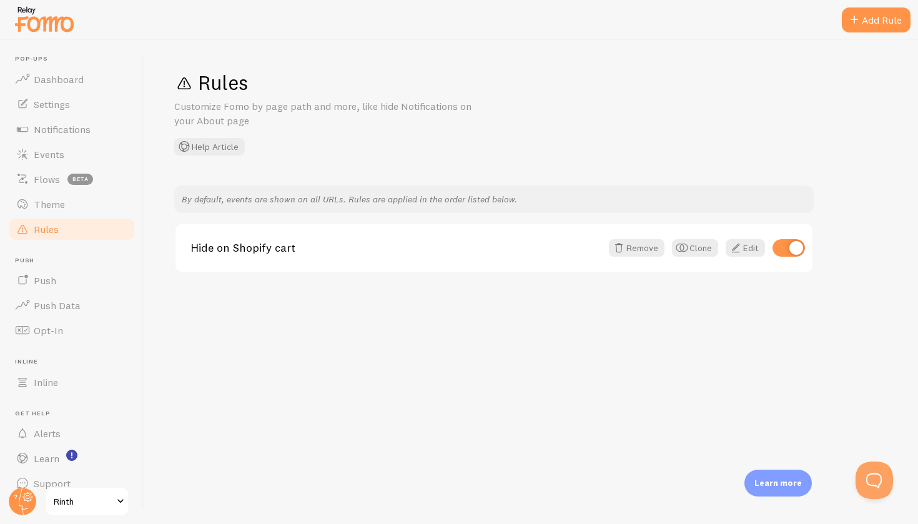
click at [61, 222] on link "Rules" at bounding box center [71, 229] width 129 height 25
click at [61, 215] on link "Theme" at bounding box center [71, 204] width 129 height 25
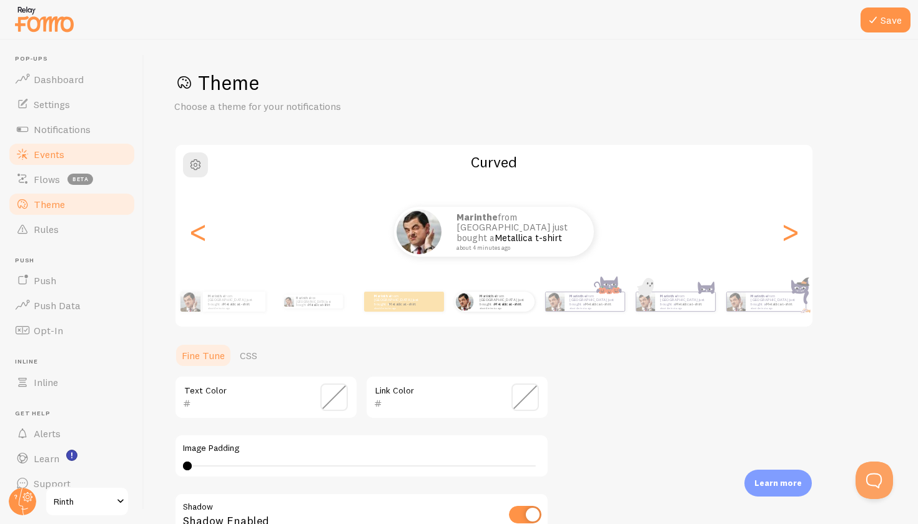
click at [97, 166] on link "Events" at bounding box center [71, 154] width 129 height 25
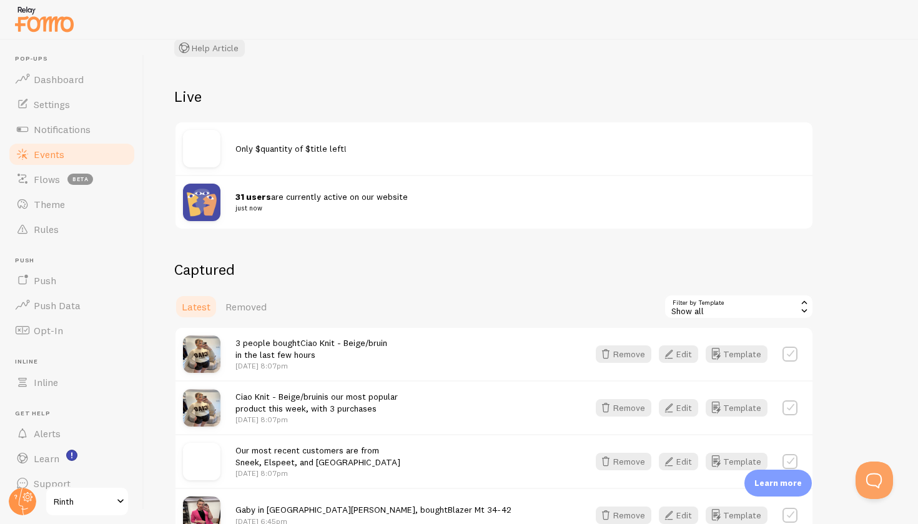
scroll to position [98, 0]
drag, startPoint x: 159, startPoint y: 99, endPoint x: 132, endPoint y: 97, distance: 26.3
click at [158, 99] on div "Events This is a collection of social proof interactions captured by your conne…" at bounding box center [531, 282] width 774 height 484
click at [127, 114] on link "Settings" at bounding box center [71, 104] width 129 height 25
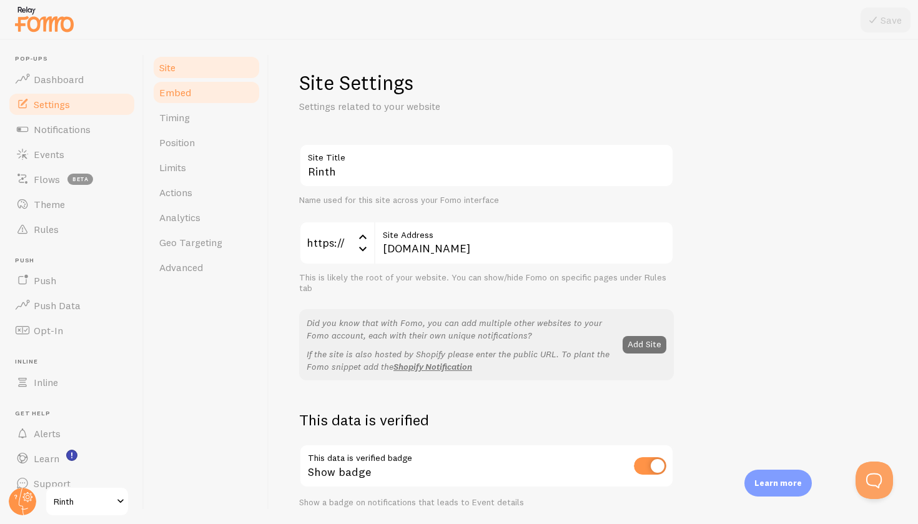
click at [179, 88] on span "Embed" at bounding box center [175, 92] width 32 height 12
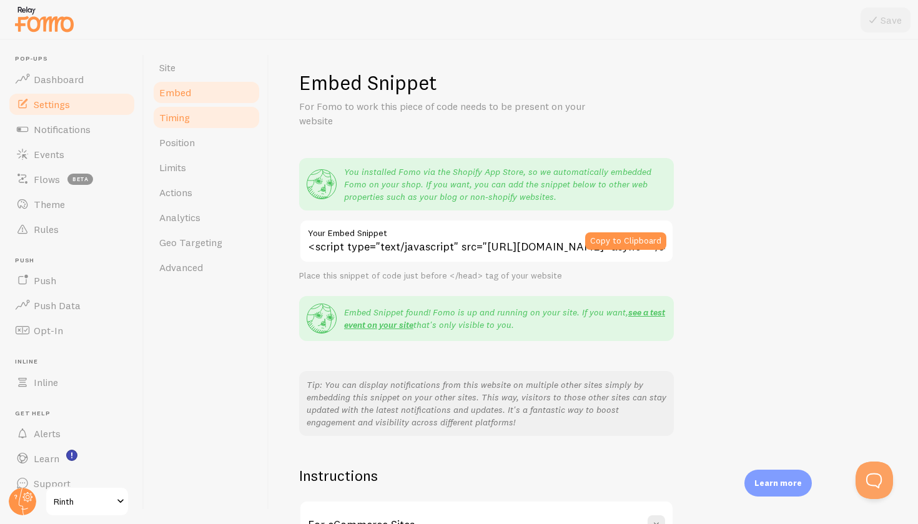
click at [210, 127] on link "Timing" at bounding box center [206, 117] width 109 height 25
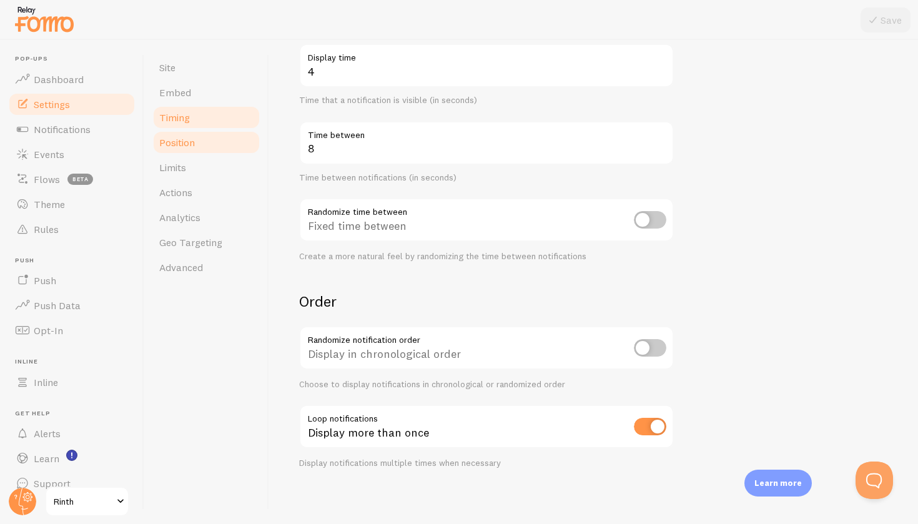
click at [167, 141] on span "Position" at bounding box center [177, 142] width 36 height 12
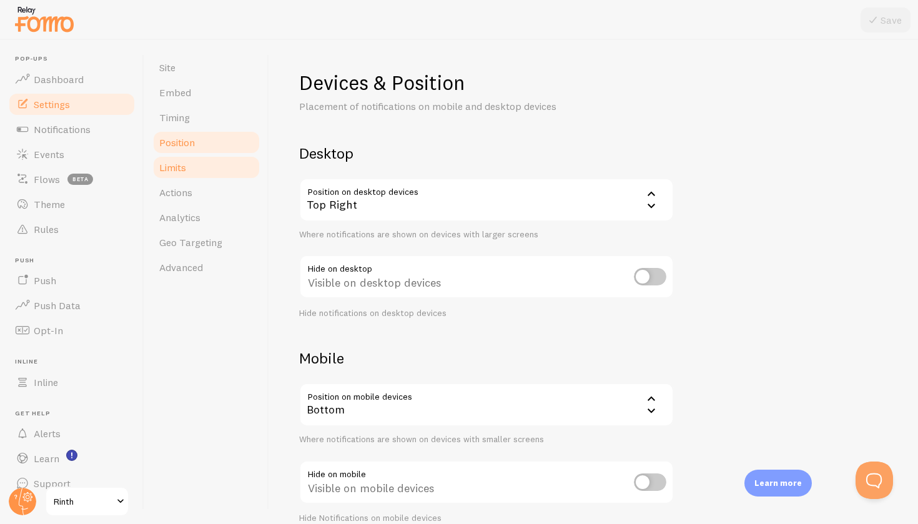
click at [189, 168] on link "Limits" at bounding box center [206, 167] width 109 height 25
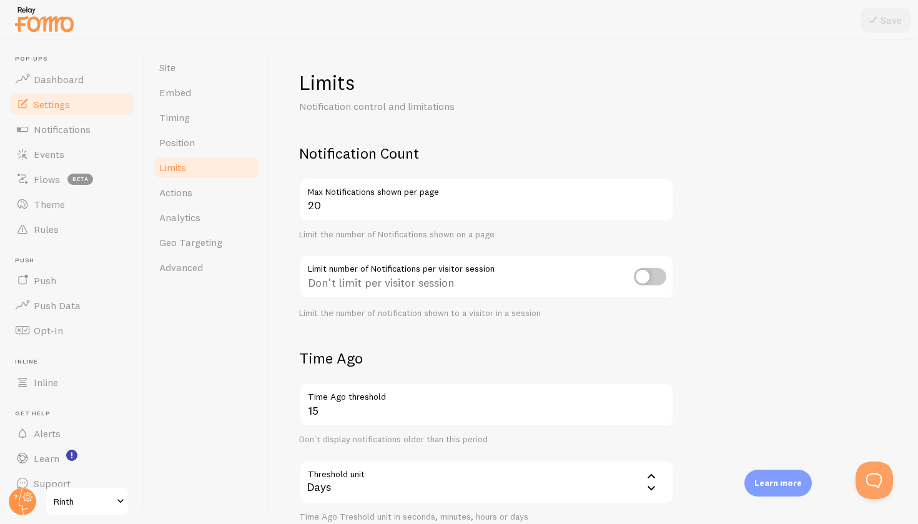
click at [636, 197] on label "Max Notifications shown per page" at bounding box center [486, 188] width 375 height 21
click at [636, 197] on input "20" at bounding box center [486, 200] width 375 height 44
click at [645, 275] on input "checkbox" at bounding box center [650, 276] width 32 height 17
checkbox input "true"
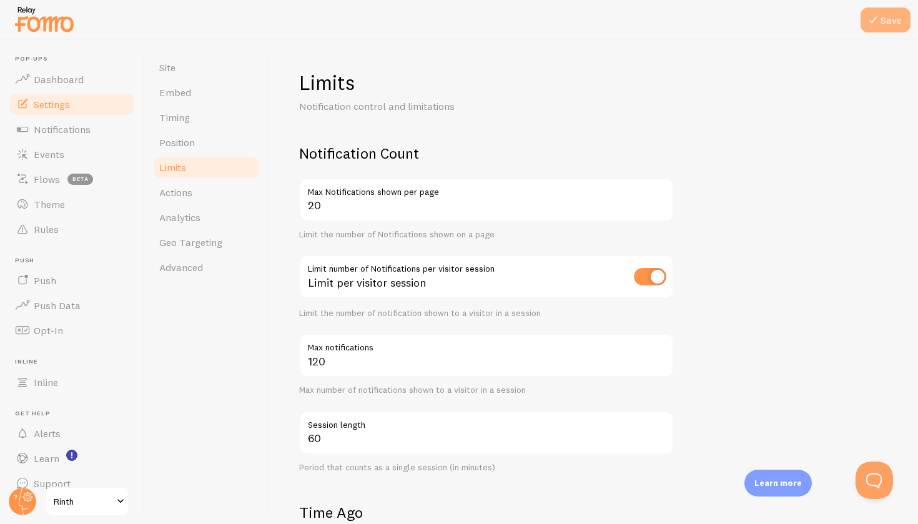
click at [901, 19] on button "Save" at bounding box center [886, 19] width 50 height 25
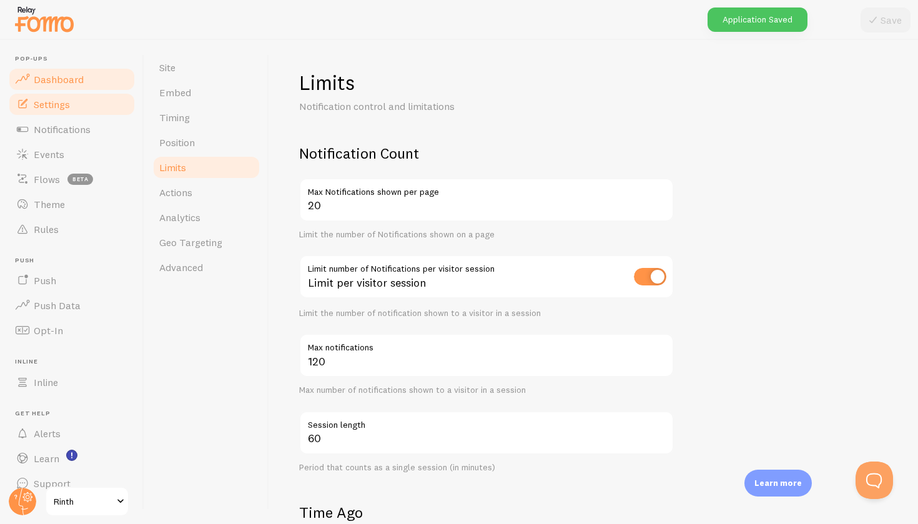
click at [86, 79] on link "Dashboard" at bounding box center [71, 79] width 129 height 25
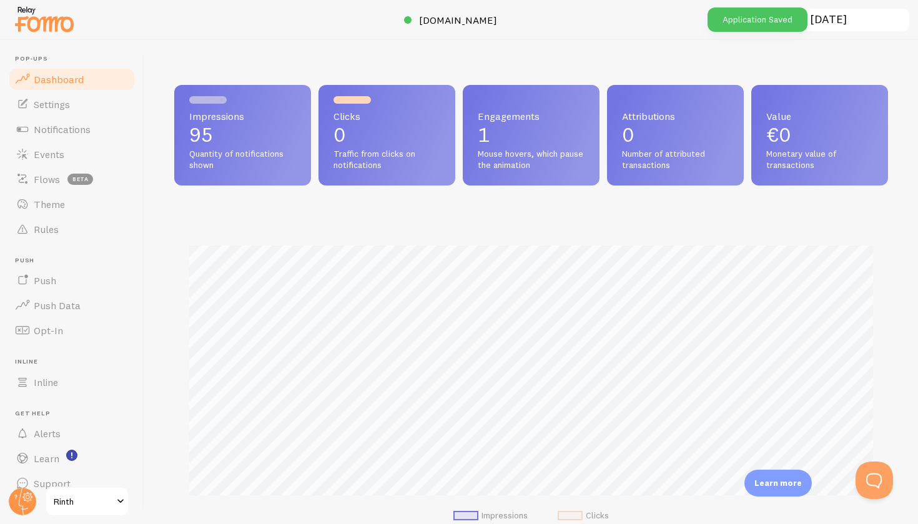
scroll to position [328, 714]
click at [68, 96] on link "Settings" at bounding box center [71, 104] width 129 height 25
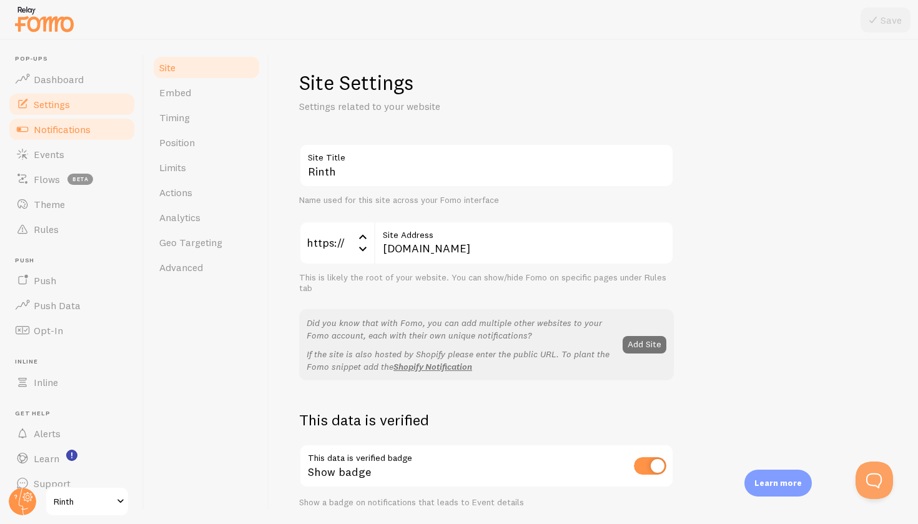
drag, startPoint x: 72, startPoint y: 127, endPoint x: 64, endPoint y: 120, distance: 10.6
click at [72, 127] on span "Notifications" at bounding box center [62, 129] width 57 height 12
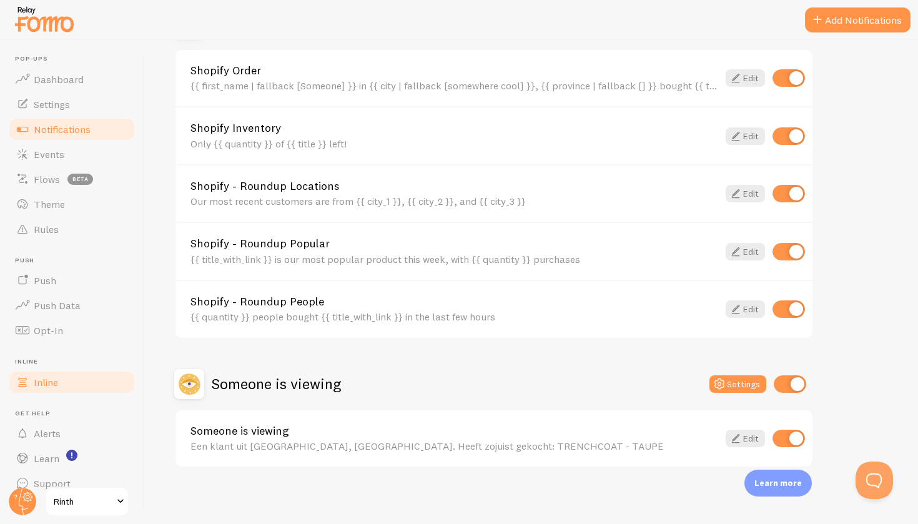
click at [53, 376] on span "Inline" at bounding box center [46, 382] width 24 height 12
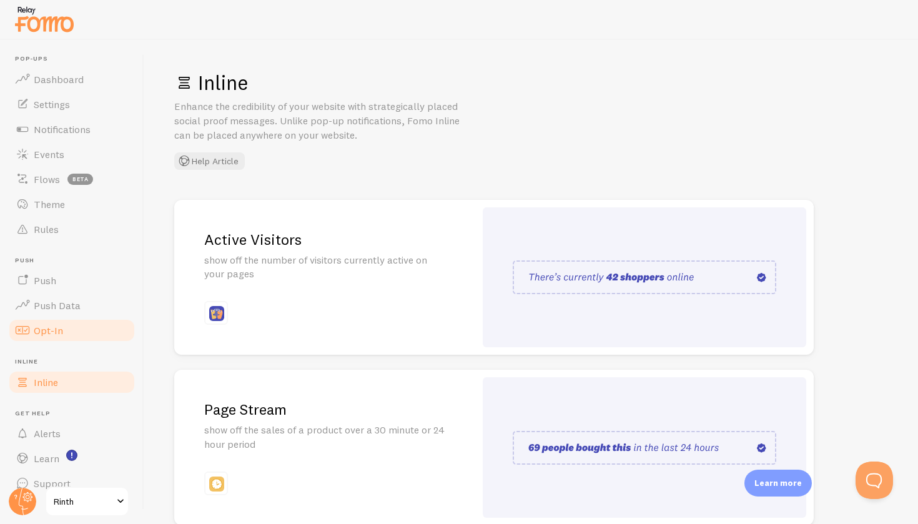
click at [71, 335] on link "Opt-In" at bounding box center [71, 330] width 129 height 25
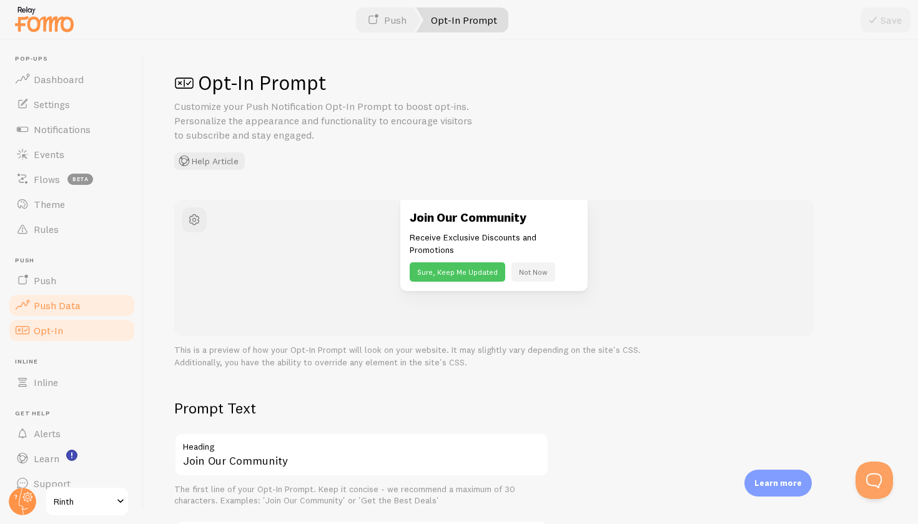
click at [73, 304] on span "Push Data" at bounding box center [57, 305] width 47 height 12
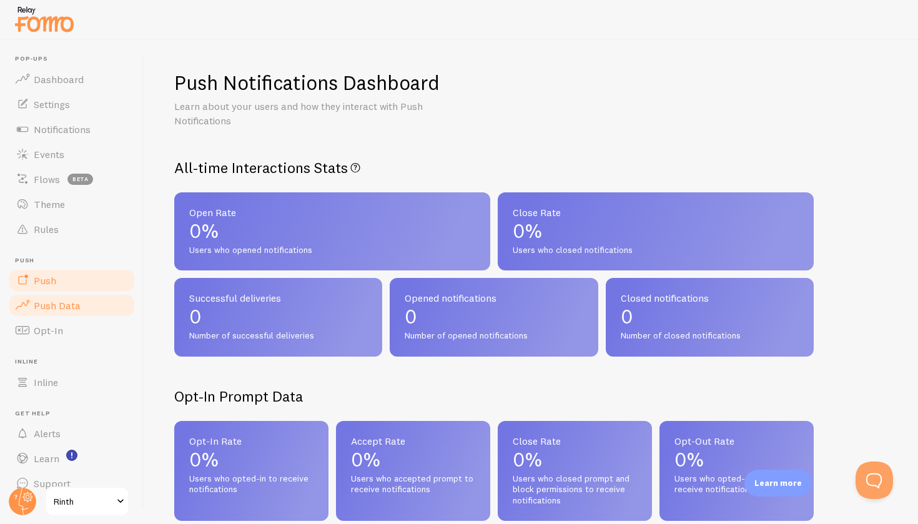
click at [80, 278] on link "Push" at bounding box center [71, 280] width 129 height 25
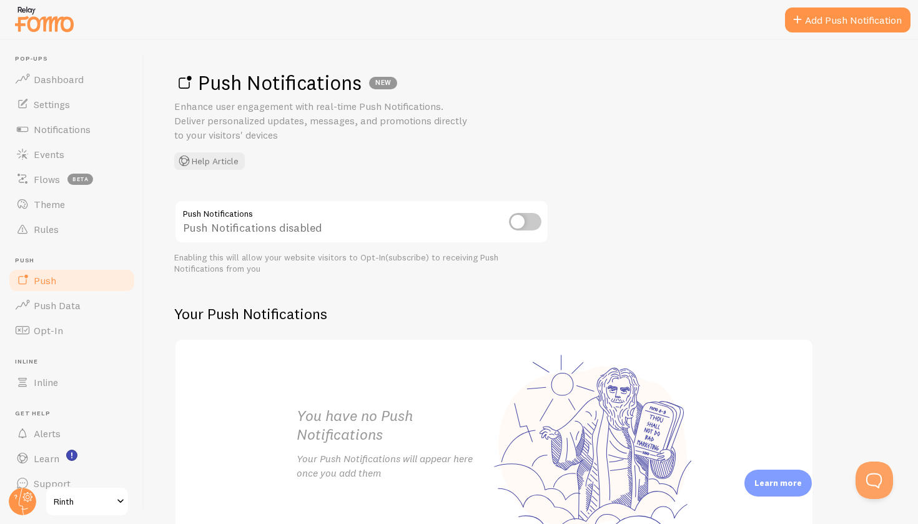
drag, startPoint x: 255, startPoint y: 46, endPoint x: 270, endPoint y: 49, distance: 15.3
click at [265, 48] on div "Push Notifications NEW Enhance user engagement with real-time Push Notification…" at bounding box center [531, 282] width 774 height 484
